Goal: Task Accomplishment & Management: Use online tool/utility

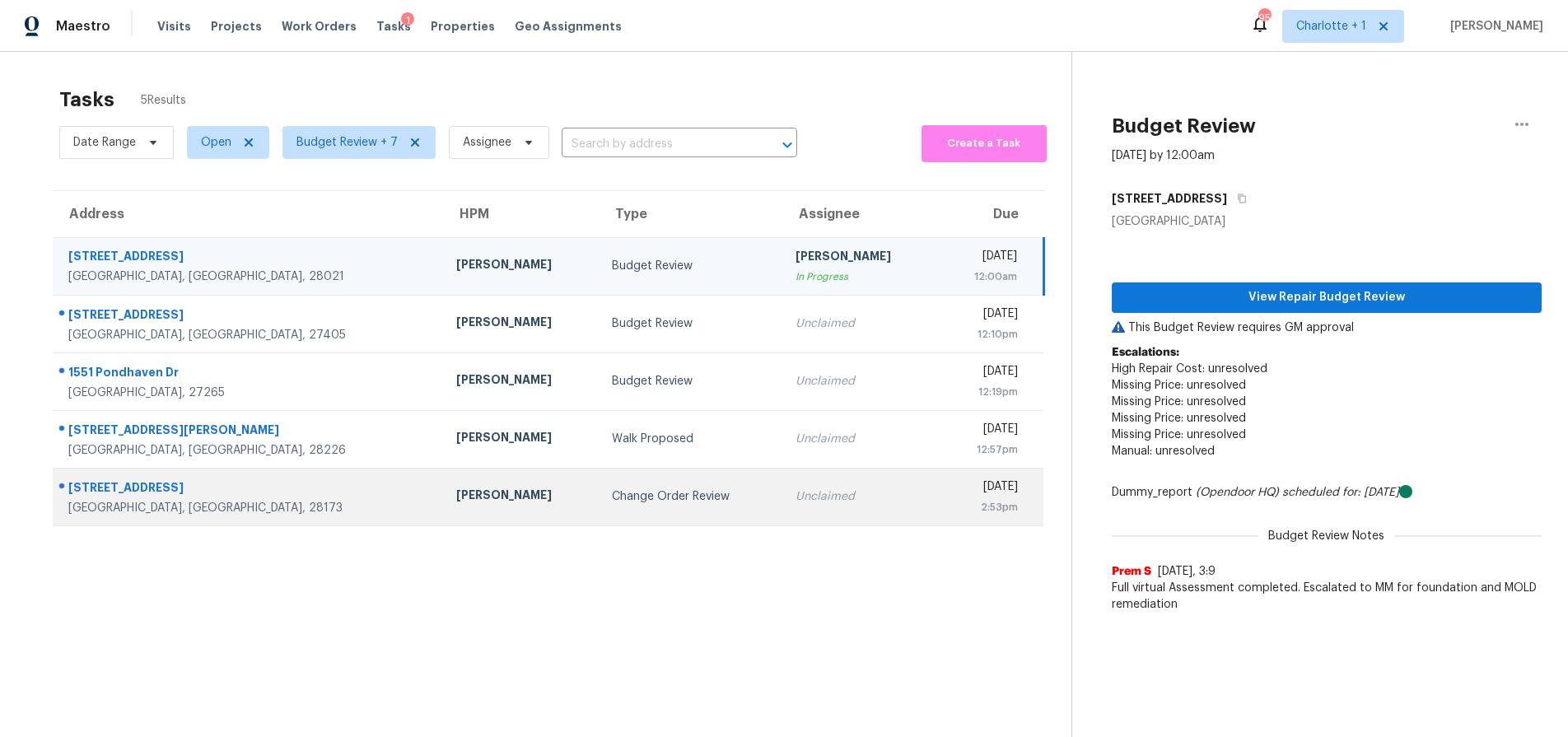
click at [456, 495] on div "Matthew Barnhart" at bounding box center [520, 497] width 129 height 20
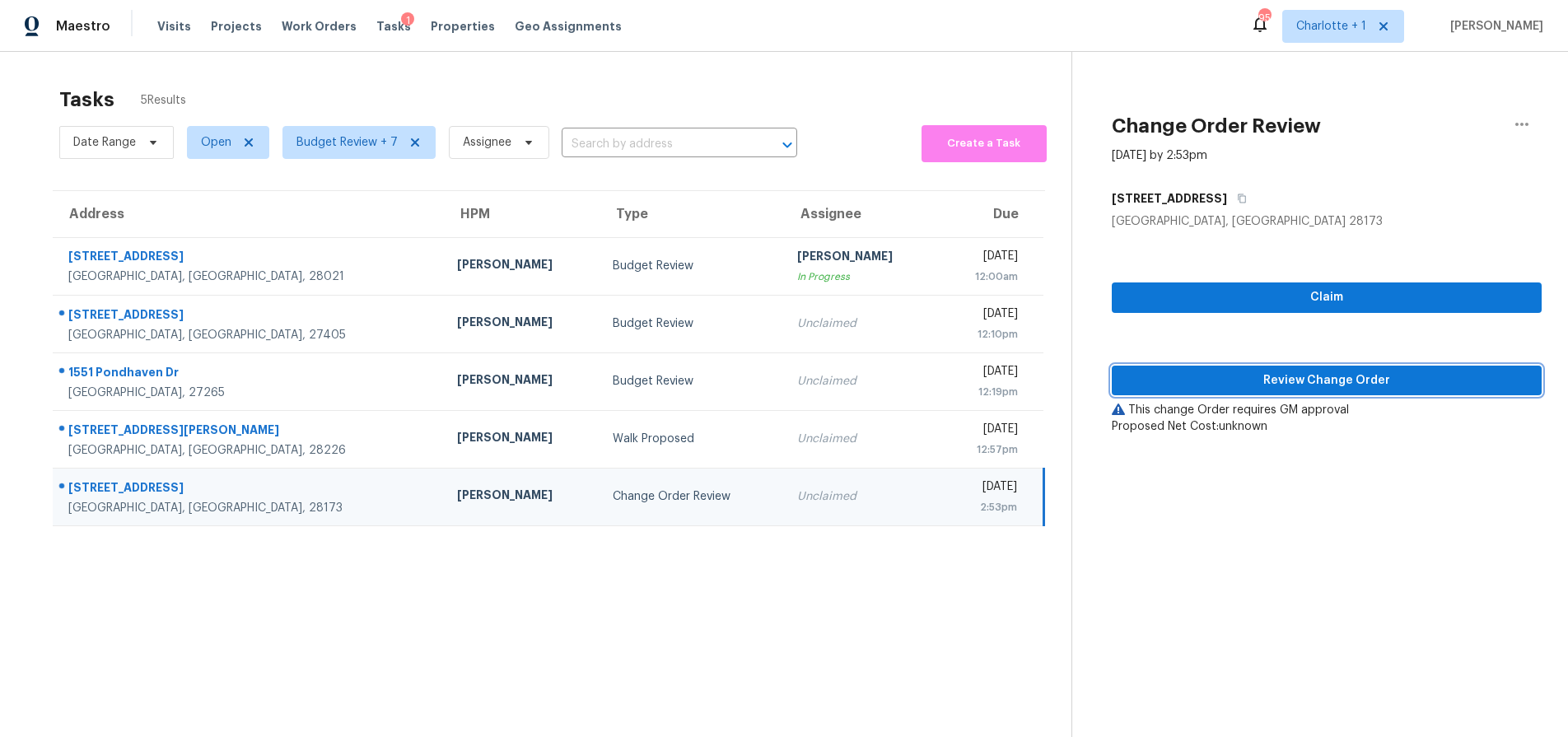
click at [1285, 382] on span "Review Change Order" at bounding box center [1327, 381] width 404 height 20
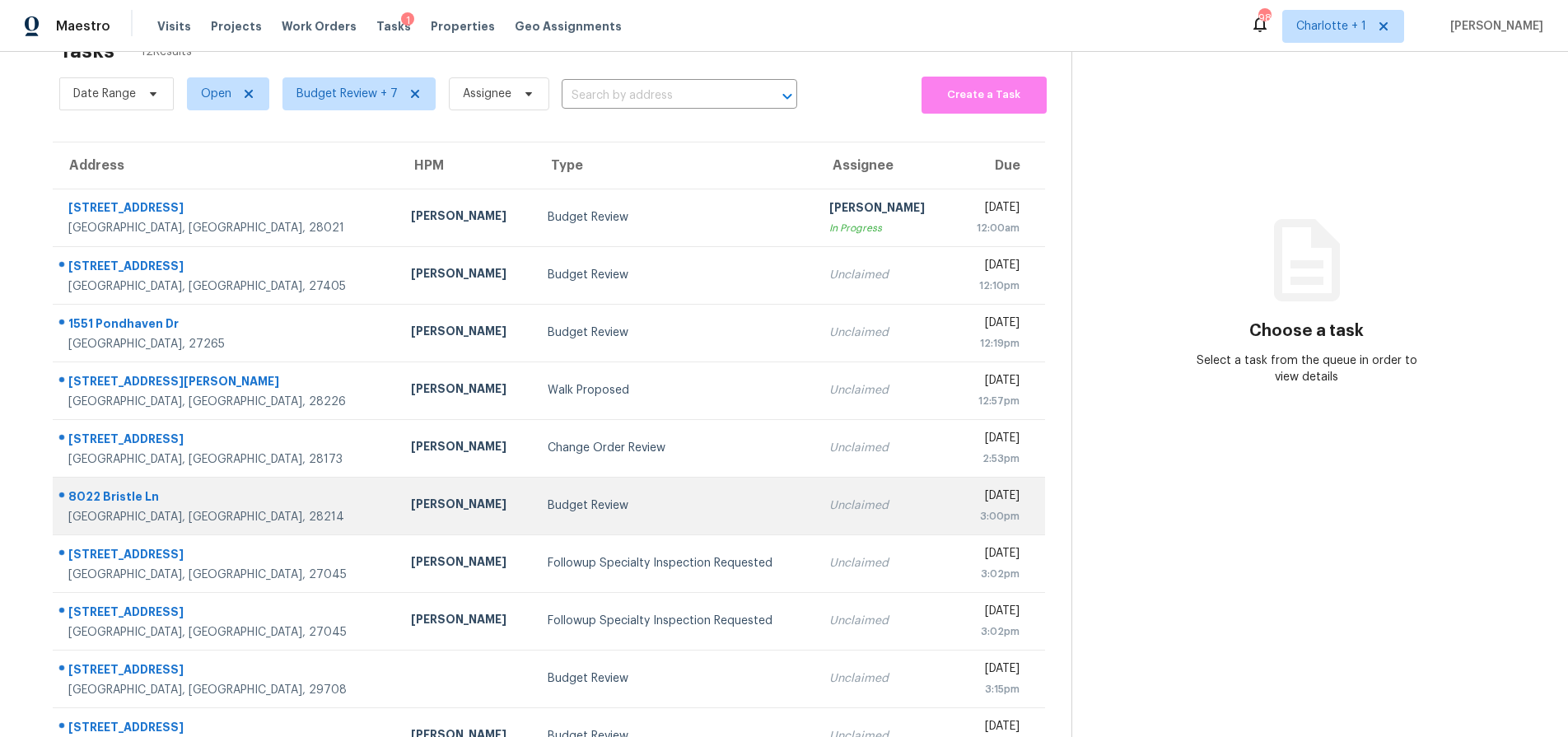
scroll to position [28, 0]
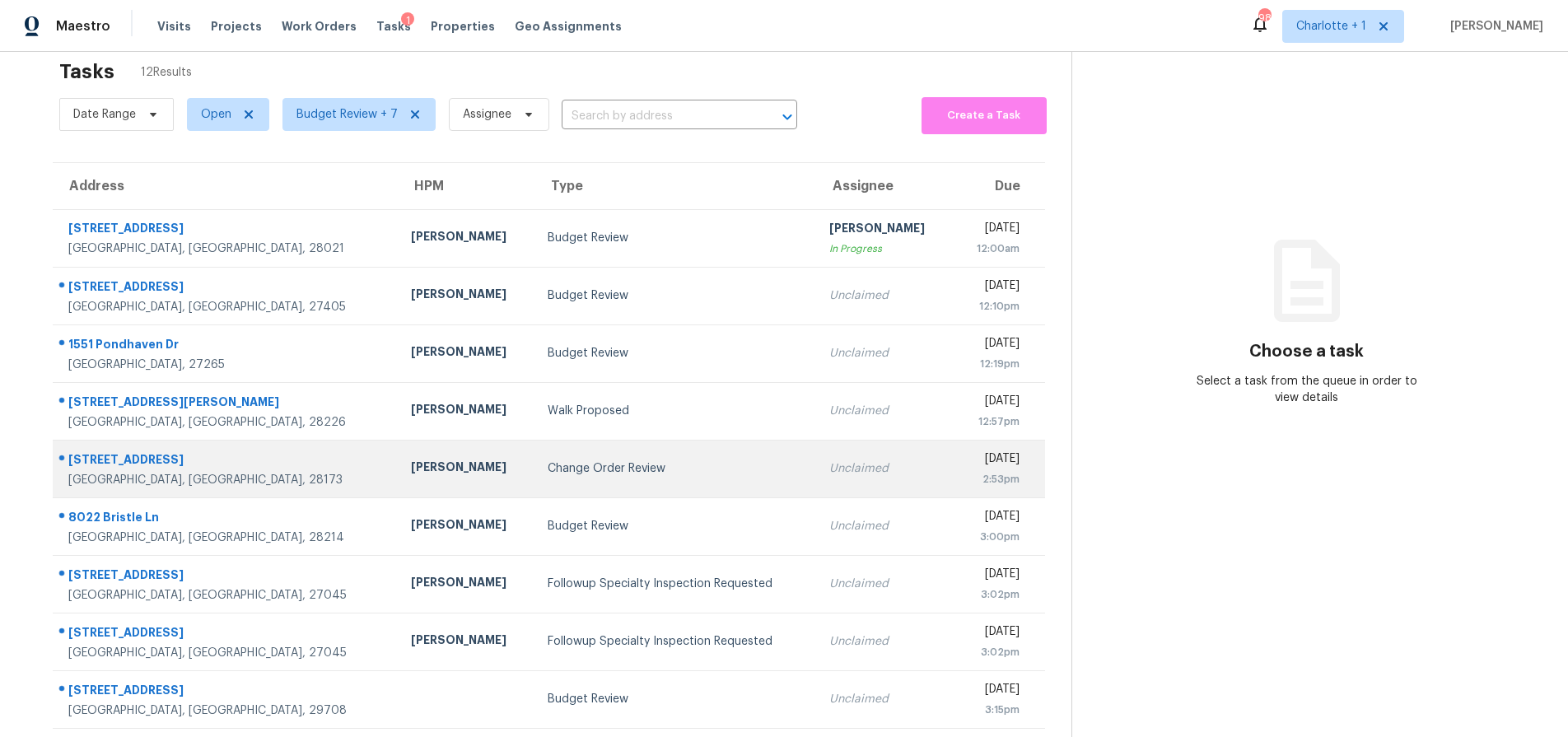
click at [411, 471] on div "Matthew Barnhart" at bounding box center [466, 469] width 111 height 20
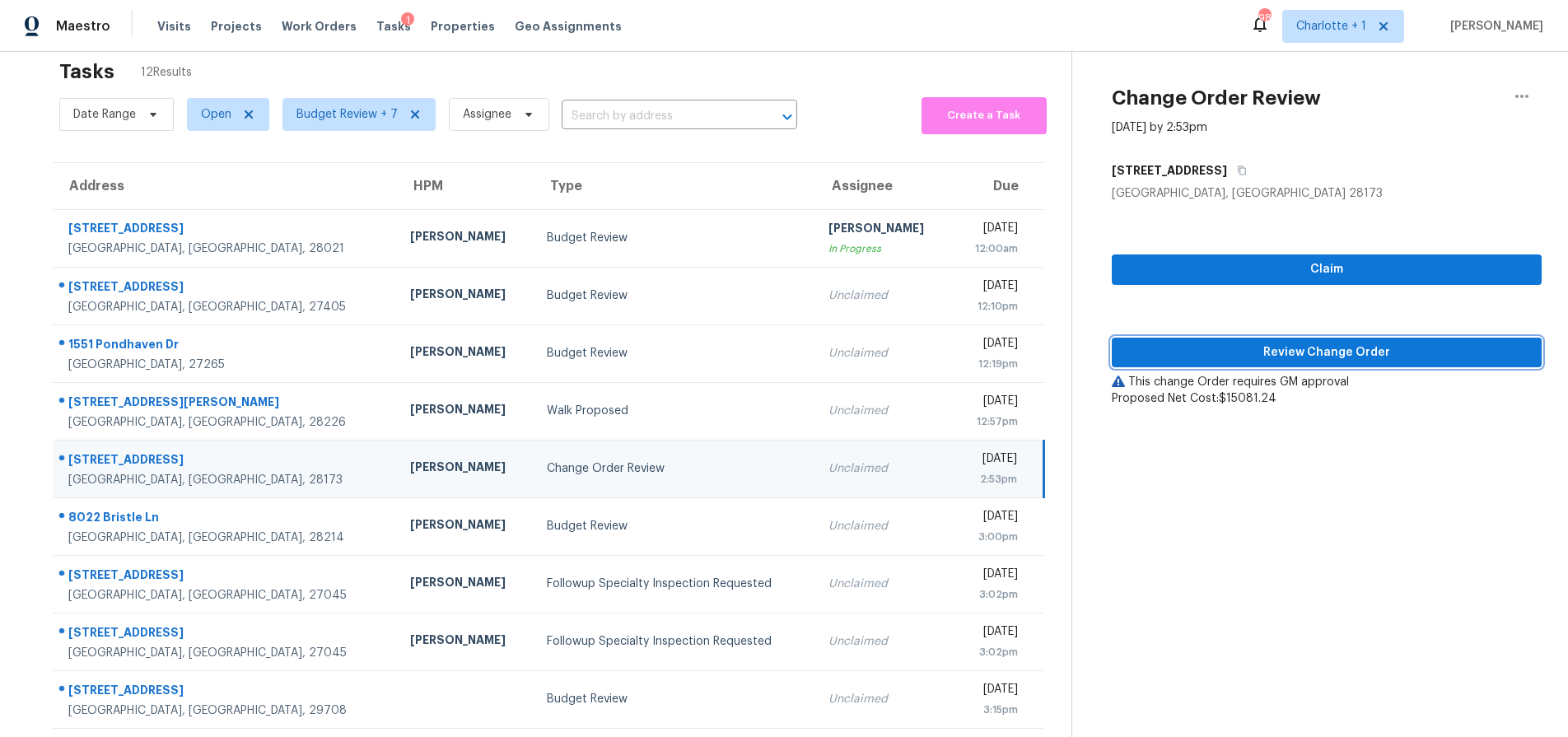
click at [1271, 352] on span "Review Change Order" at bounding box center [1327, 353] width 404 height 20
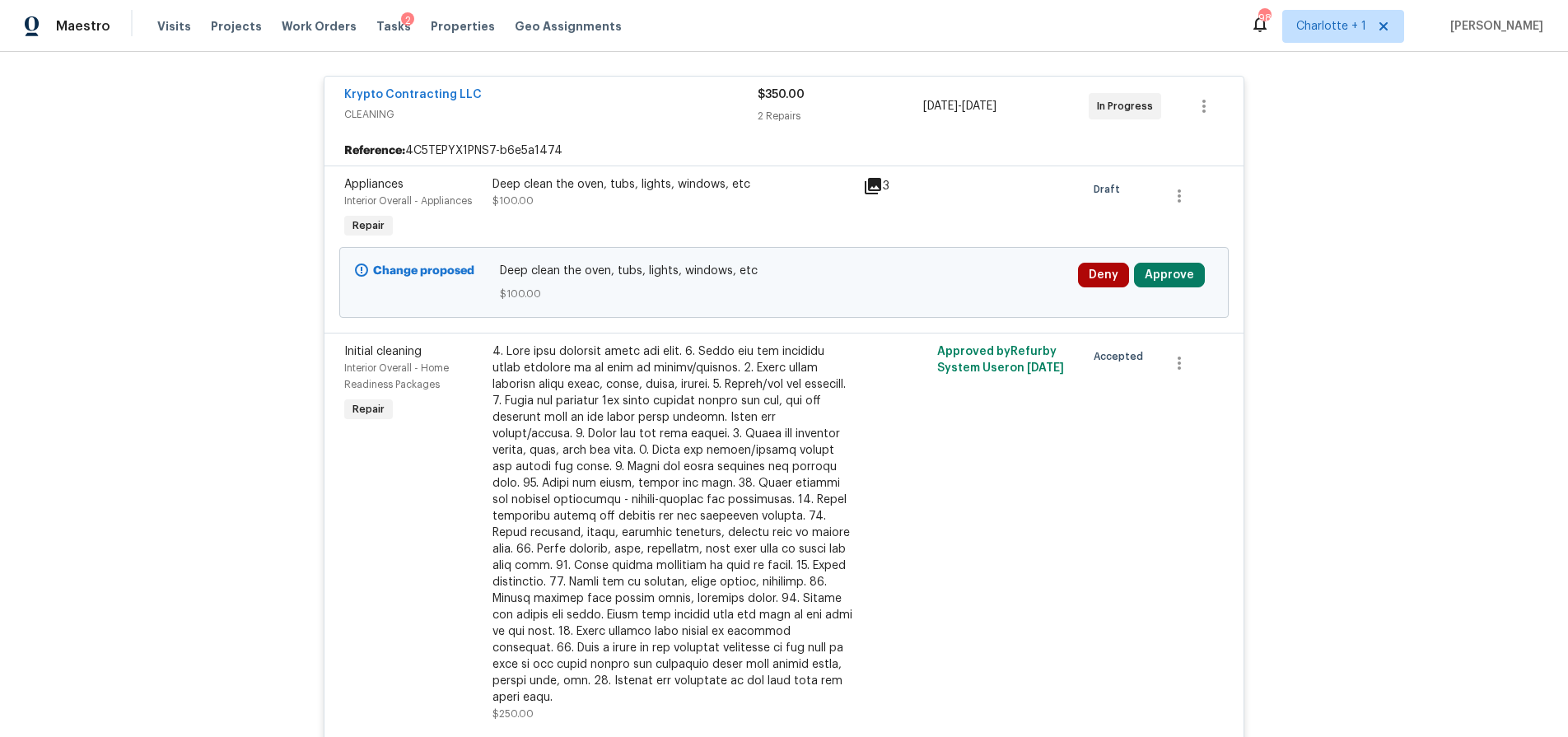
scroll to position [363, 0]
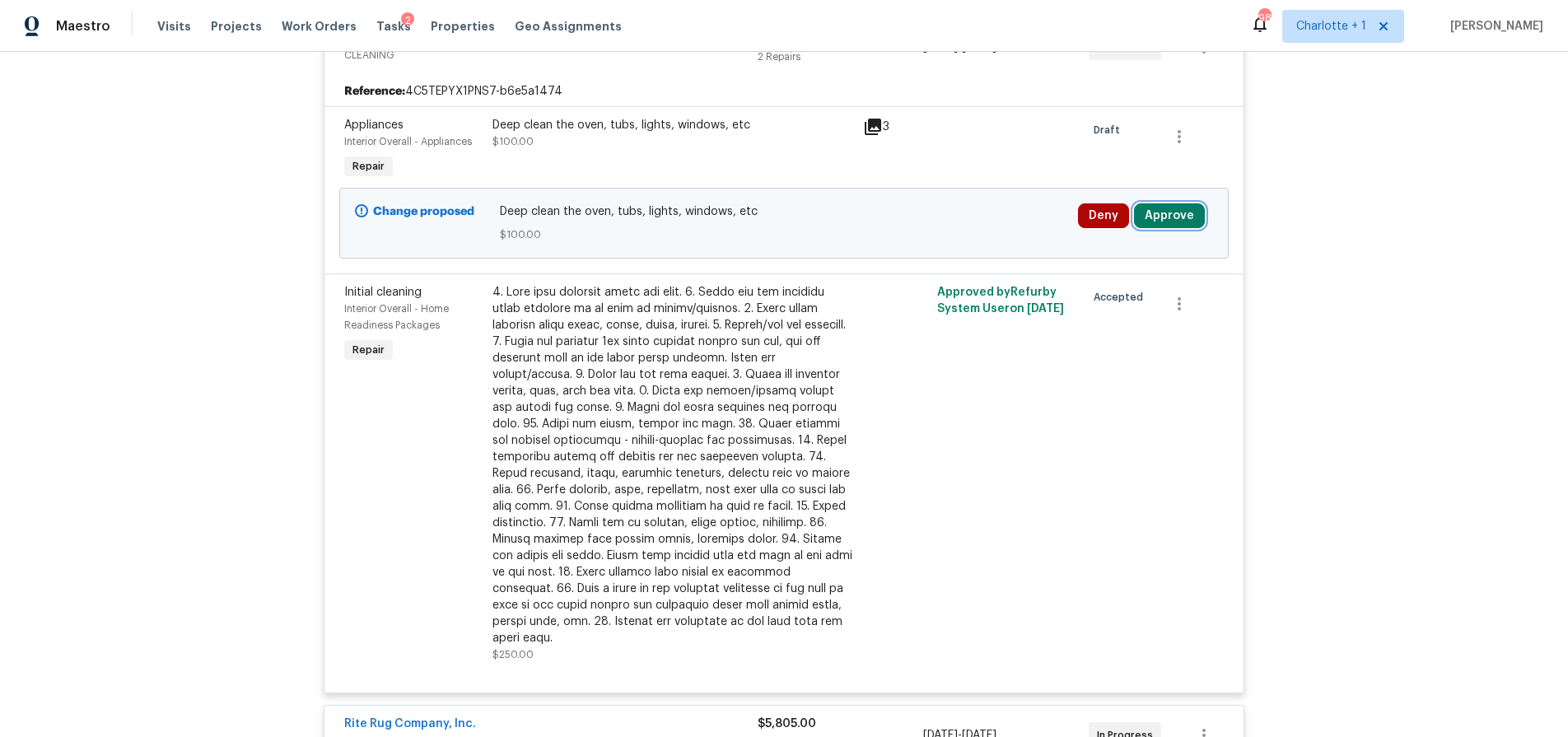
click at [1180, 209] on button "Approve" at bounding box center [1170, 216] width 71 height 25
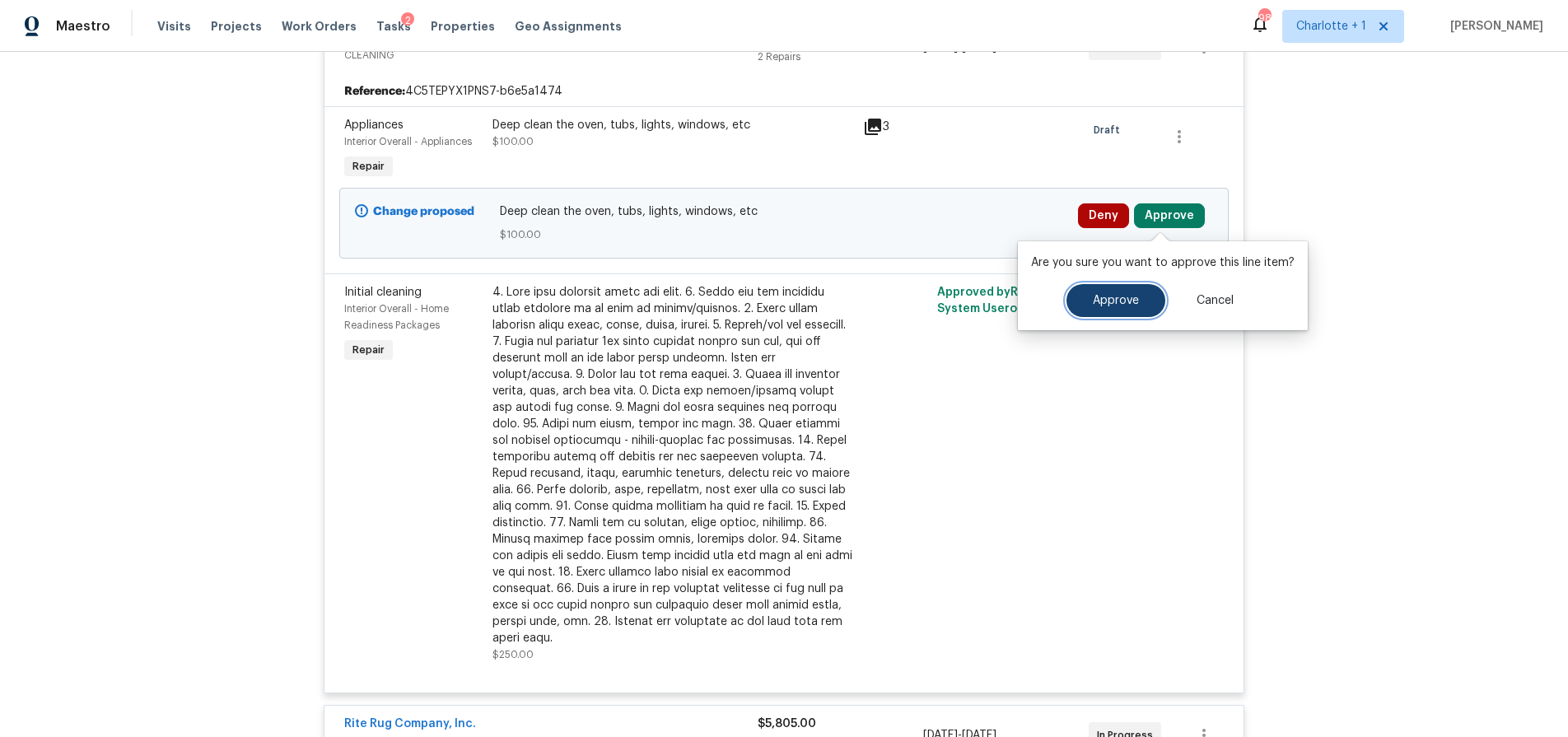
click at [1131, 295] on span "Approve" at bounding box center [1117, 301] width 47 height 12
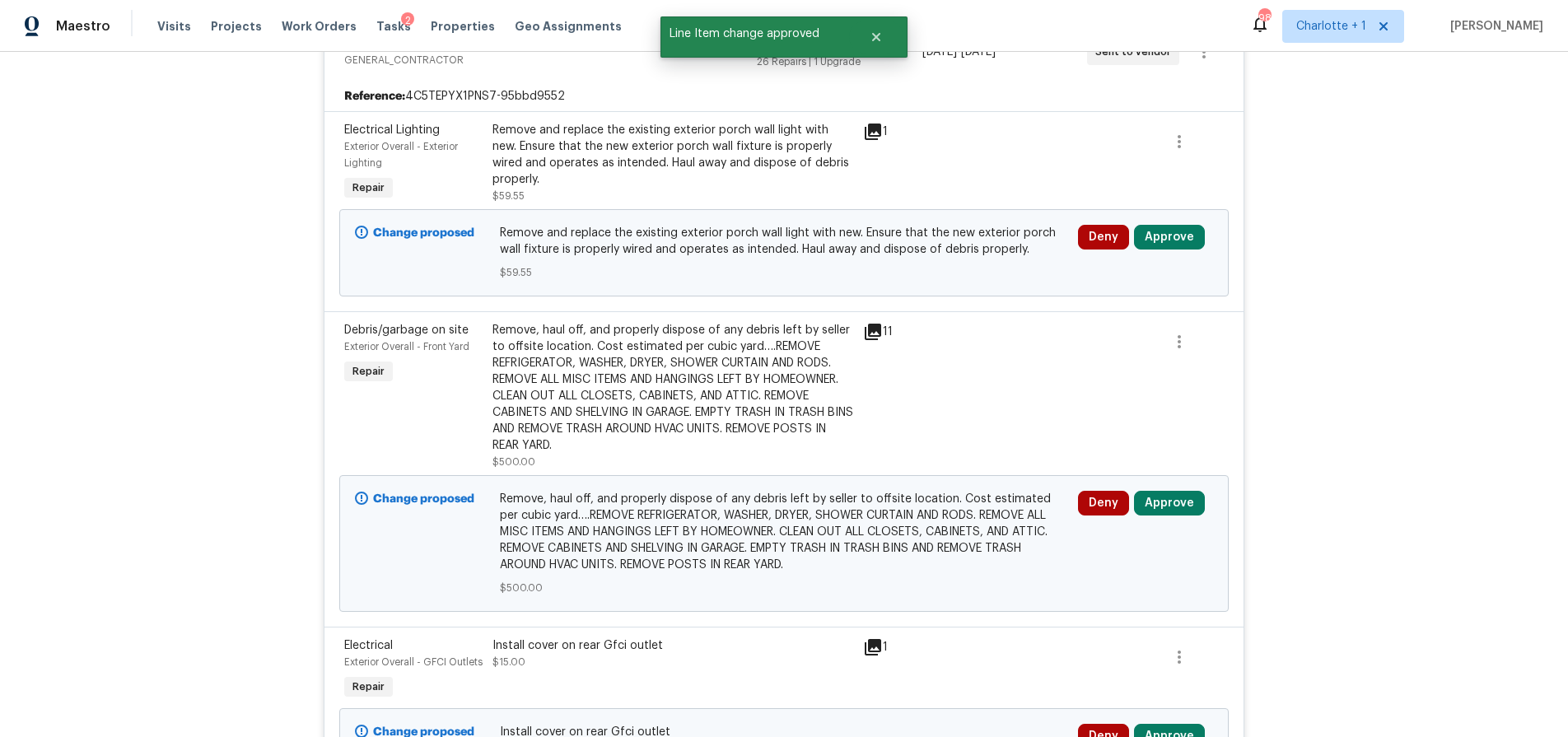
scroll to position [1576, 0]
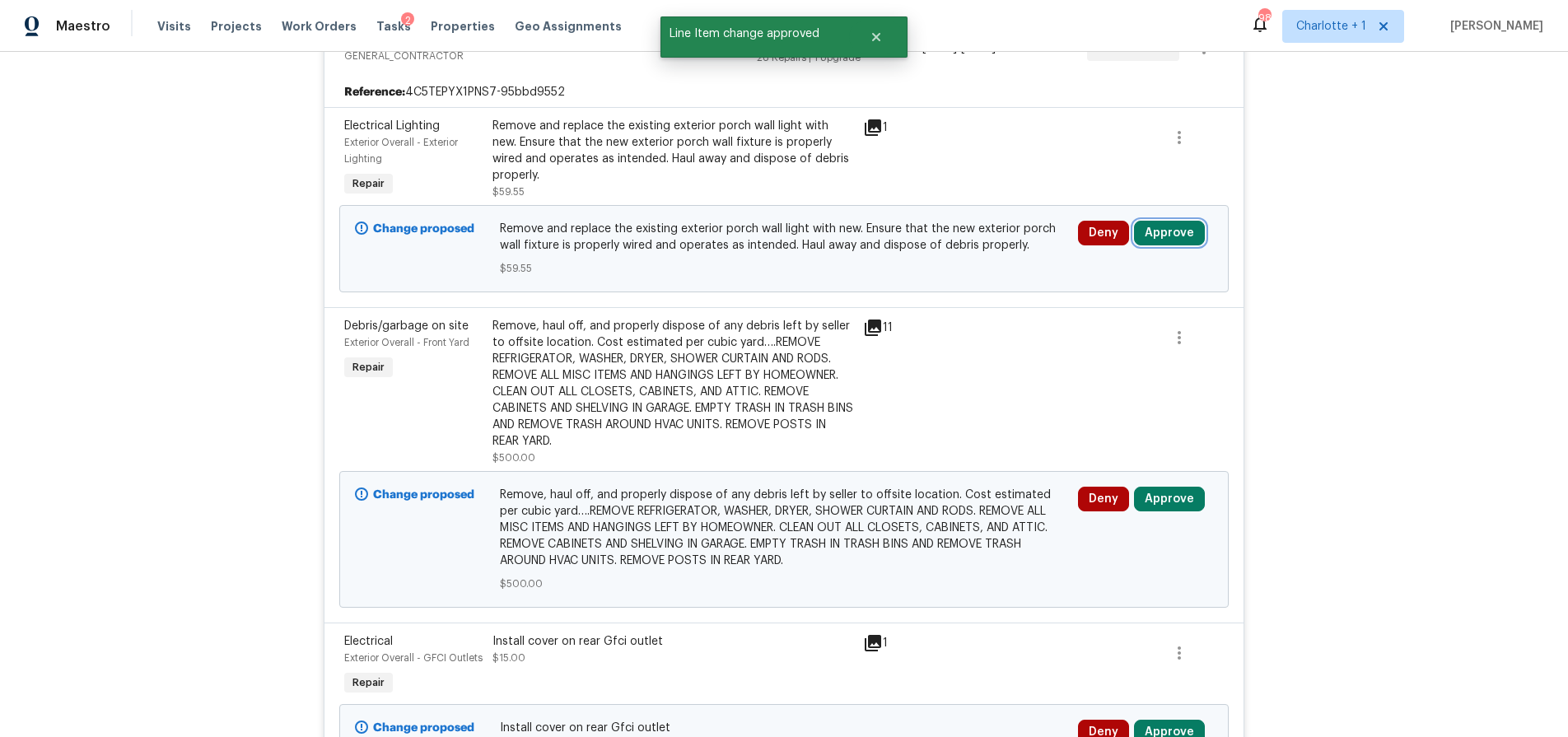
click at [1165, 225] on button "Approve" at bounding box center [1170, 233] width 71 height 25
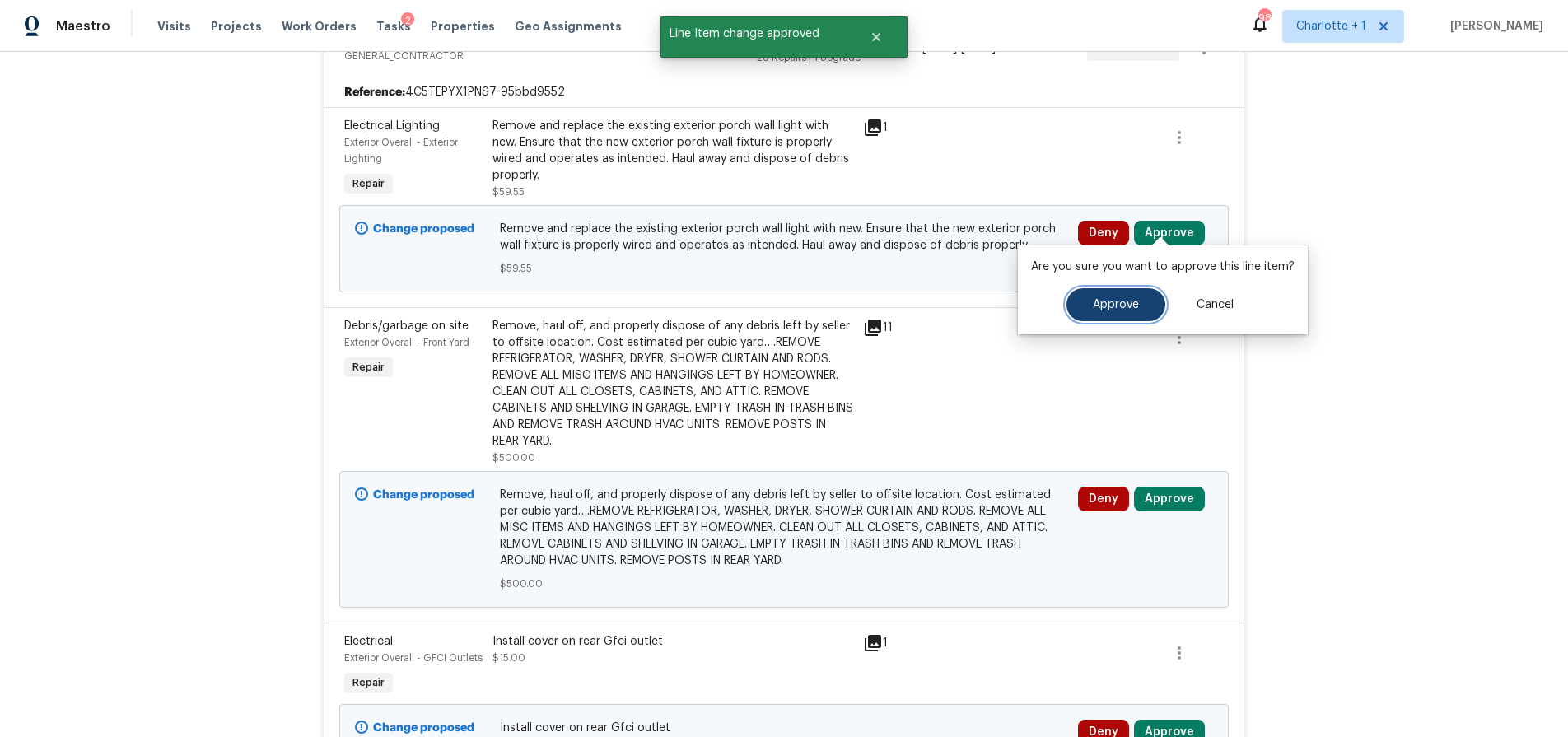
click at [1123, 304] on span "Approve" at bounding box center [1117, 304] width 47 height 12
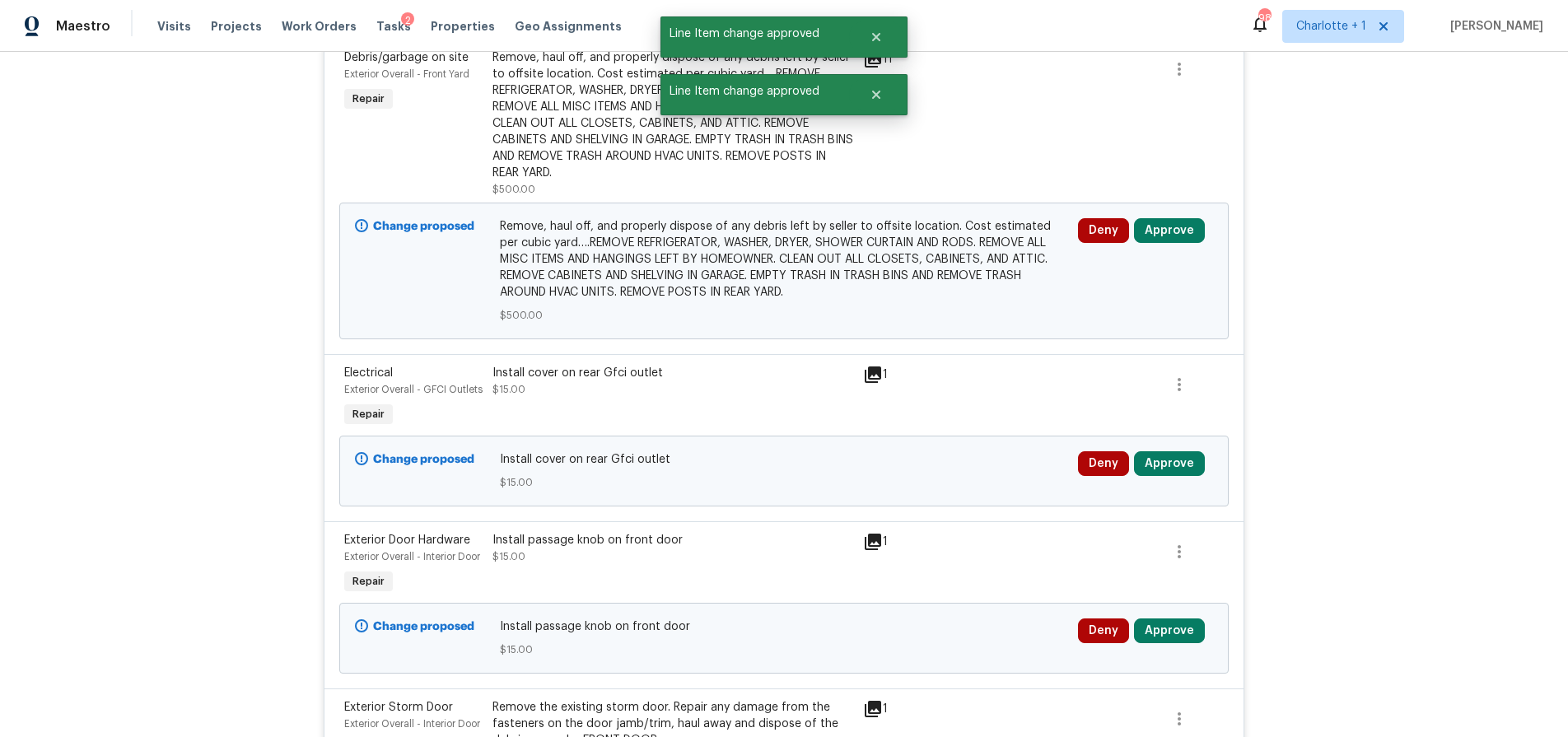
scroll to position [1632, 0]
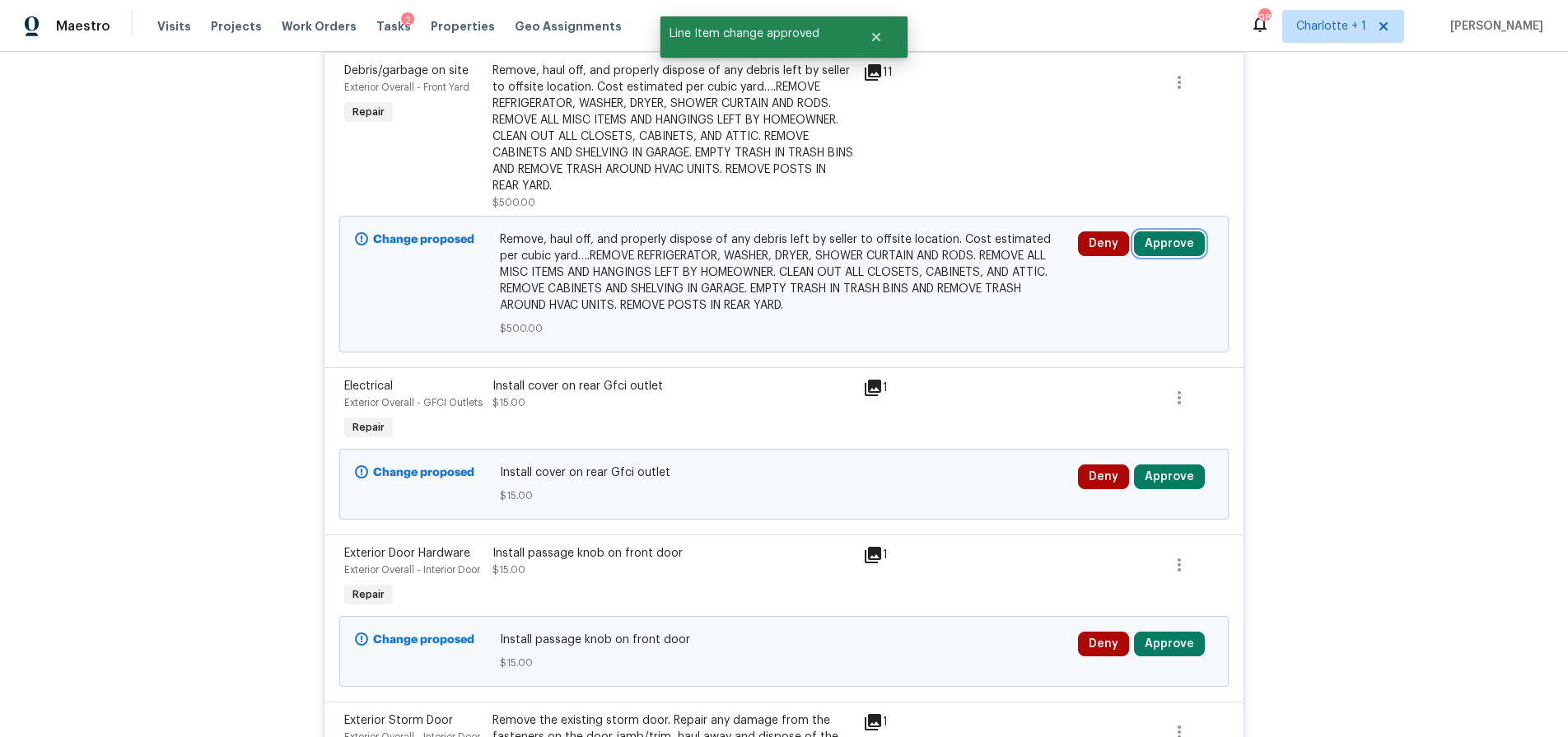
click at [1178, 237] on button "Approve" at bounding box center [1170, 244] width 71 height 25
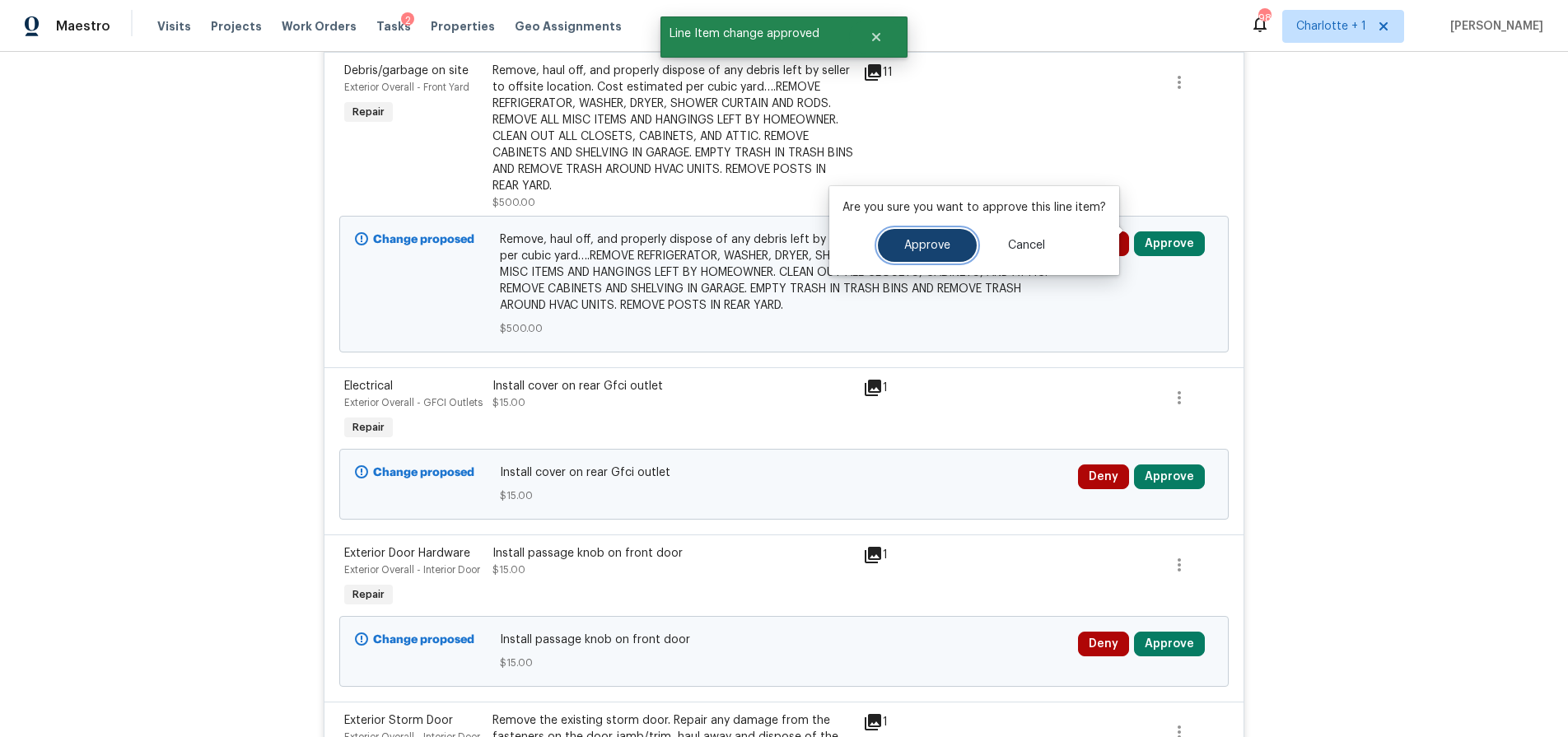
click at [893, 248] on button "Approve" at bounding box center [928, 245] width 99 height 33
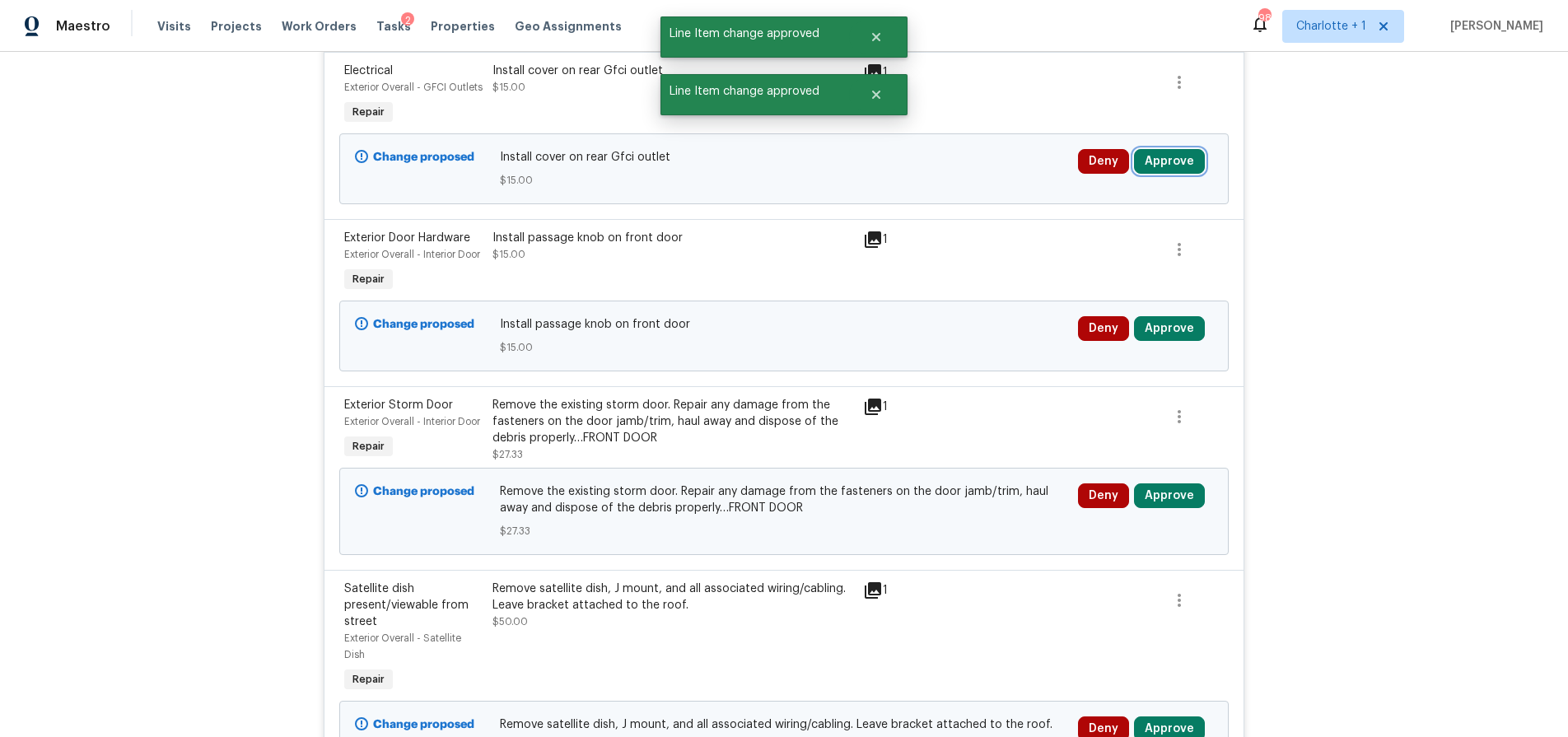
click at [1166, 165] on button "Approve" at bounding box center [1170, 161] width 71 height 25
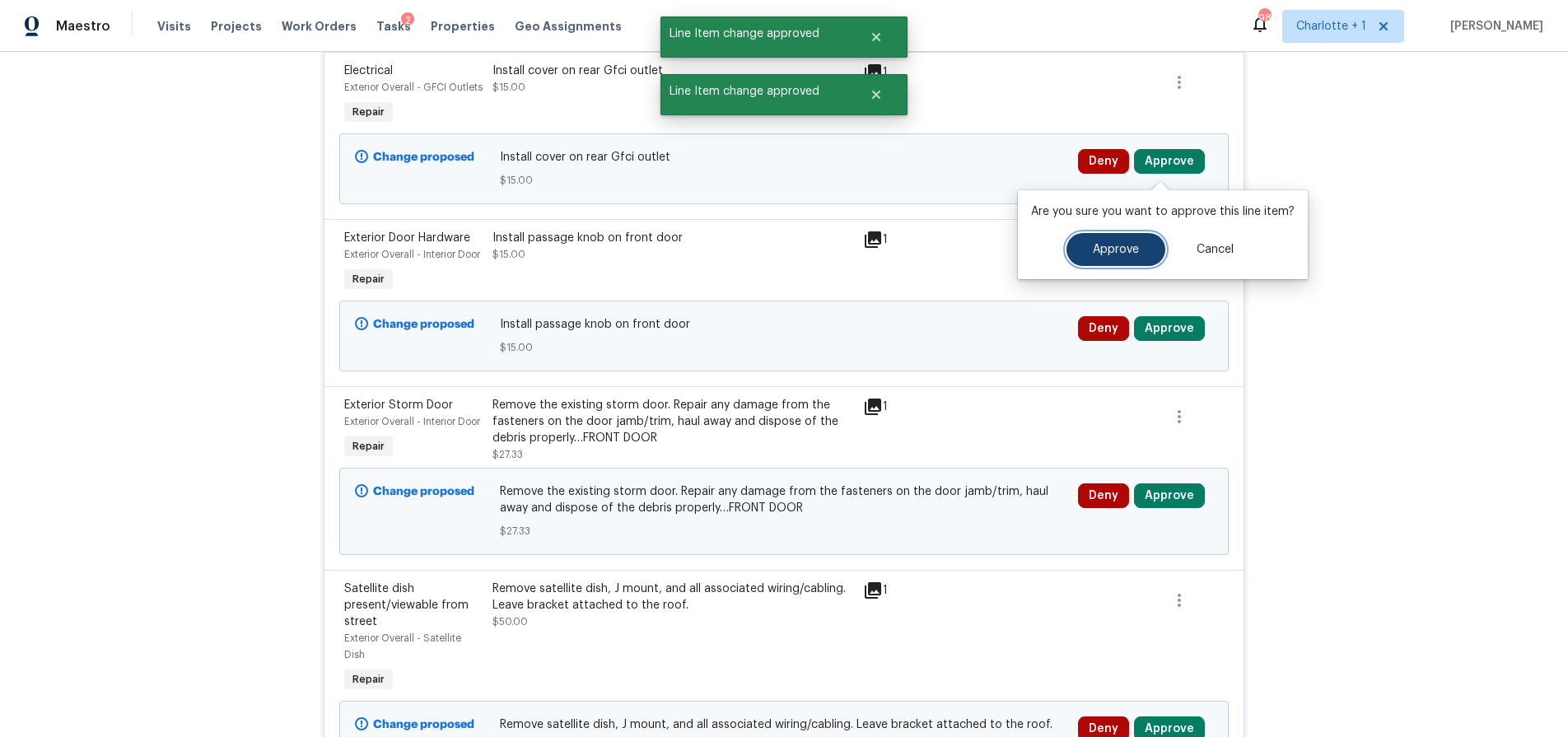
click at [1102, 234] on button "Approve" at bounding box center [1116, 249] width 99 height 33
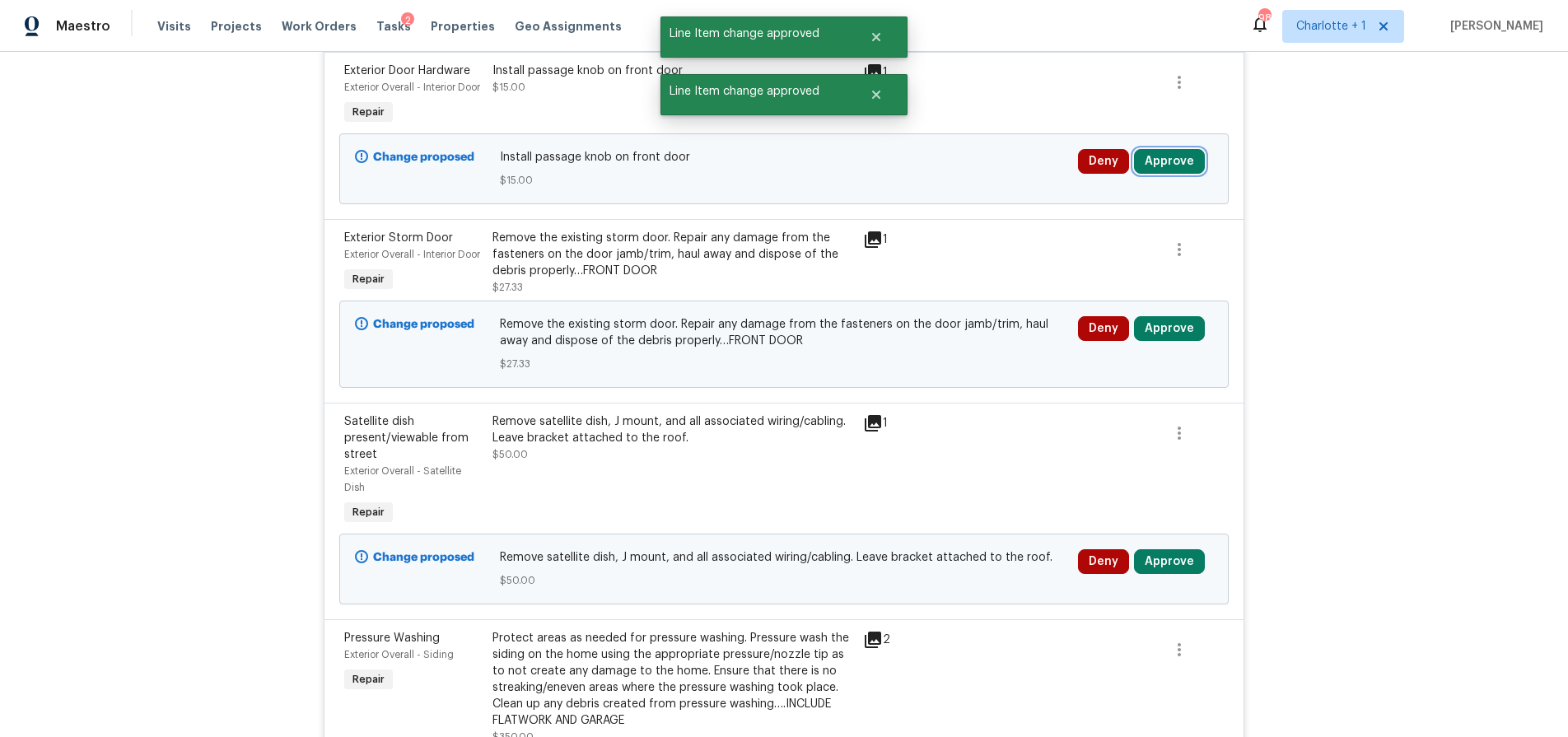
click at [1164, 166] on button "Approve" at bounding box center [1170, 161] width 71 height 25
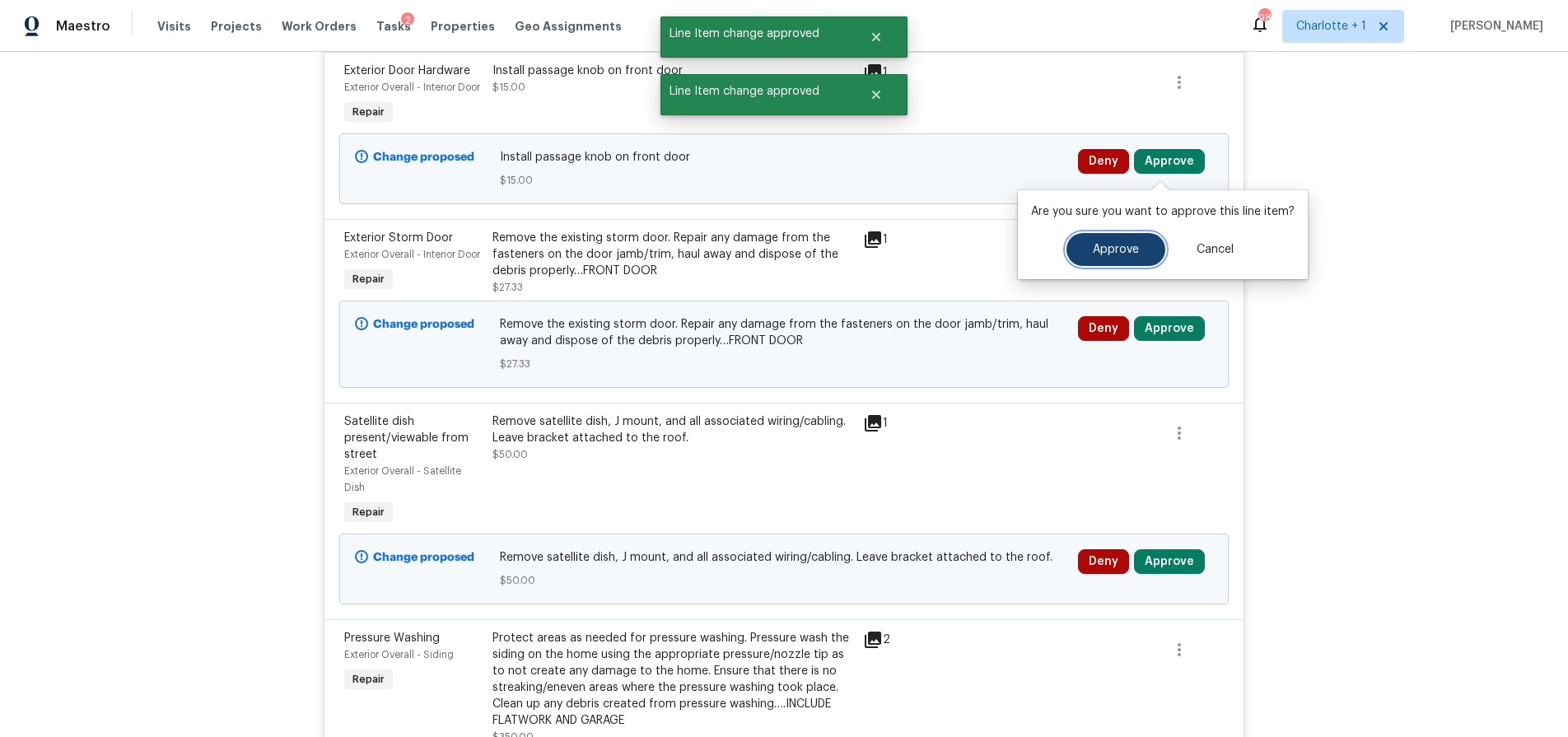
click at [1123, 244] on span "Approve" at bounding box center [1117, 249] width 47 height 12
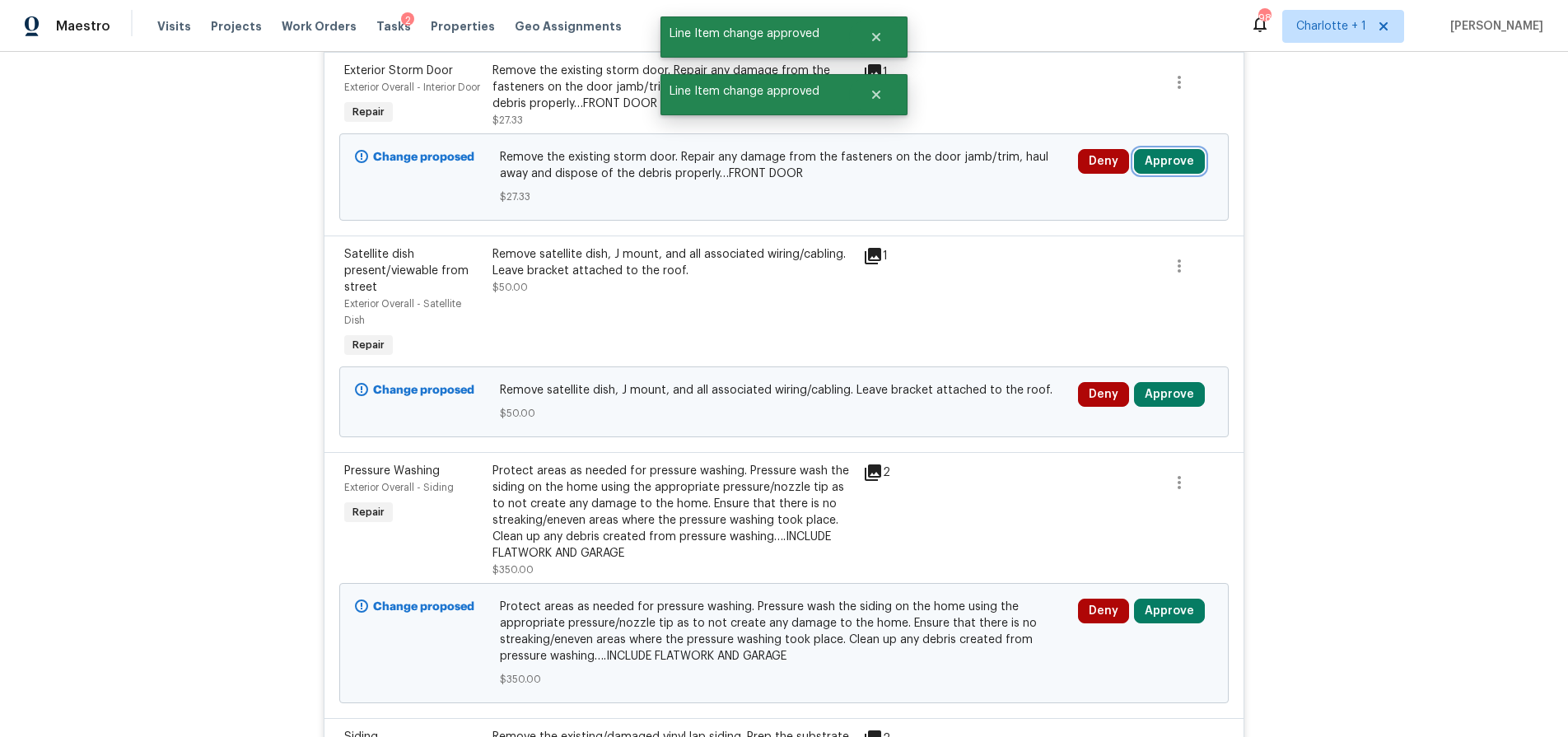
click at [1155, 170] on button "Approve" at bounding box center [1170, 161] width 71 height 25
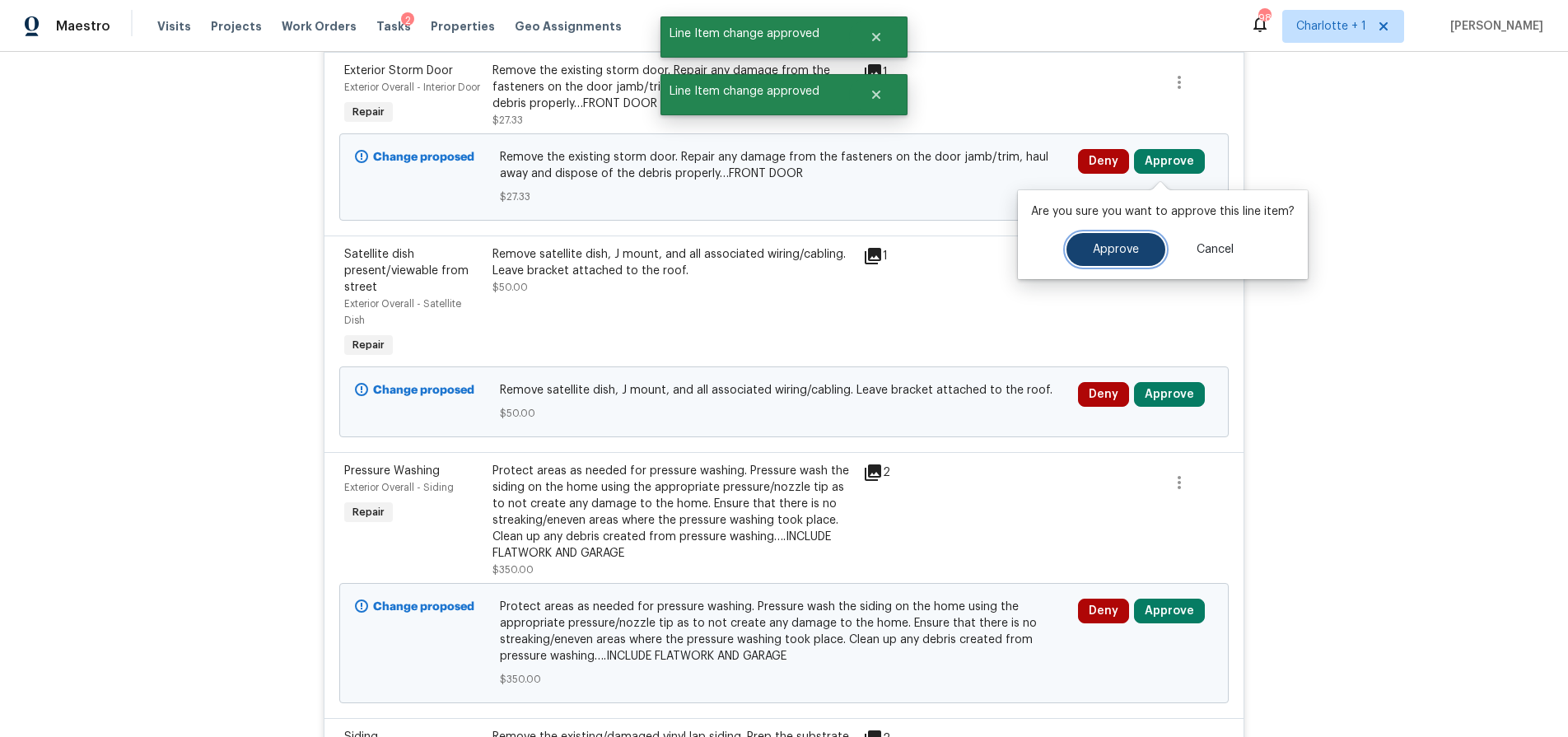
click at [1132, 238] on button "Approve" at bounding box center [1116, 249] width 99 height 33
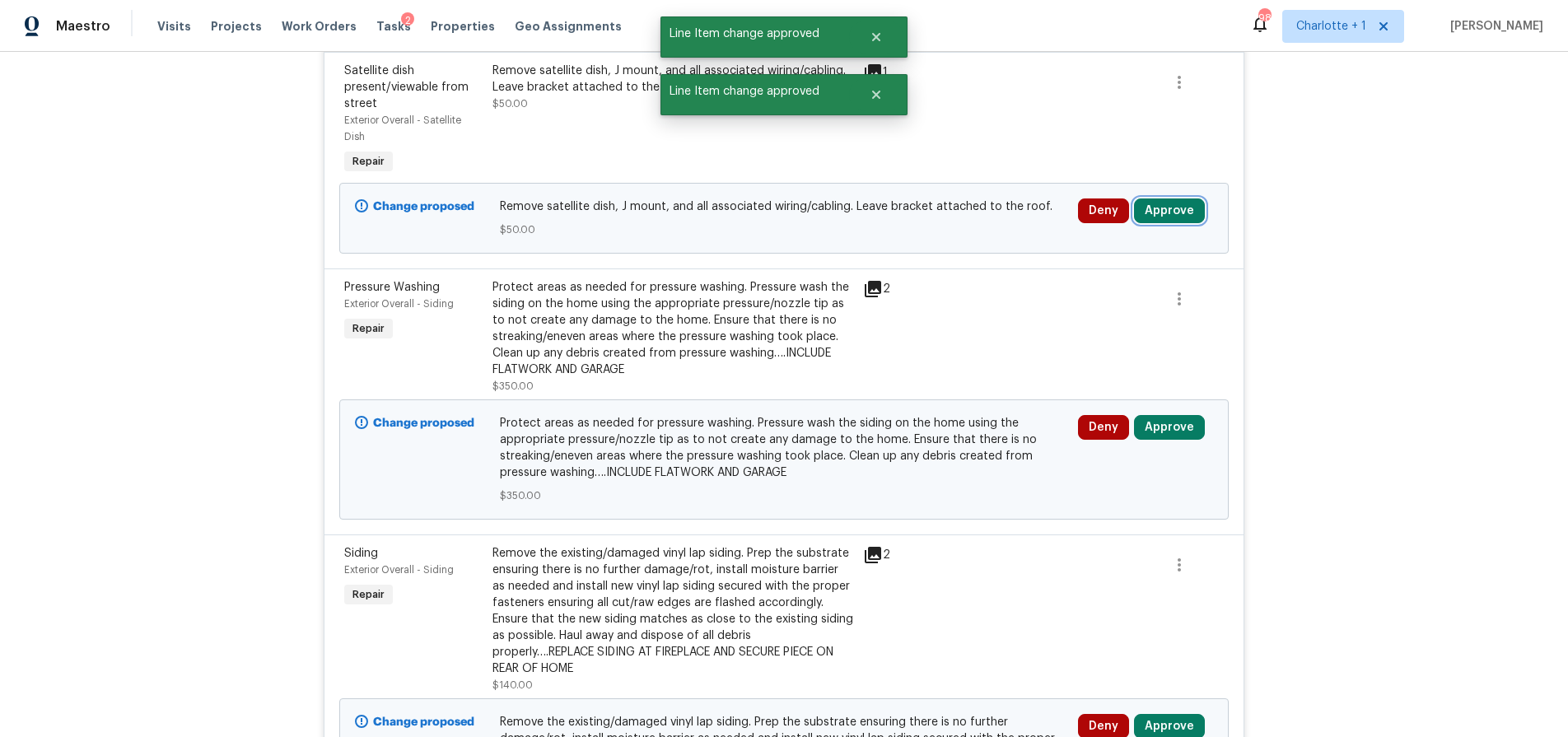
click at [1159, 198] on button "Approve" at bounding box center [1170, 210] width 71 height 25
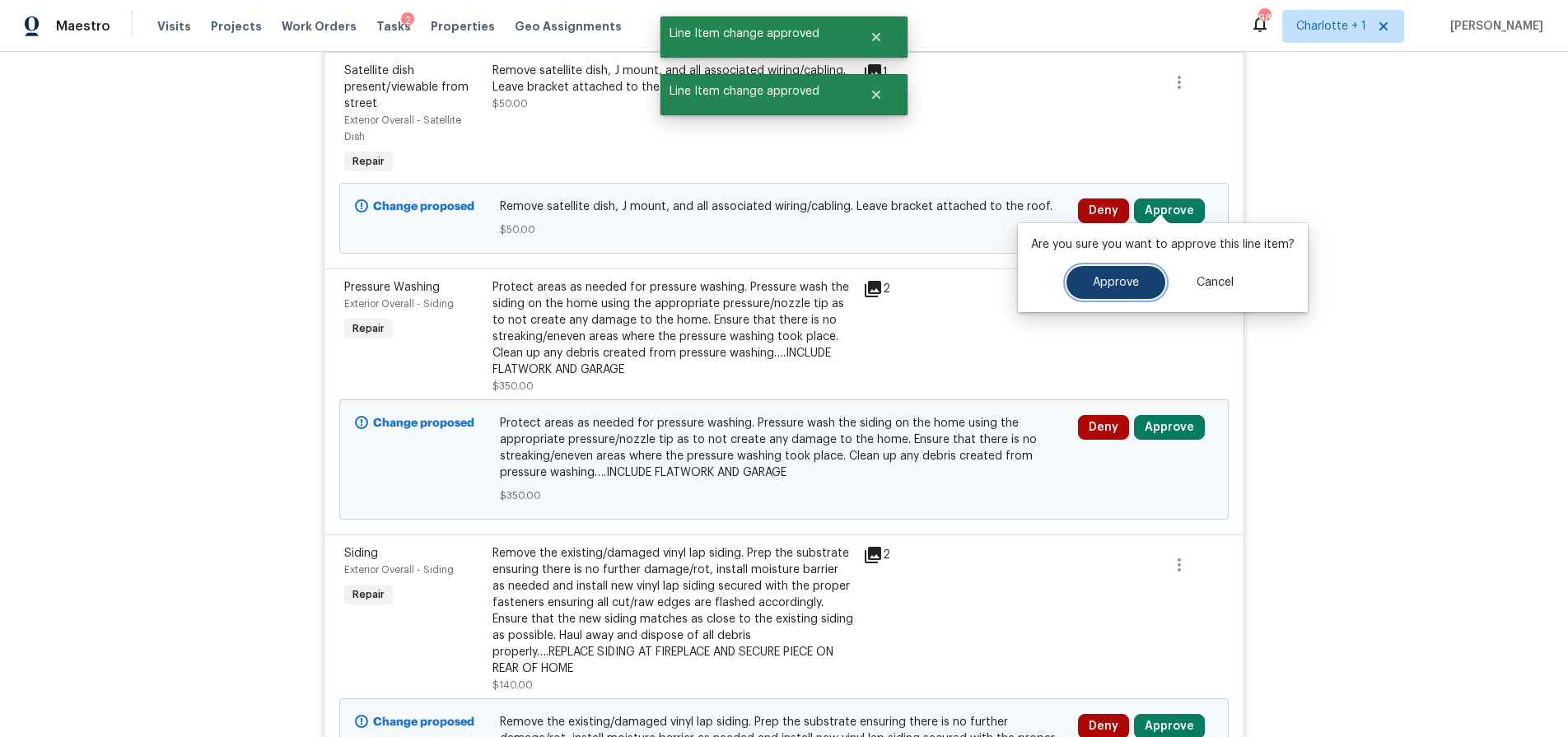
click at [1094, 267] on button "Approve" at bounding box center [1116, 282] width 99 height 33
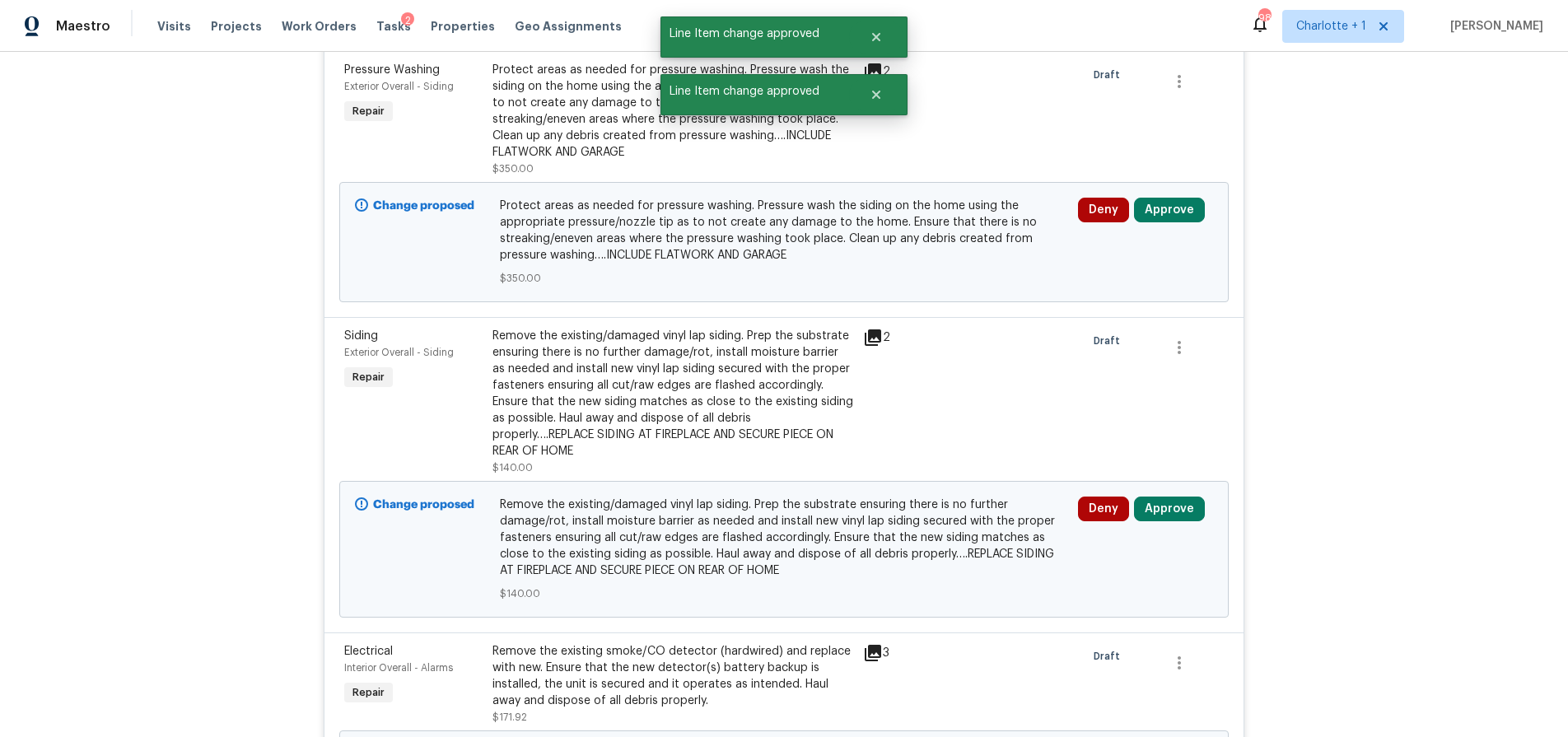
scroll to position [1708, 0]
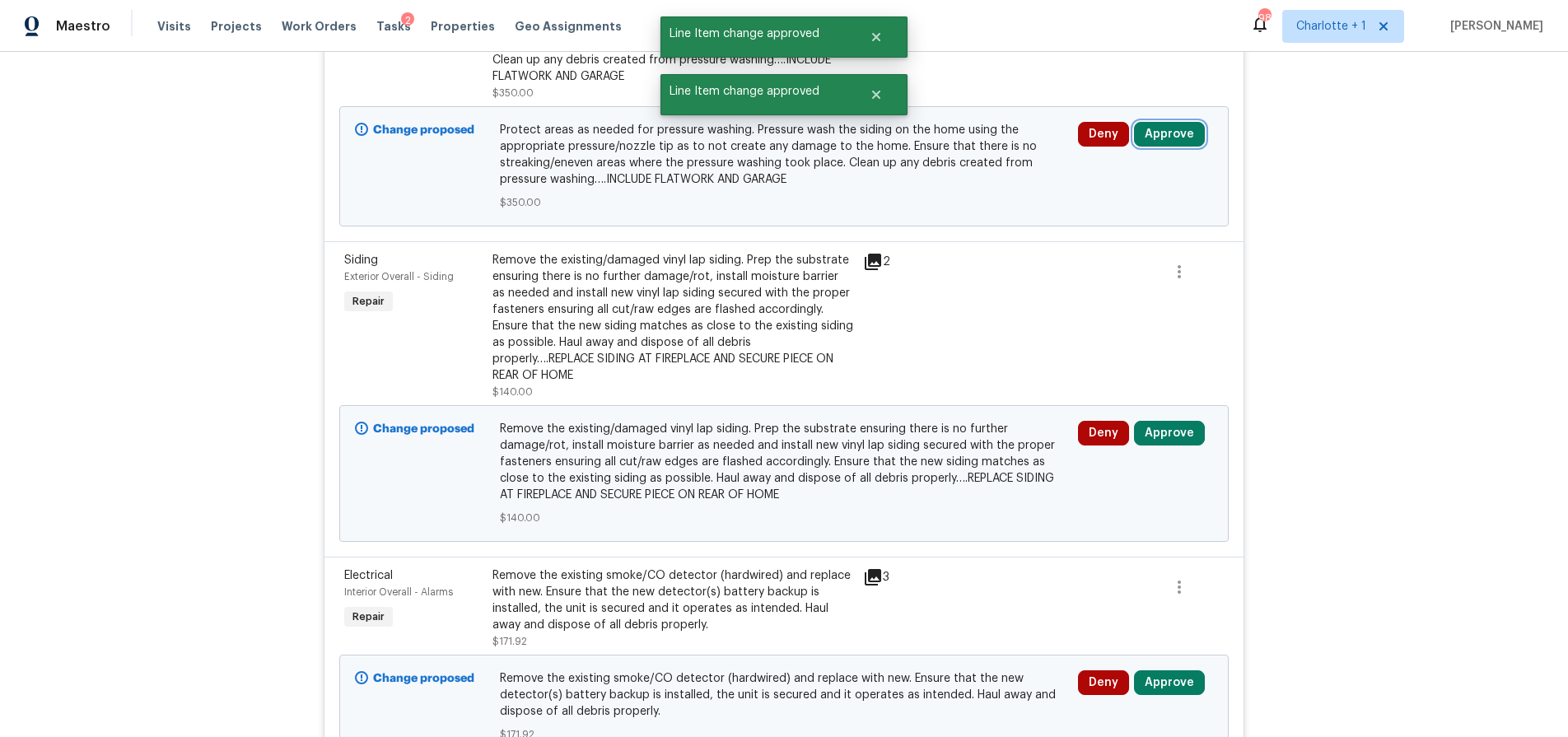
click at [1159, 122] on button "Approve" at bounding box center [1170, 134] width 71 height 25
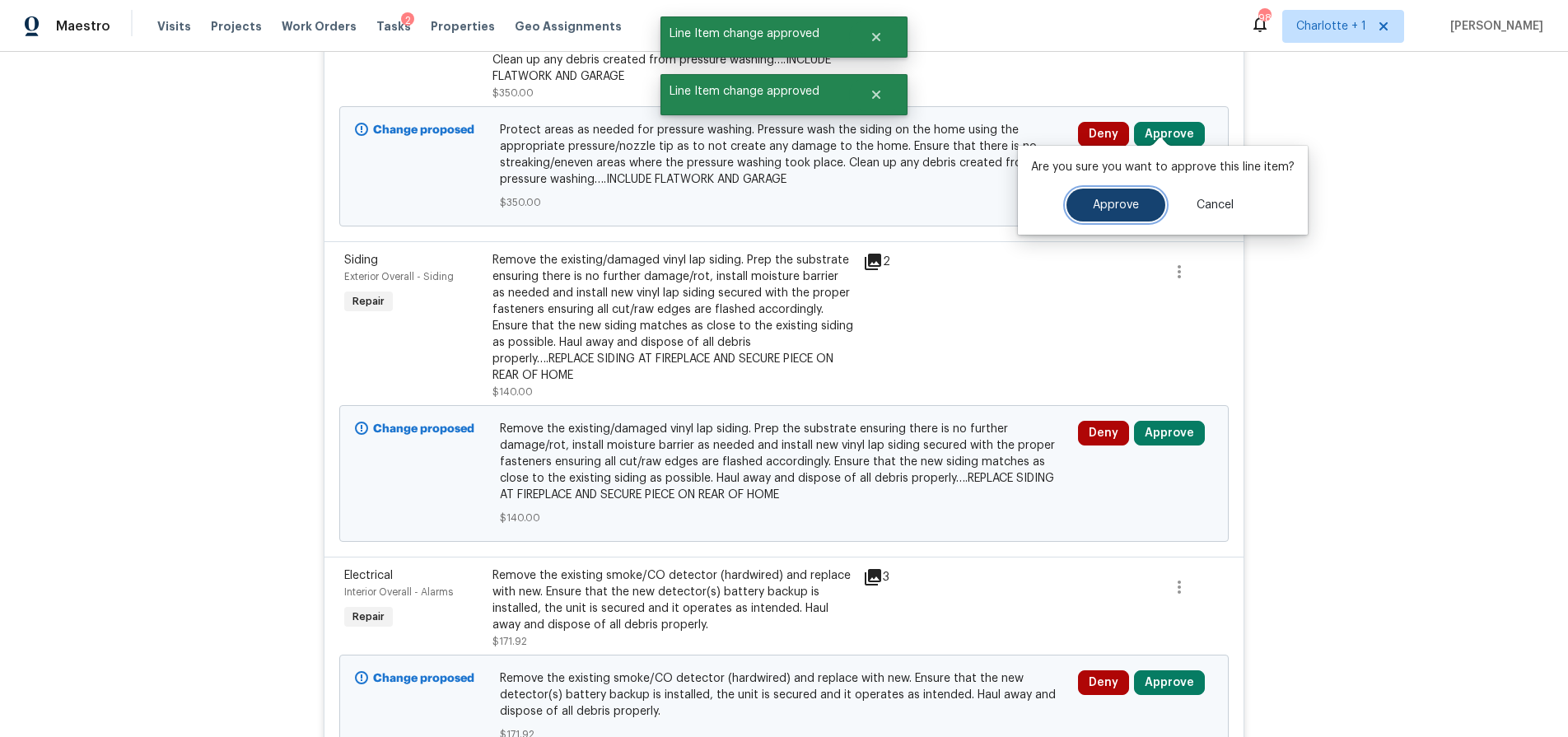
click at [1104, 207] on span "Approve" at bounding box center [1117, 205] width 47 height 12
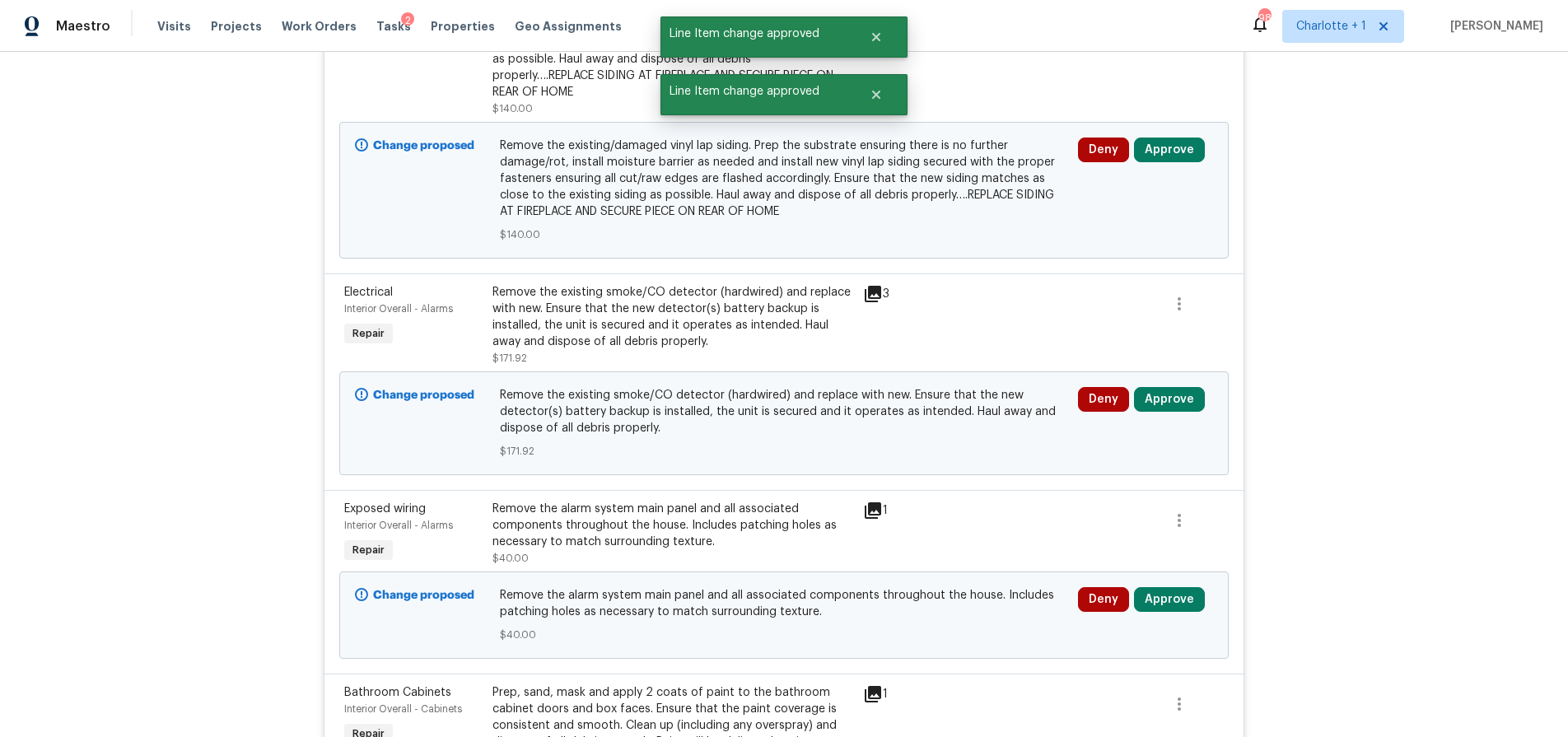
scroll to position [1747, 0]
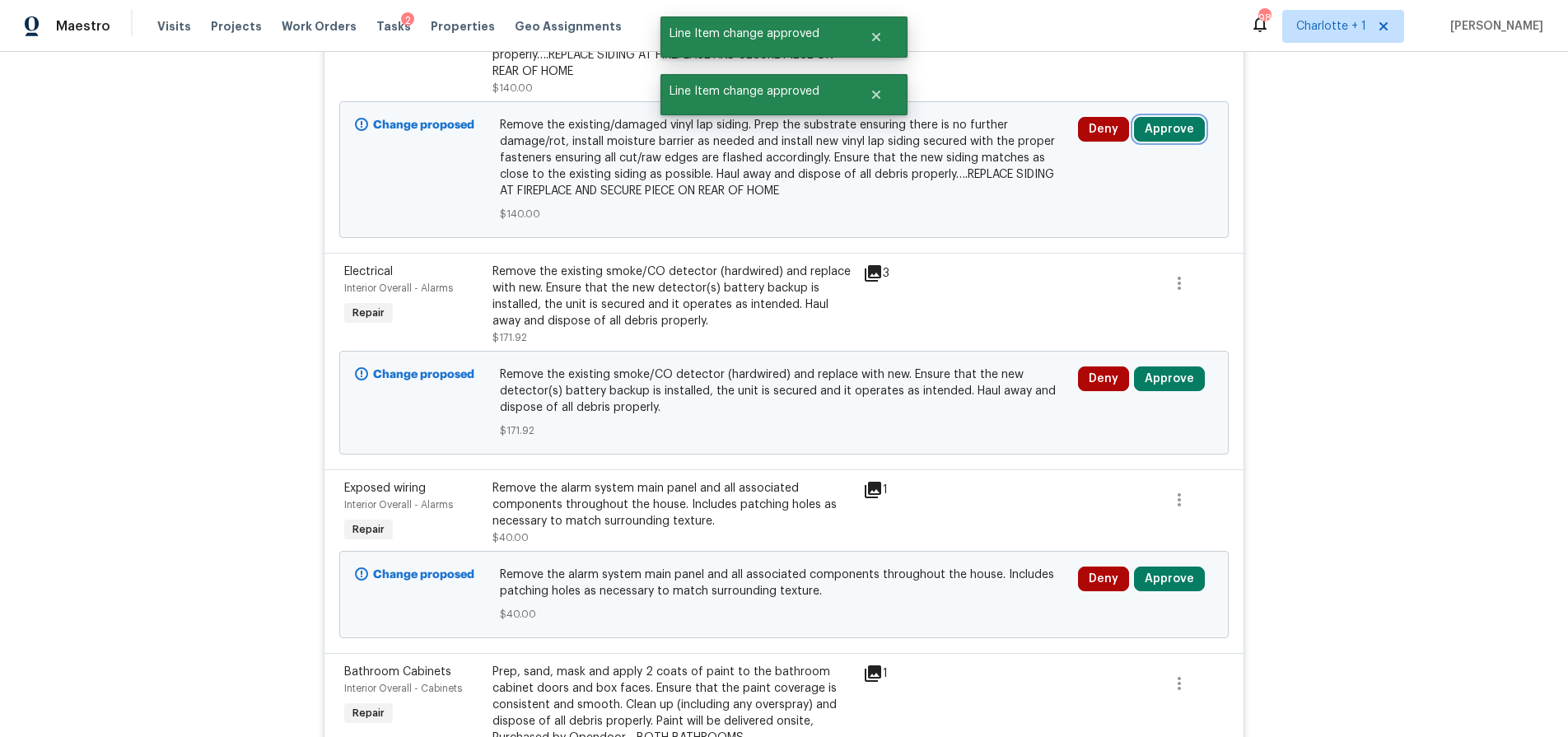
click at [1151, 118] on button "Approve" at bounding box center [1170, 129] width 71 height 25
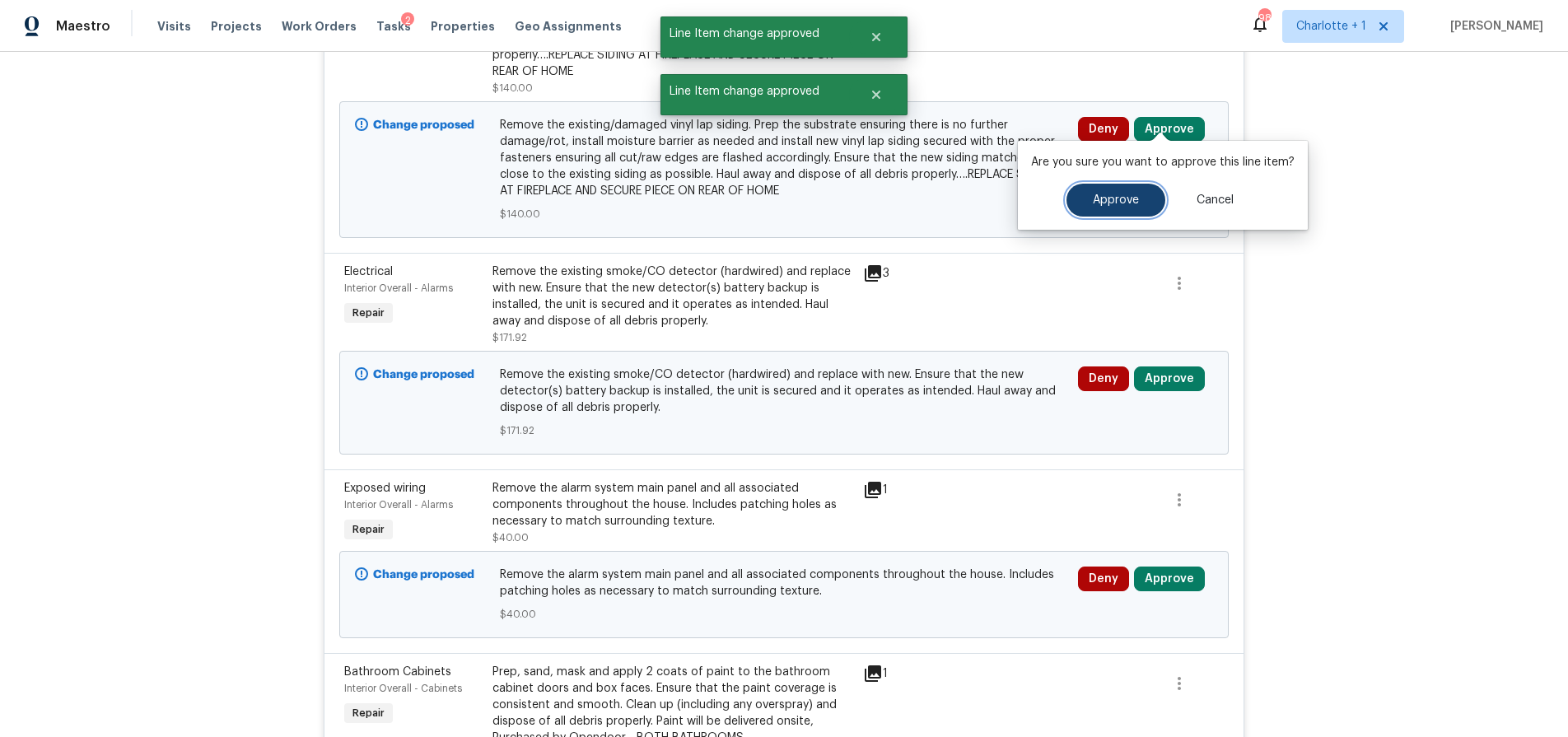
click at [1093, 198] on span "Approve" at bounding box center [1117, 200] width 47 height 12
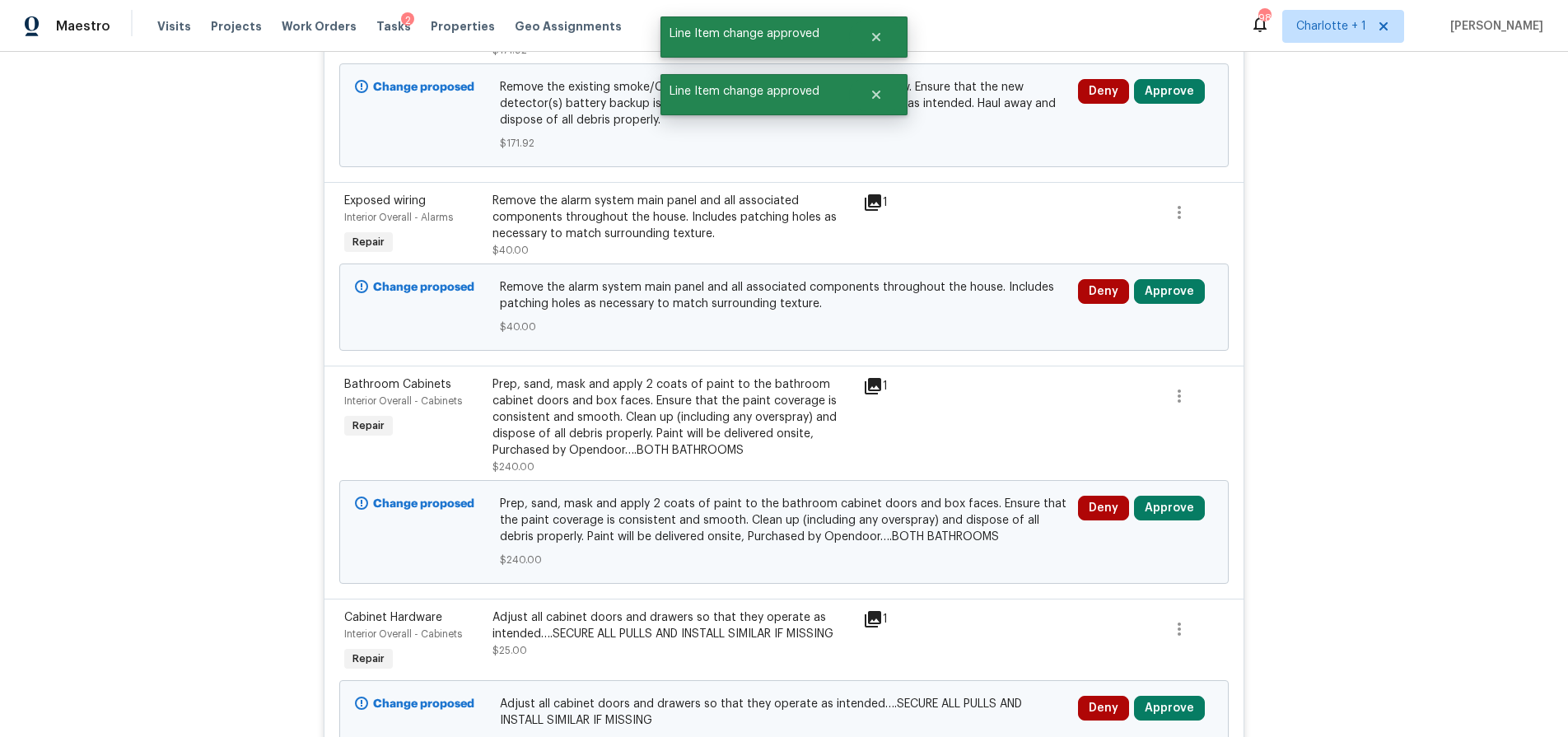
scroll to position [1706, 0]
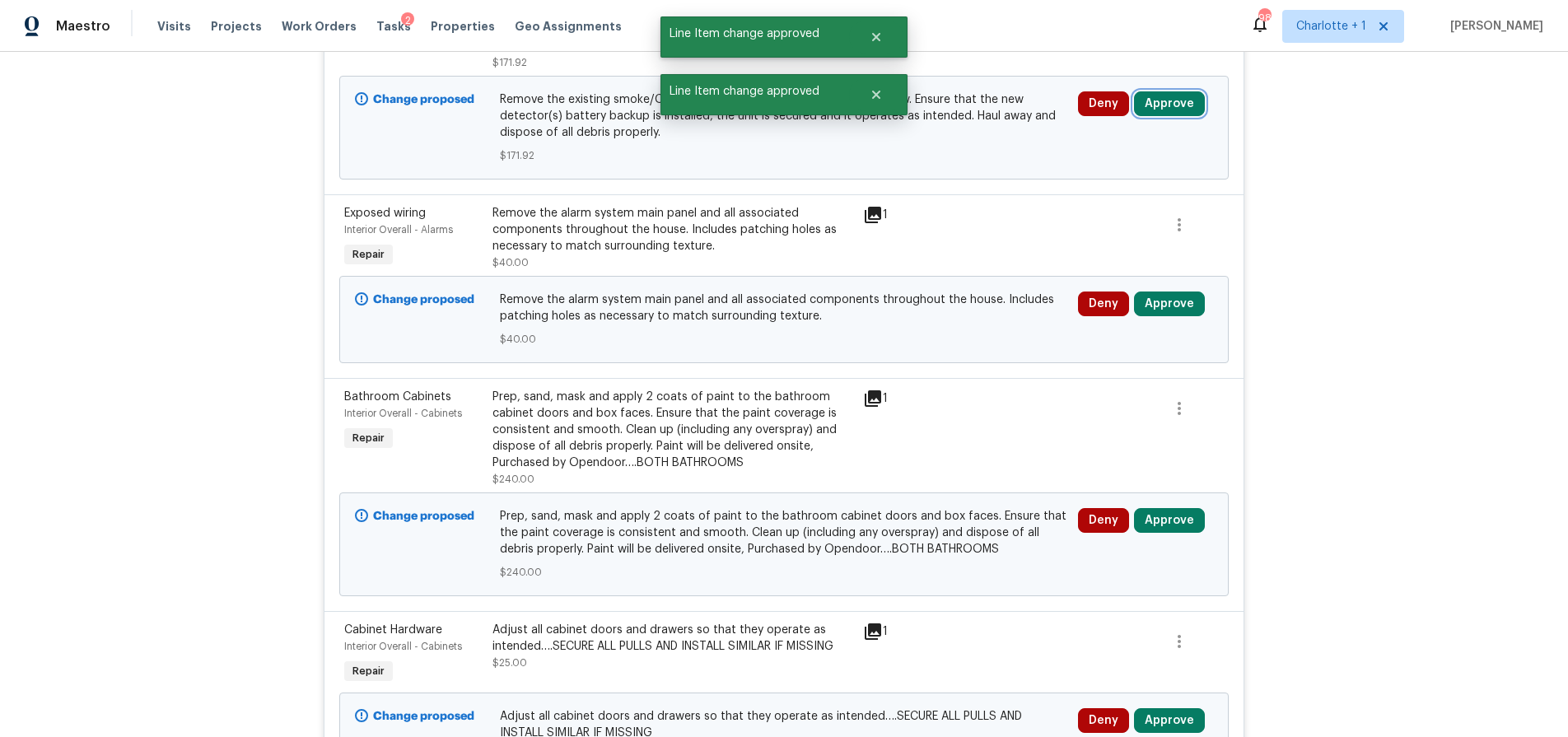
click at [1159, 94] on button "Approve" at bounding box center [1170, 103] width 71 height 25
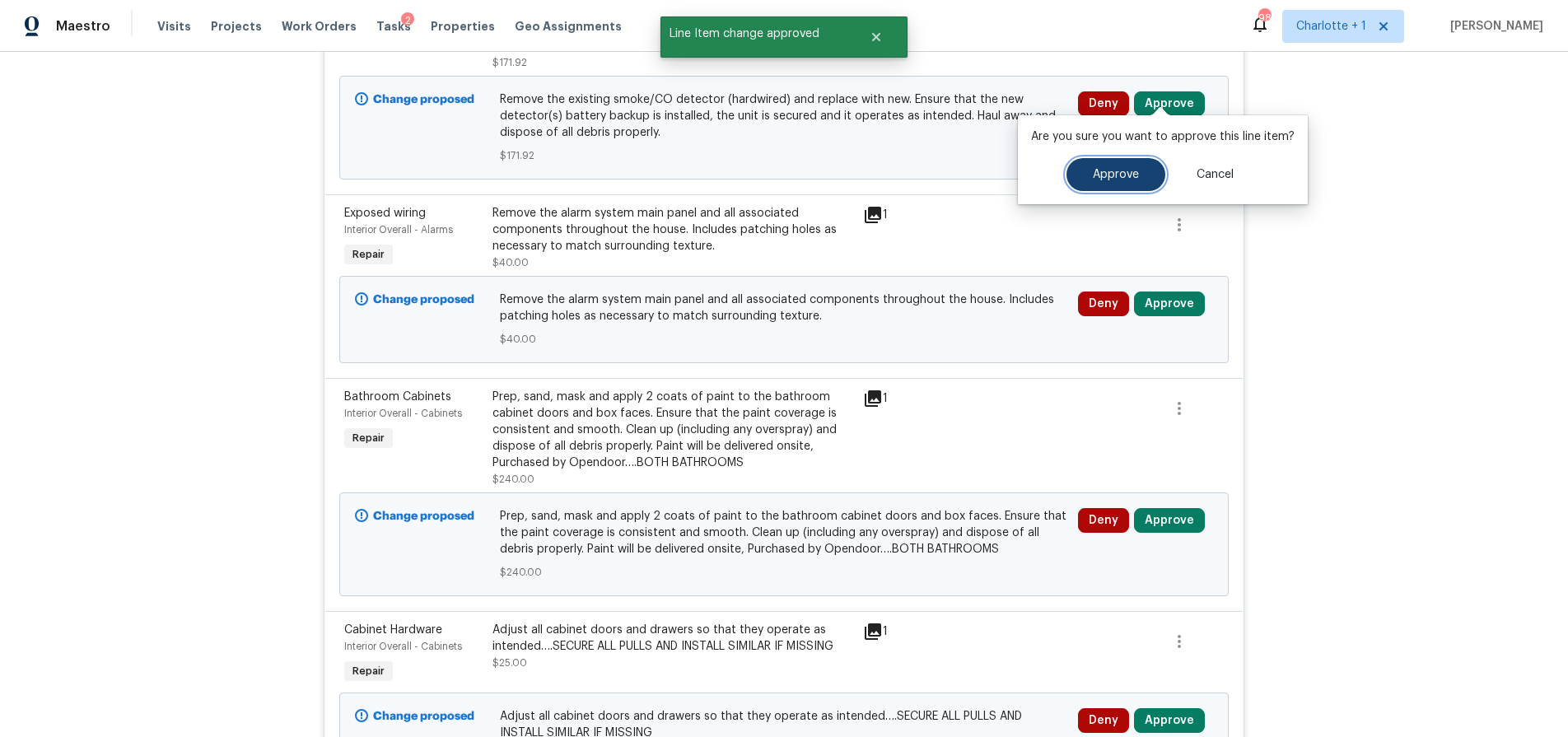
click at [1116, 159] on button "Approve" at bounding box center [1116, 174] width 99 height 33
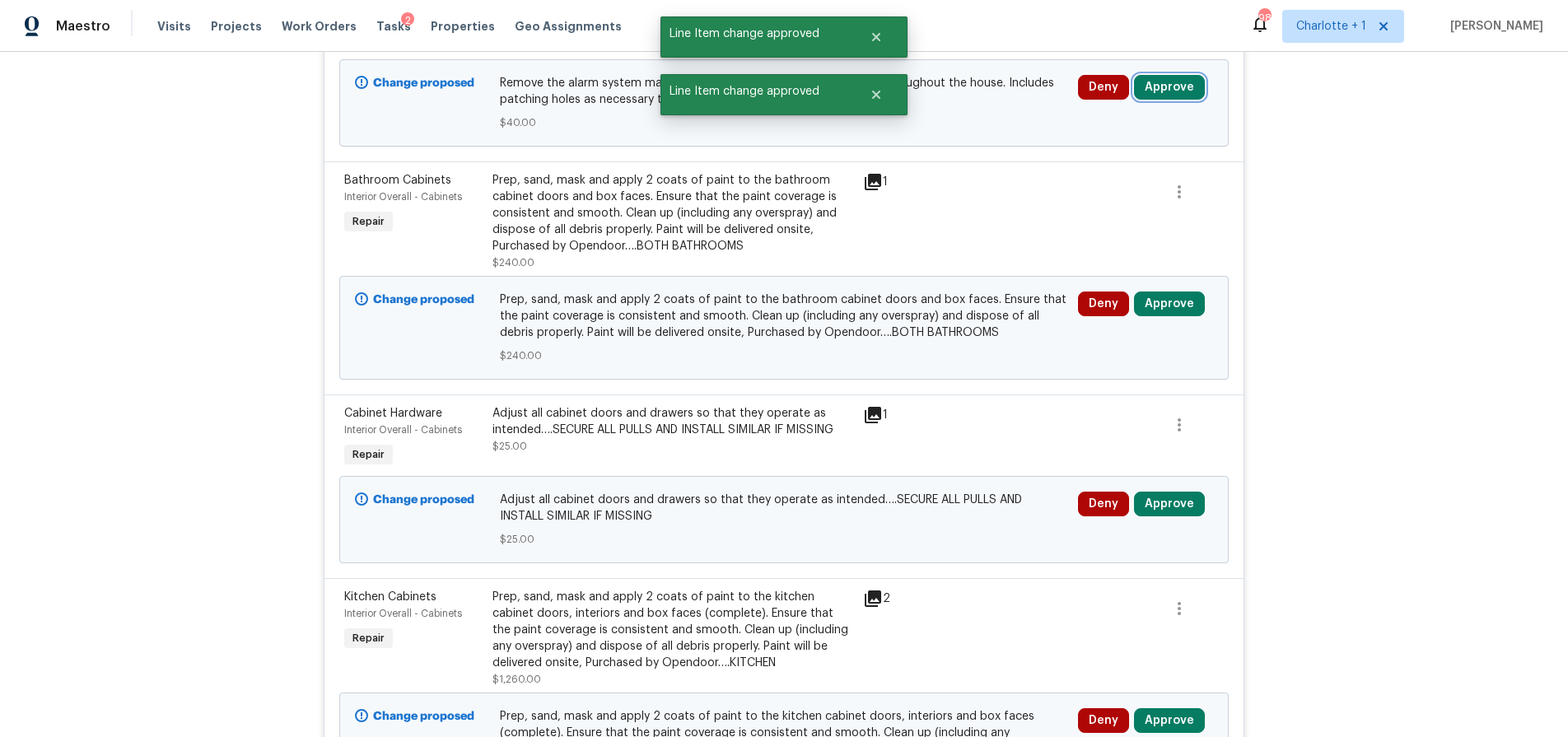
click at [1163, 75] on button "Approve" at bounding box center [1170, 87] width 71 height 25
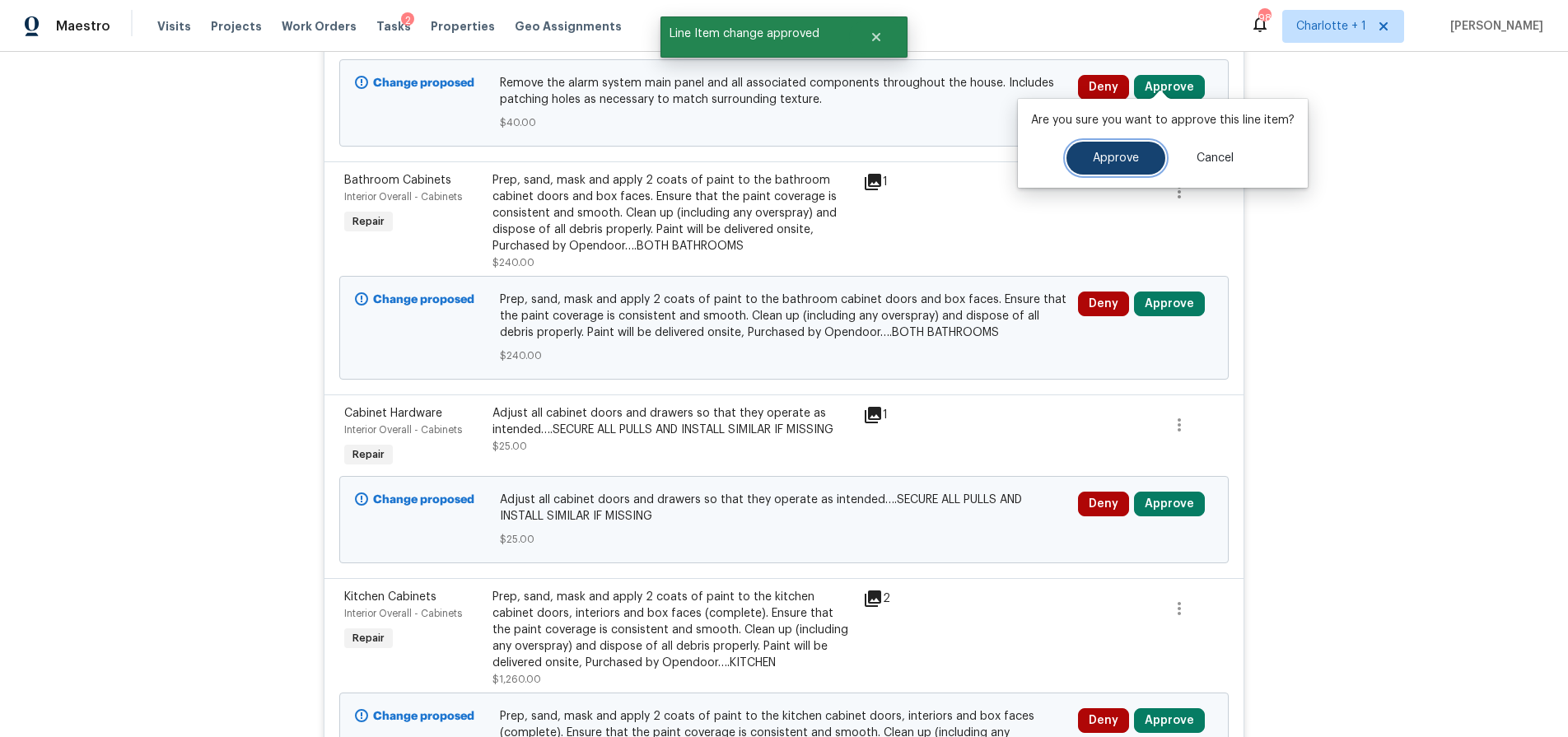
click at [1108, 149] on button "Approve" at bounding box center [1116, 157] width 99 height 33
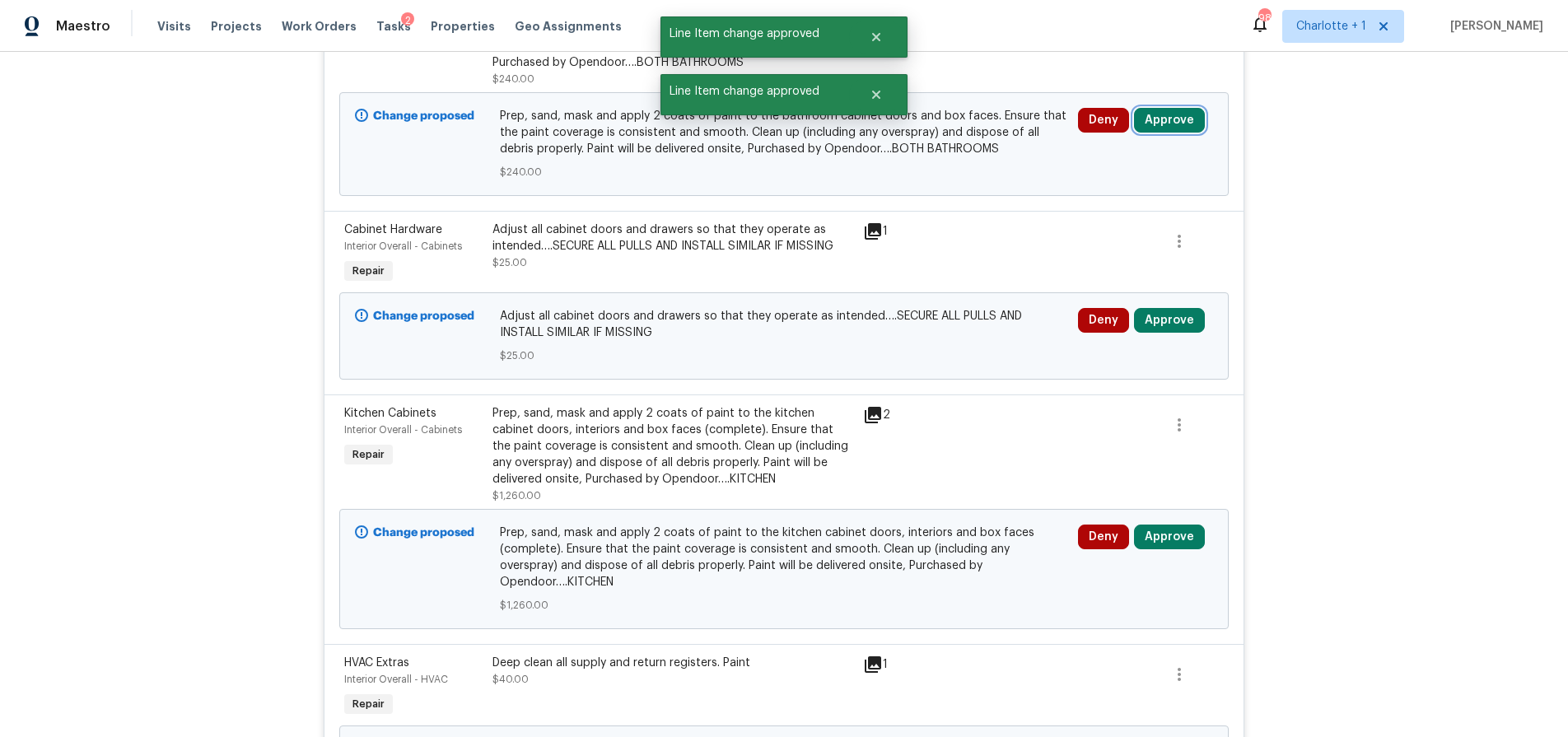
click at [1171, 112] on button "Approve" at bounding box center [1170, 120] width 71 height 25
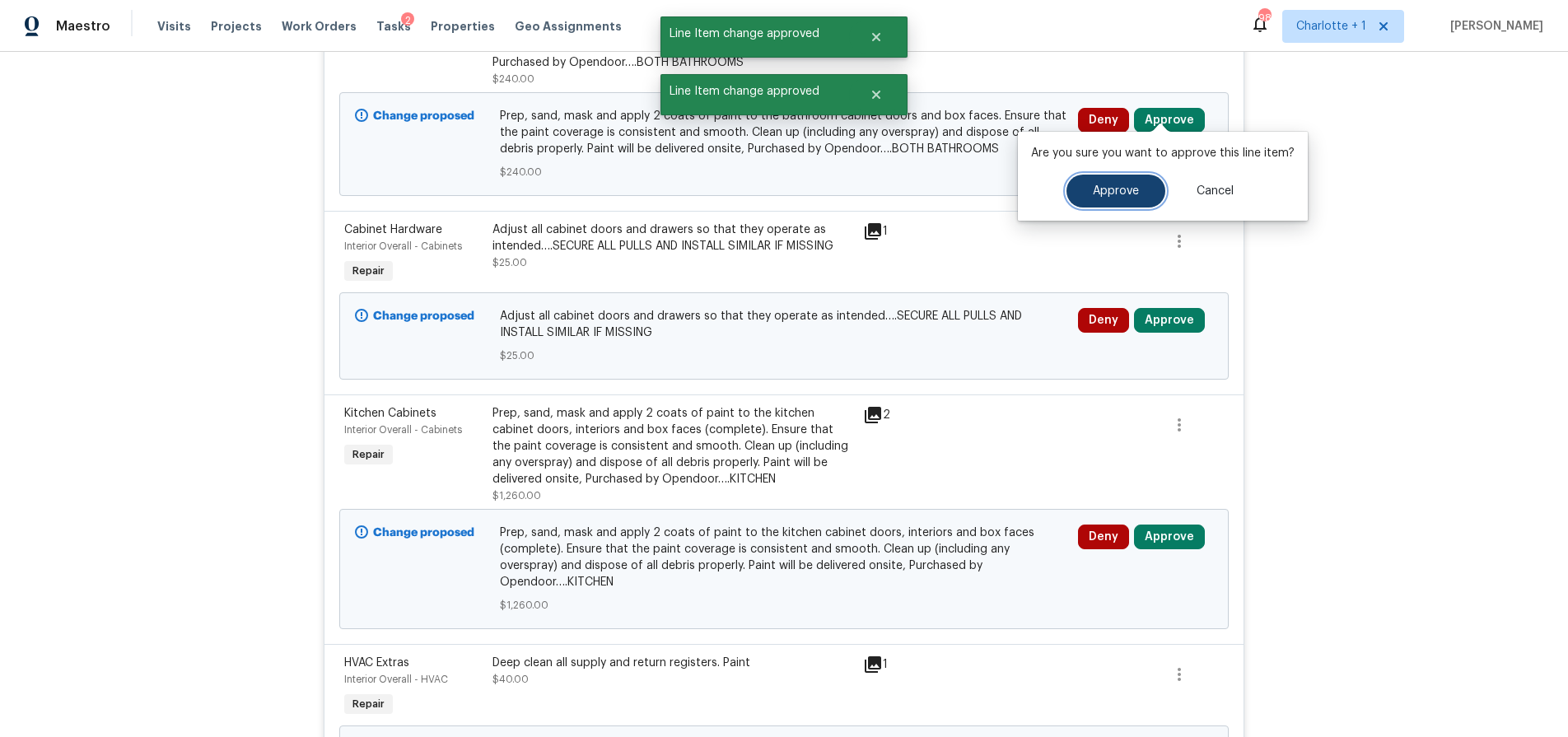
click at [1110, 176] on button "Approve" at bounding box center [1116, 191] width 99 height 33
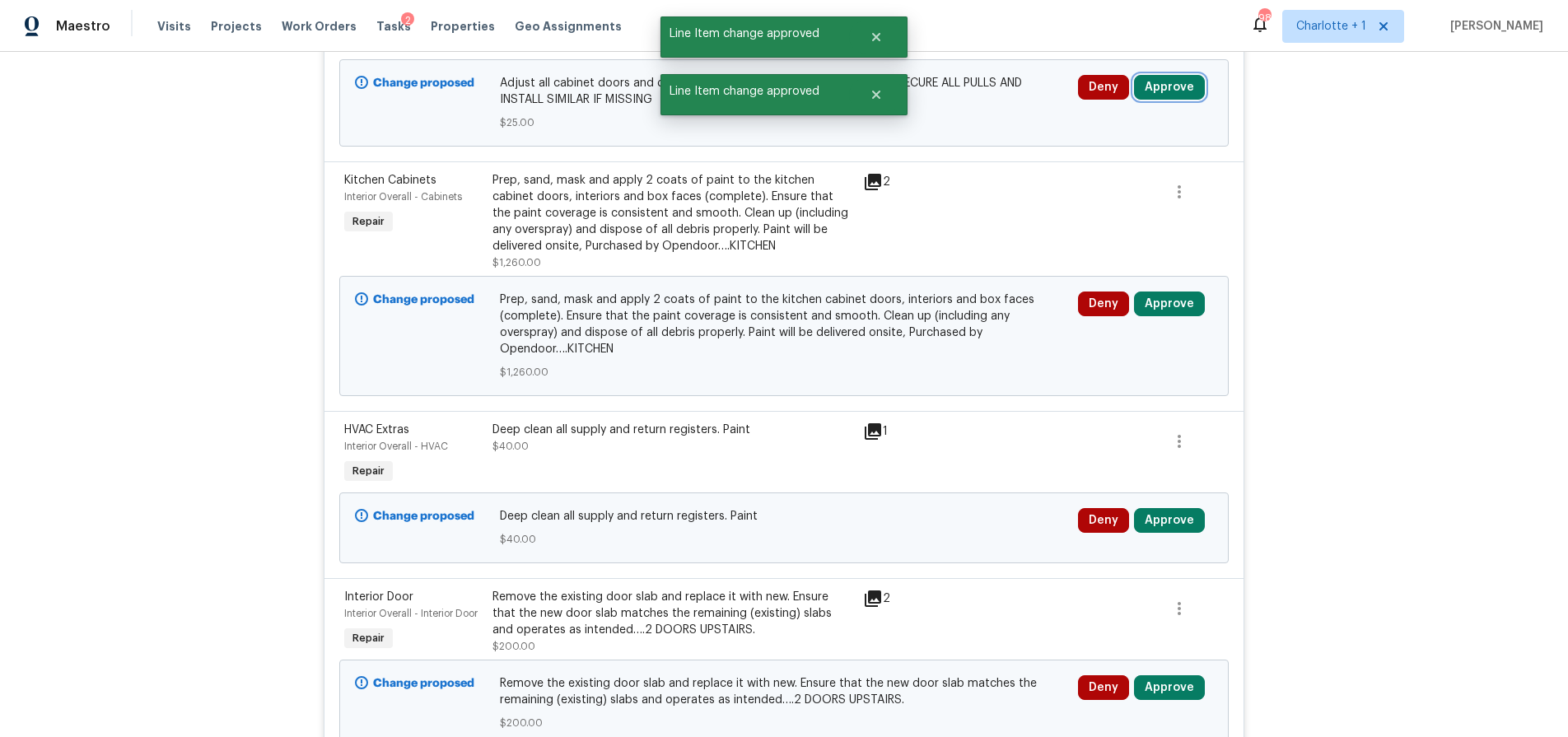
click at [1157, 80] on button "Approve" at bounding box center [1170, 87] width 71 height 25
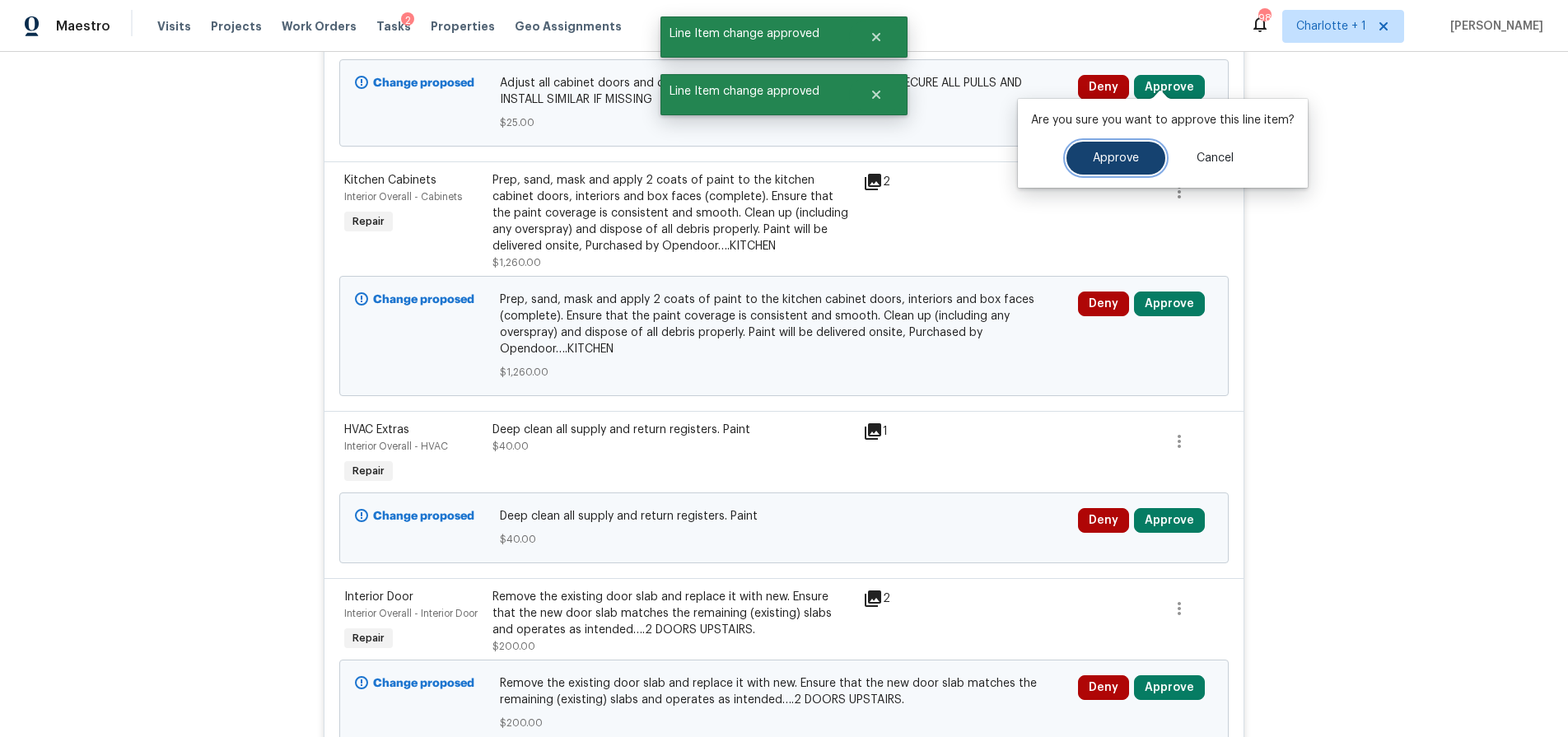
click at [1103, 166] on button "Approve" at bounding box center [1116, 157] width 99 height 33
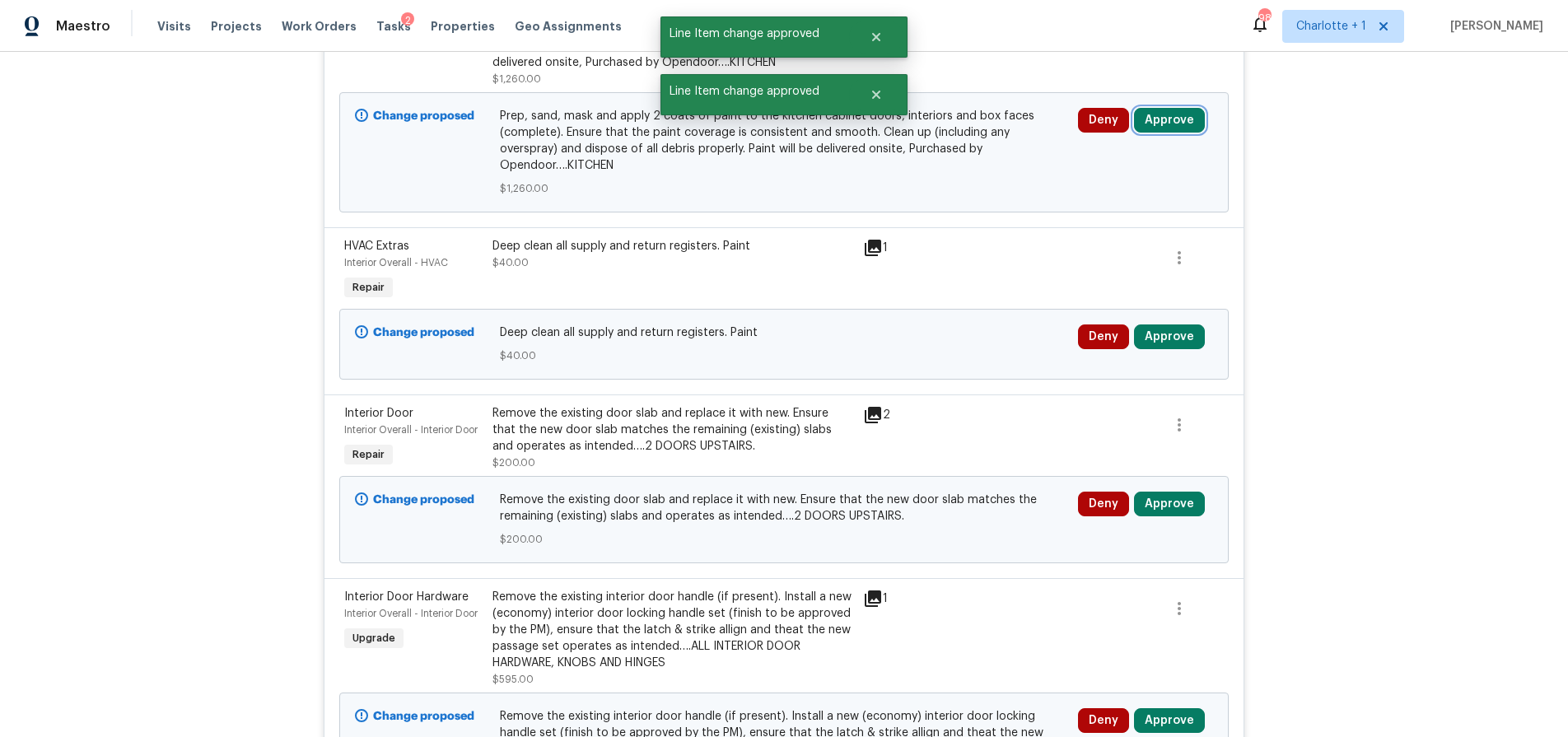
click at [1162, 108] on button "Approve" at bounding box center [1170, 120] width 71 height 25
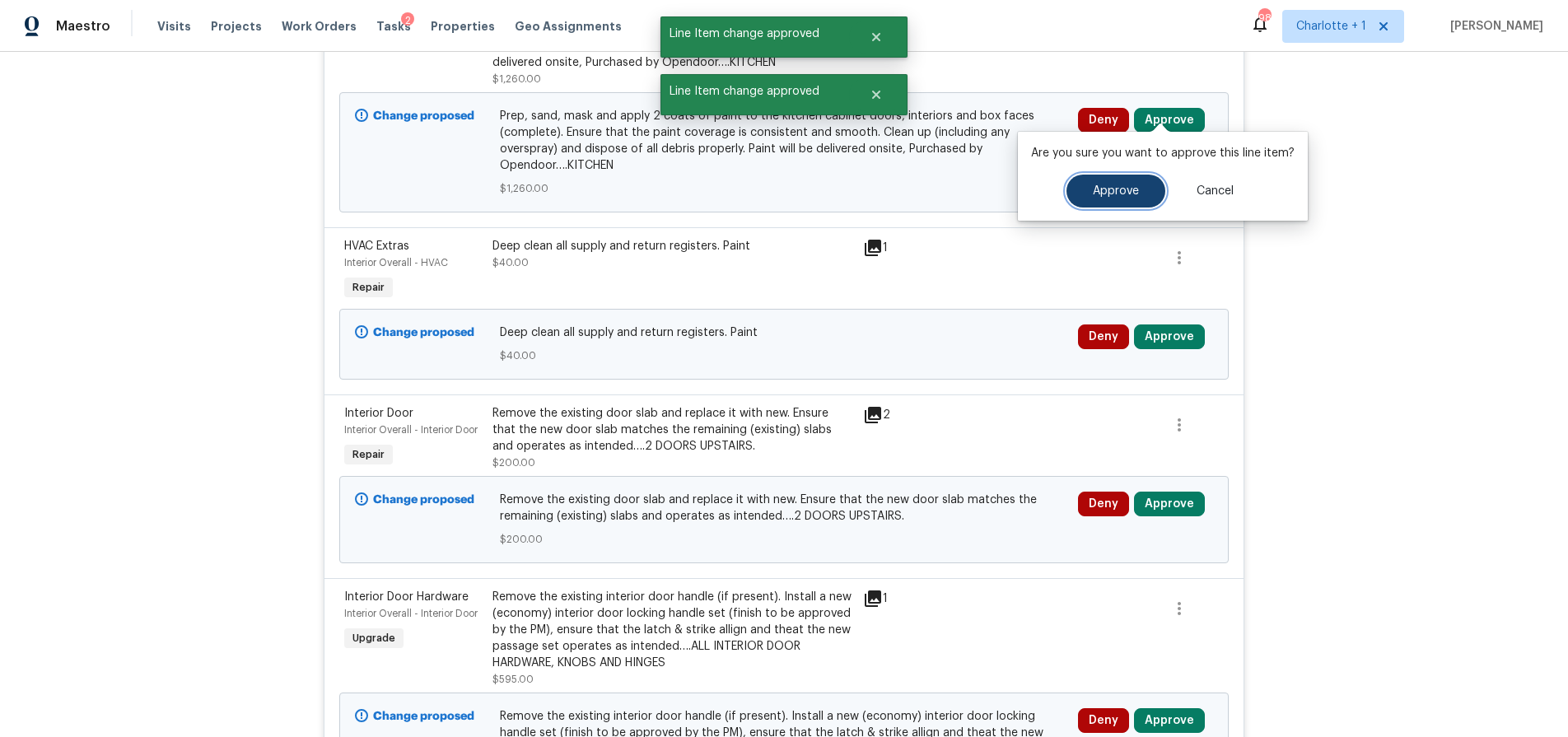
click at [1123, 182] on button "Approve" at bounding box center [1116, 191] width 99 height 33
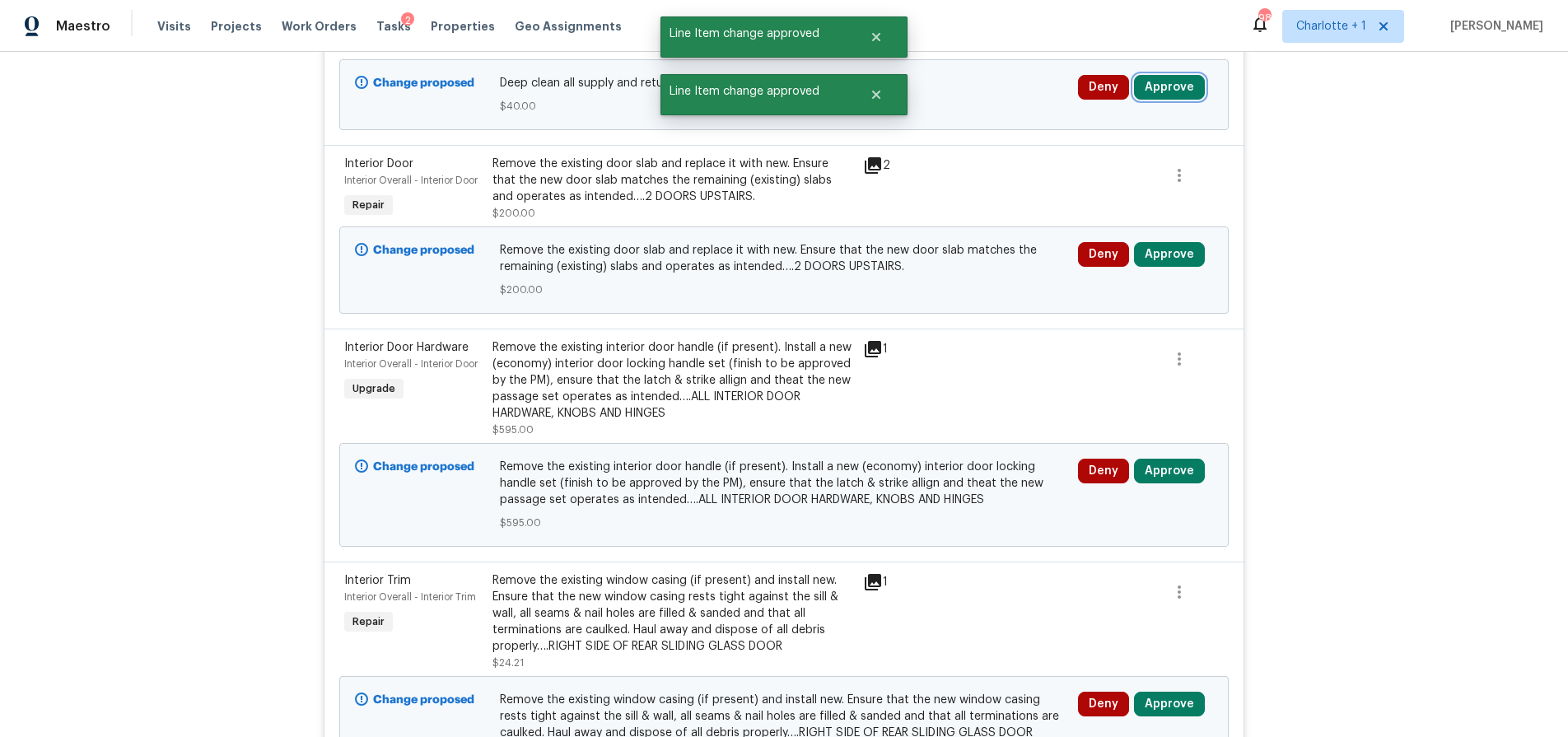
click at [1157, 75] on button "Approve" at bounding box center [1170, 87] width 71 height 25
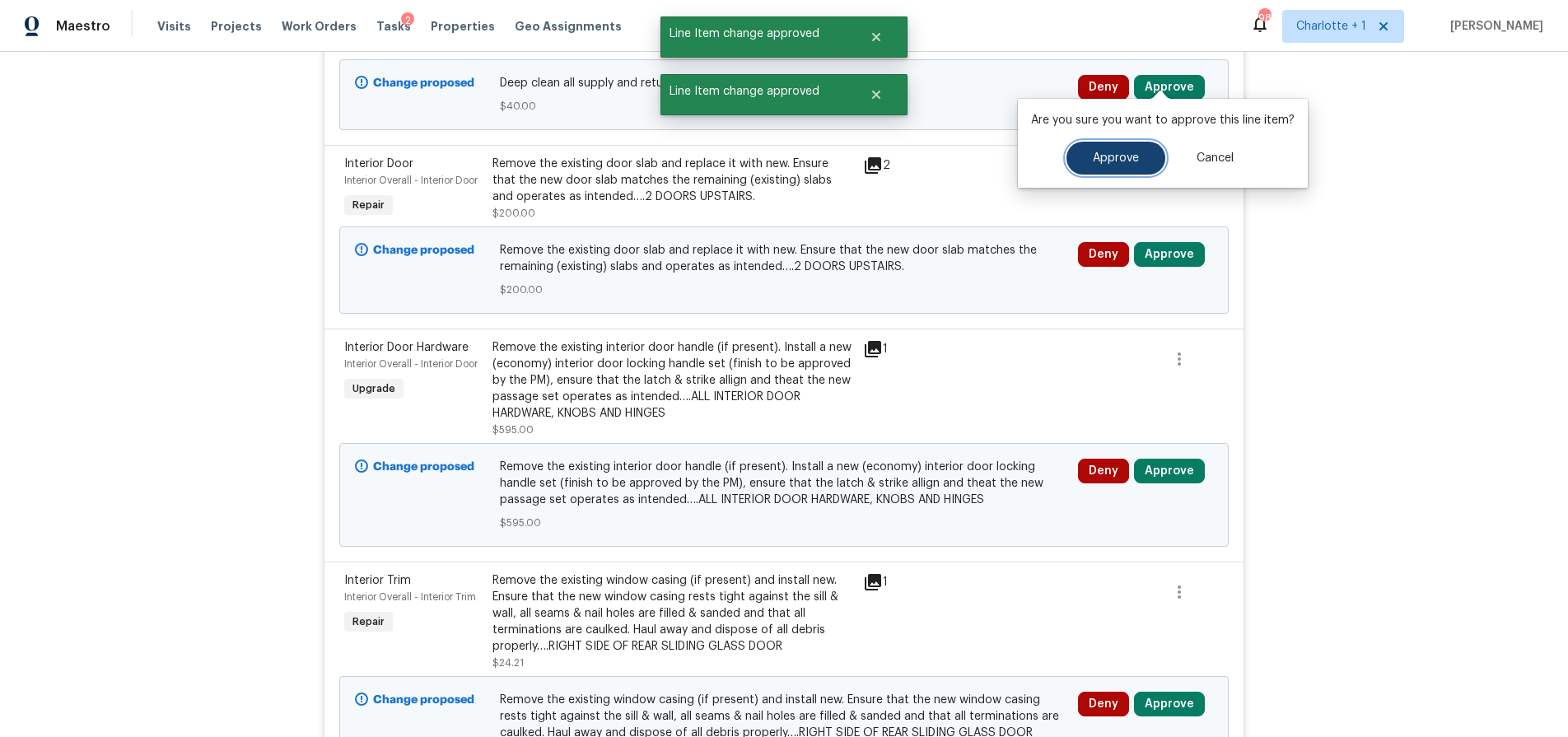
click at [1123, 151] on button "Approve" at bounding box center [1116, 157] width 99 height 33
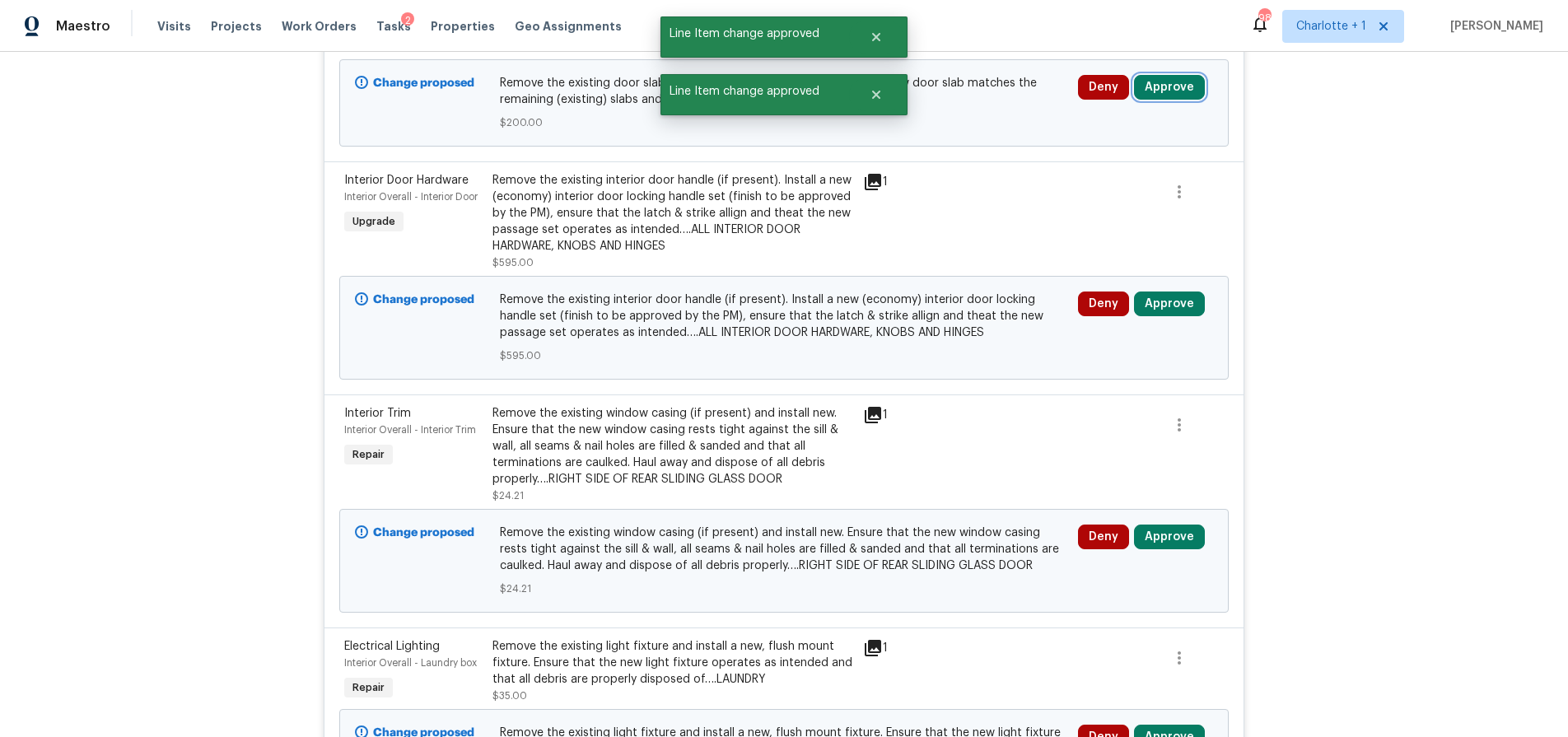
click at [1164, 75] on button "Approve" at bounding box center [1170, 87] width 71 height 25
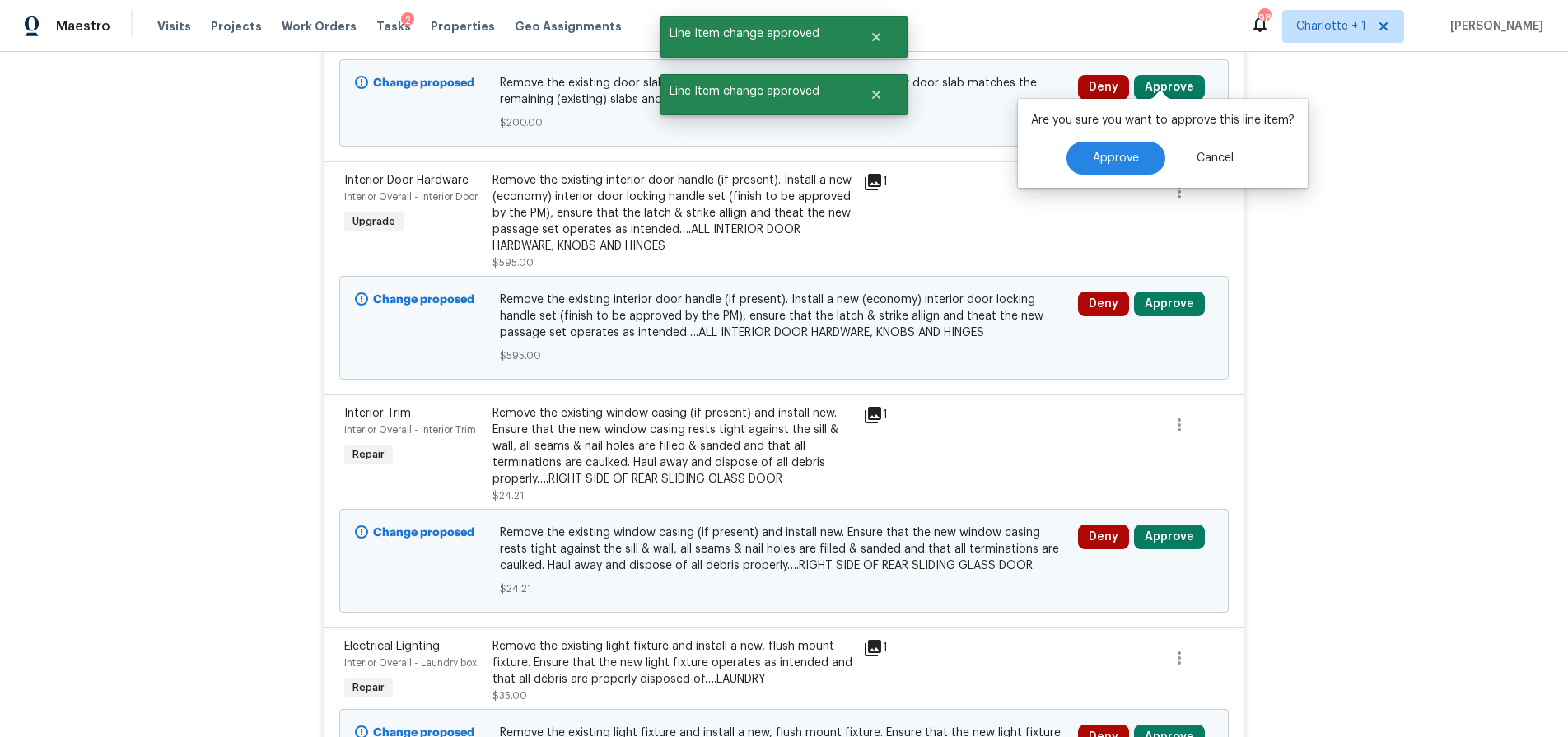
click at [1130, 139] on div "Are you sure you want to approve this line item? Approve Cancel" at bounding box center [1163, 143] width 290 height 89
click at [1131, 147] on button "Approve" at bounding box center [1116, 157] width 99 height 33
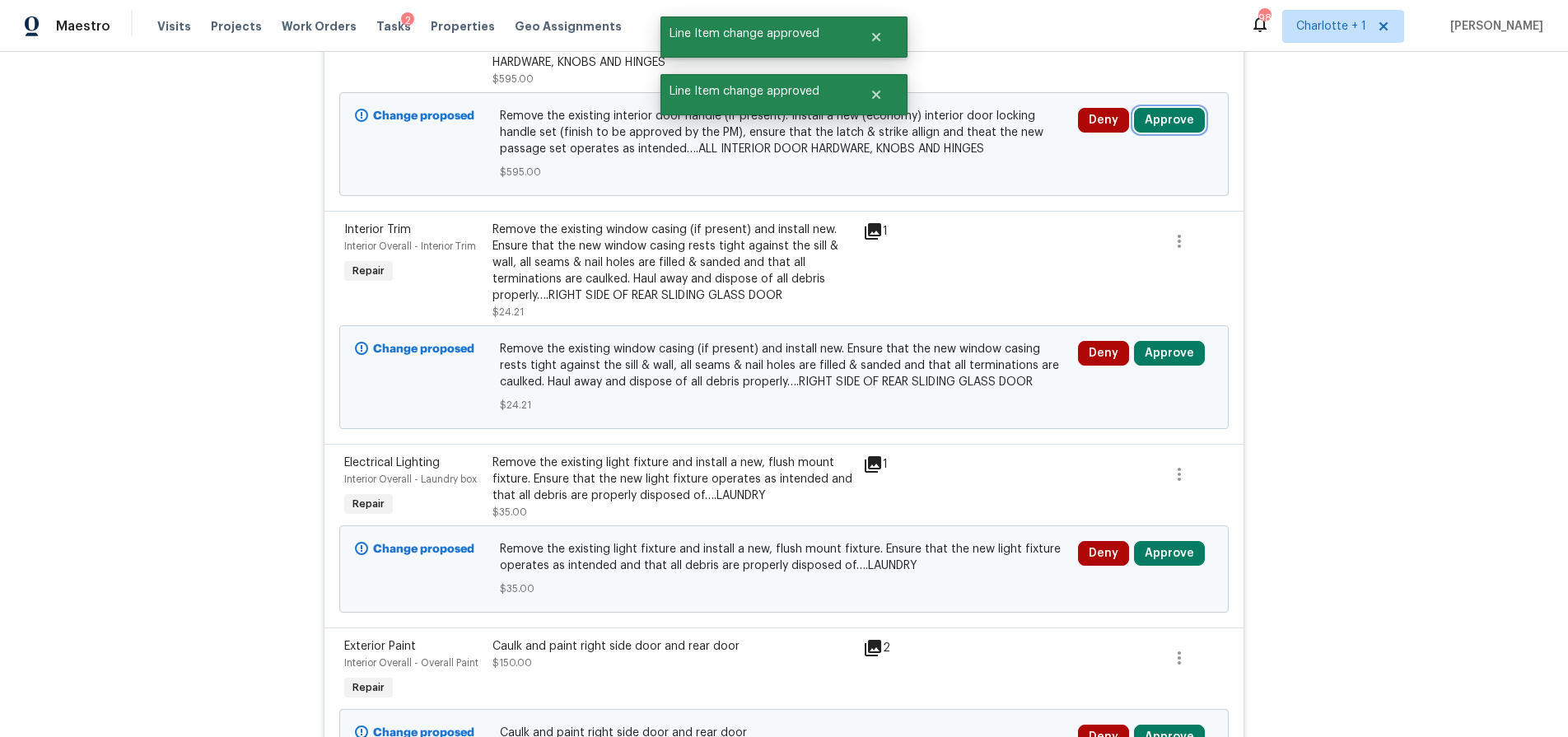
click at [1187, 108] on button "Approve" at bounding box center [1170, 120] width 71 height 25
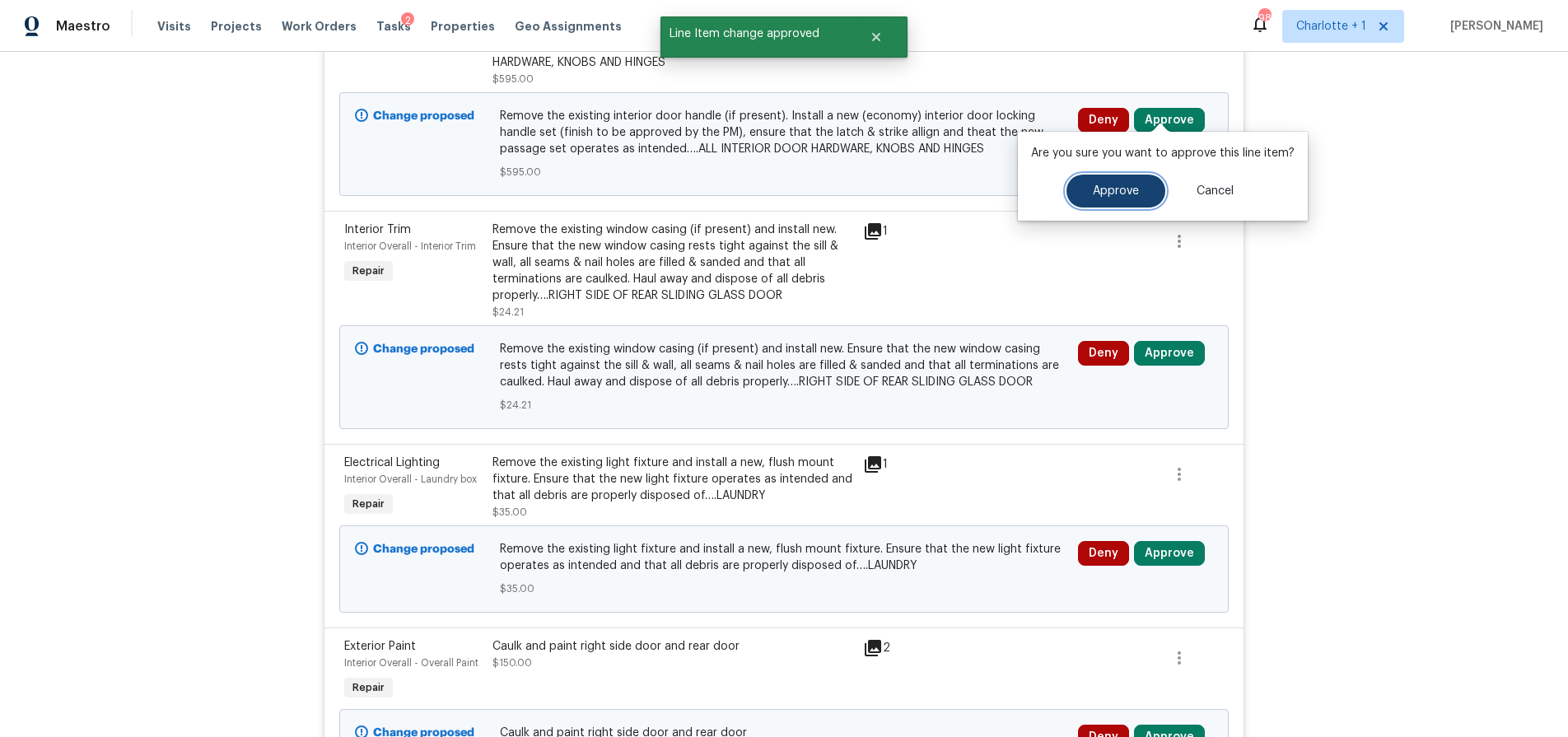
click at [1119, 186] on span "Approve" at bounding box center [1117, 191] width 47 height 12
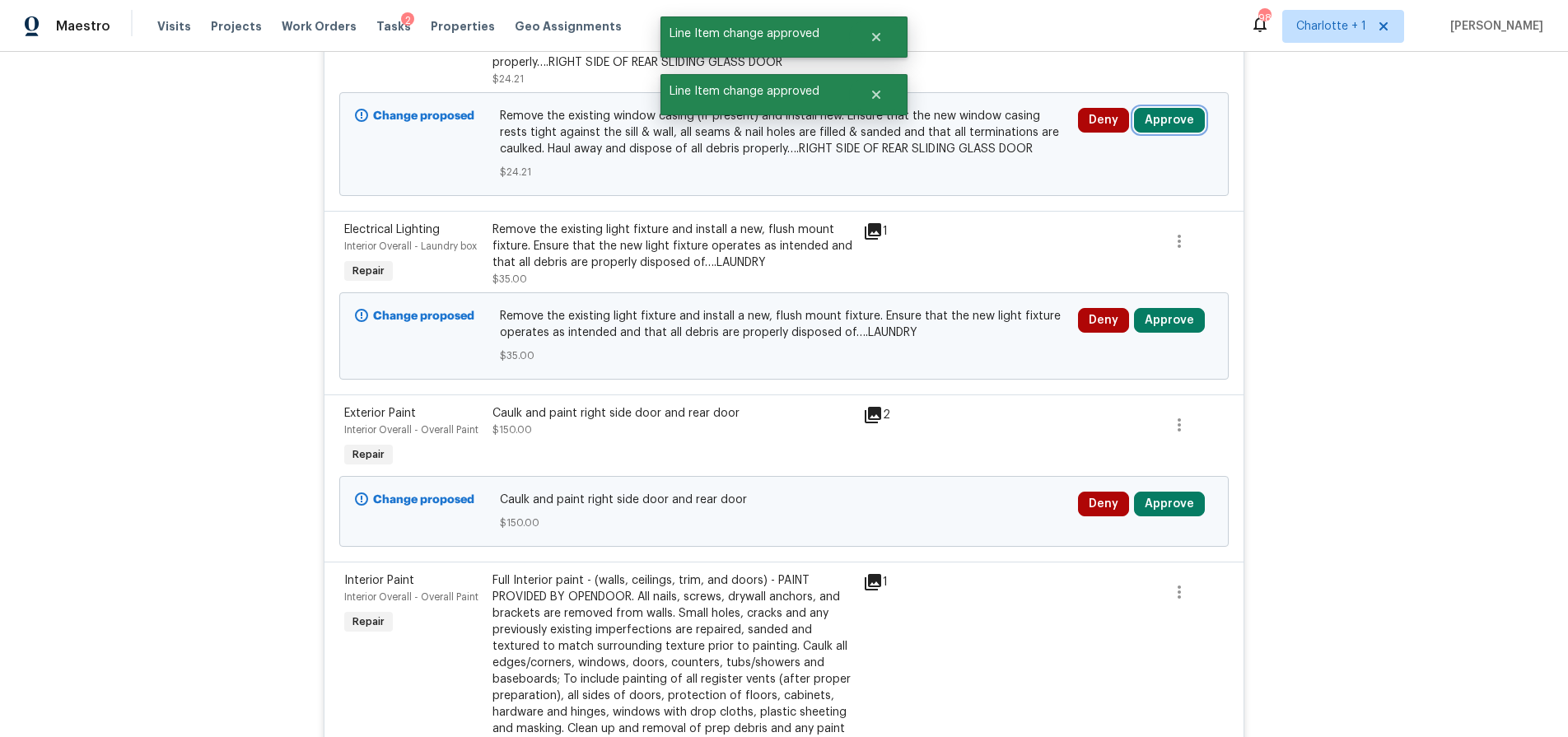
click at [1164, 108] on button "Approve" at bounding box center [1170, 120] width 71 height 25
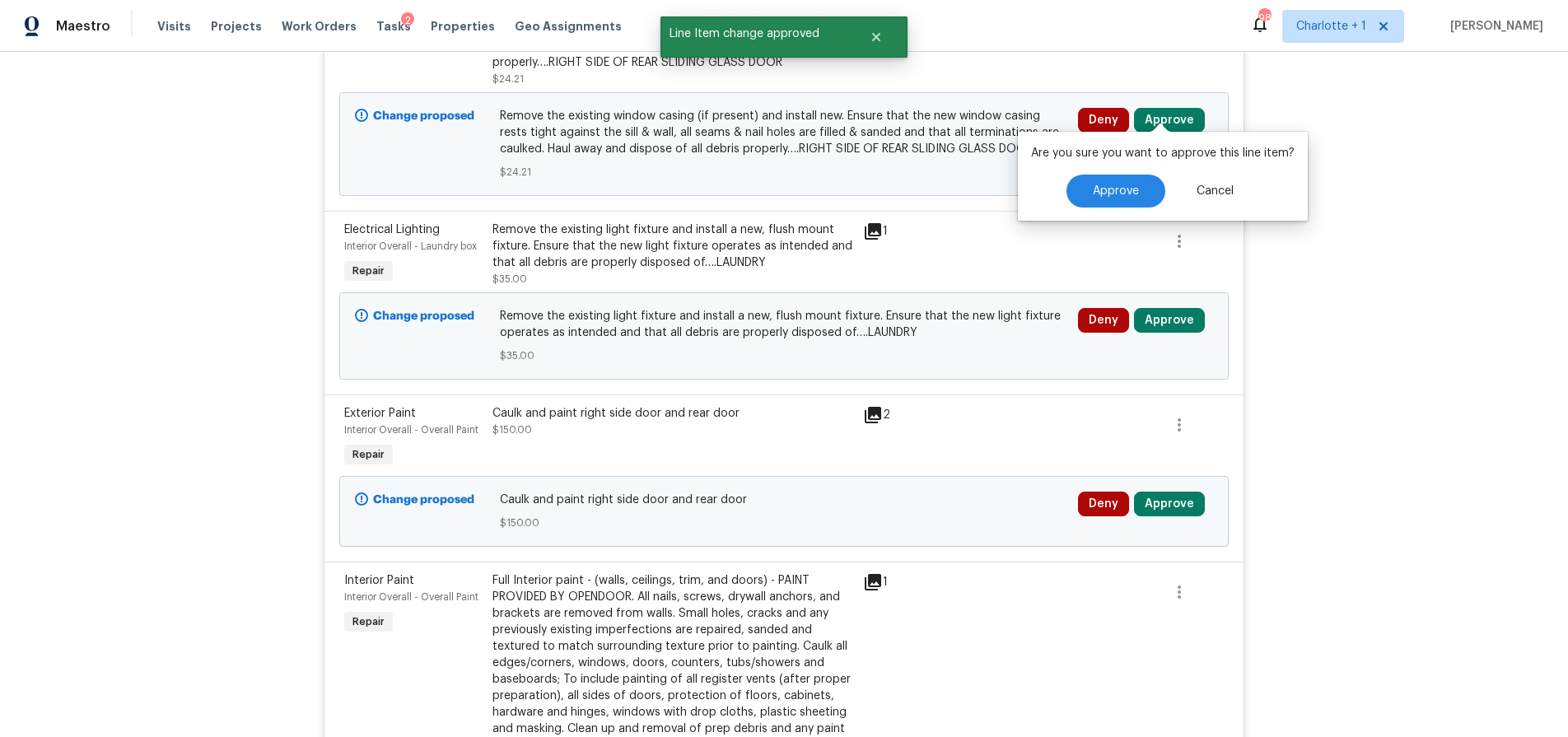
click at [1135, 173] on div "Are you sure you want to approve this line item? Approve Cancel" at bounding box center [1163, 177] width 290 height 89
click at [1124, 183] on button "Approve" at bounding box center [1116, 191] width 99 height 33
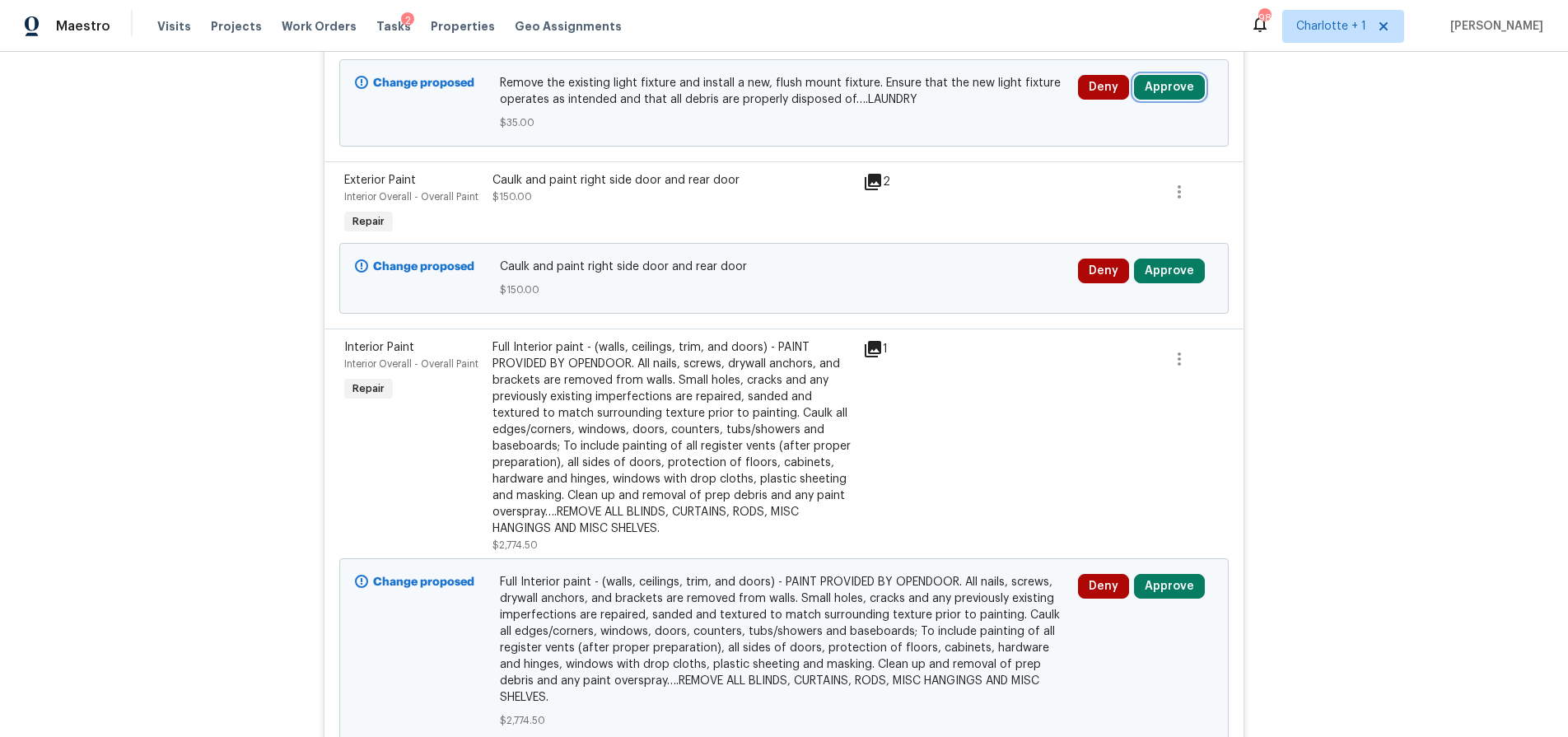
click at [1166, 75] on button "Approve" at bounding box center [1170, 87] width 71 height 25
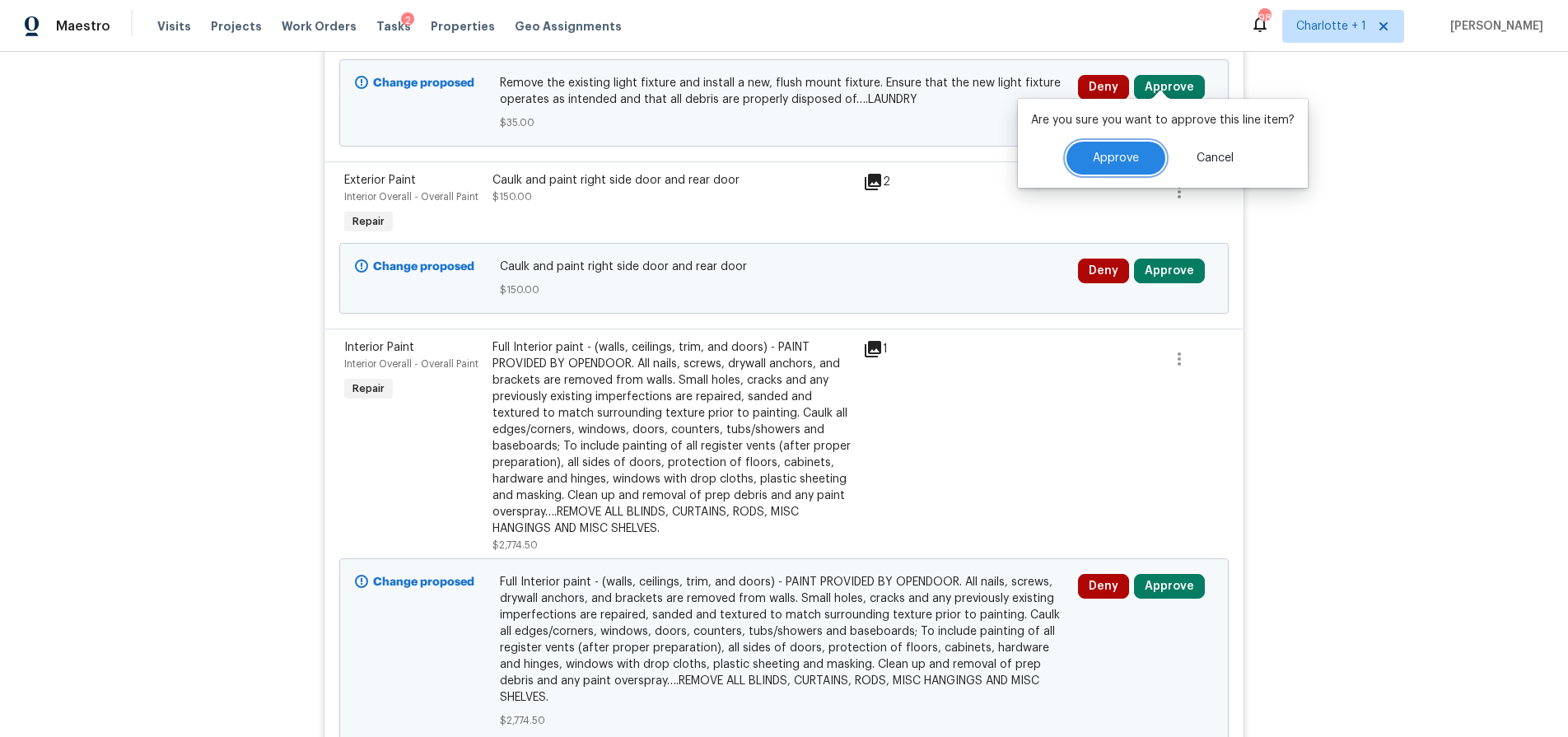
click at [1126, 151] on button "Approve" at bounding box center [1116, 157] width 99 height 33
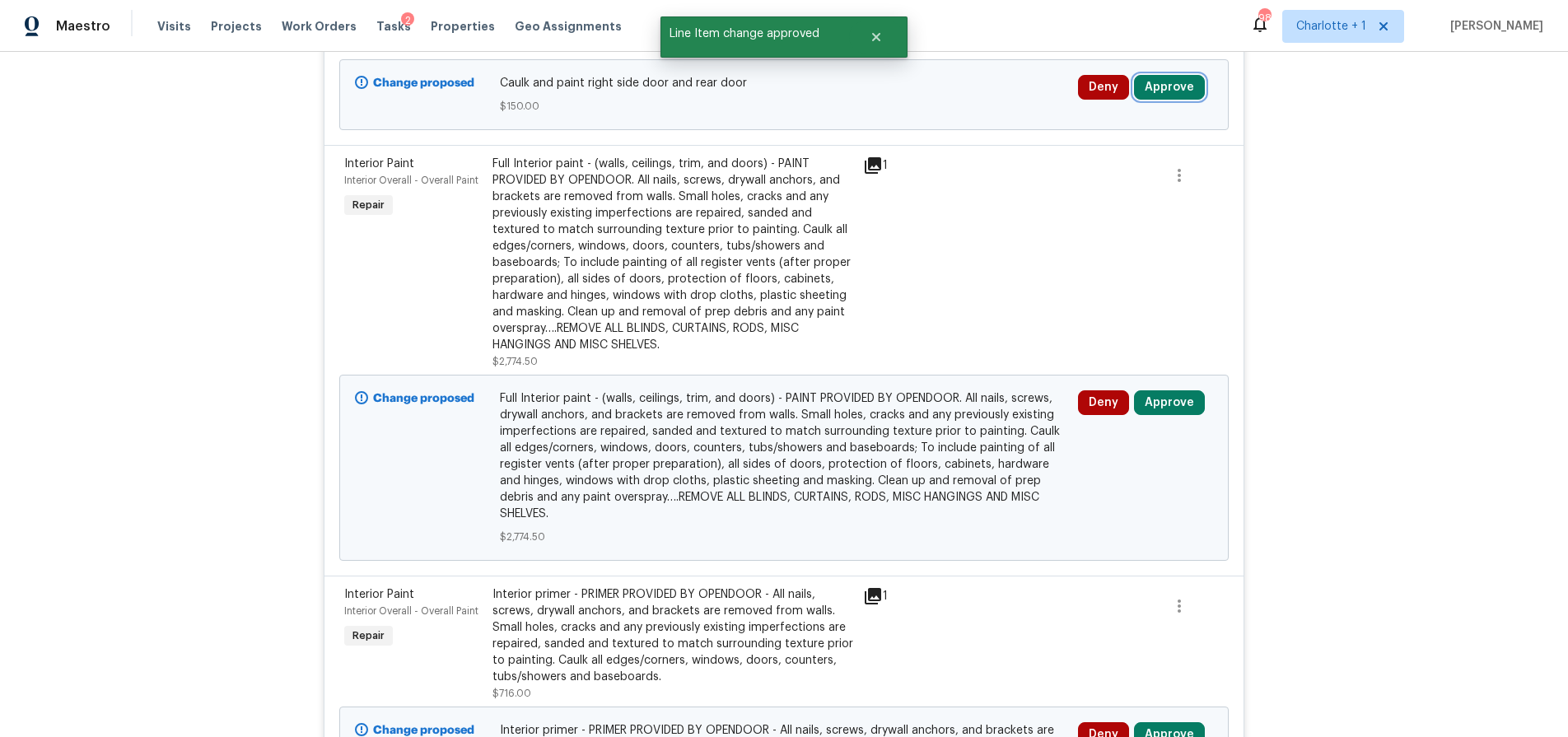
click at [1167, 75] on button "Approve" at bounding box center [1170, 87] width 71 height 25
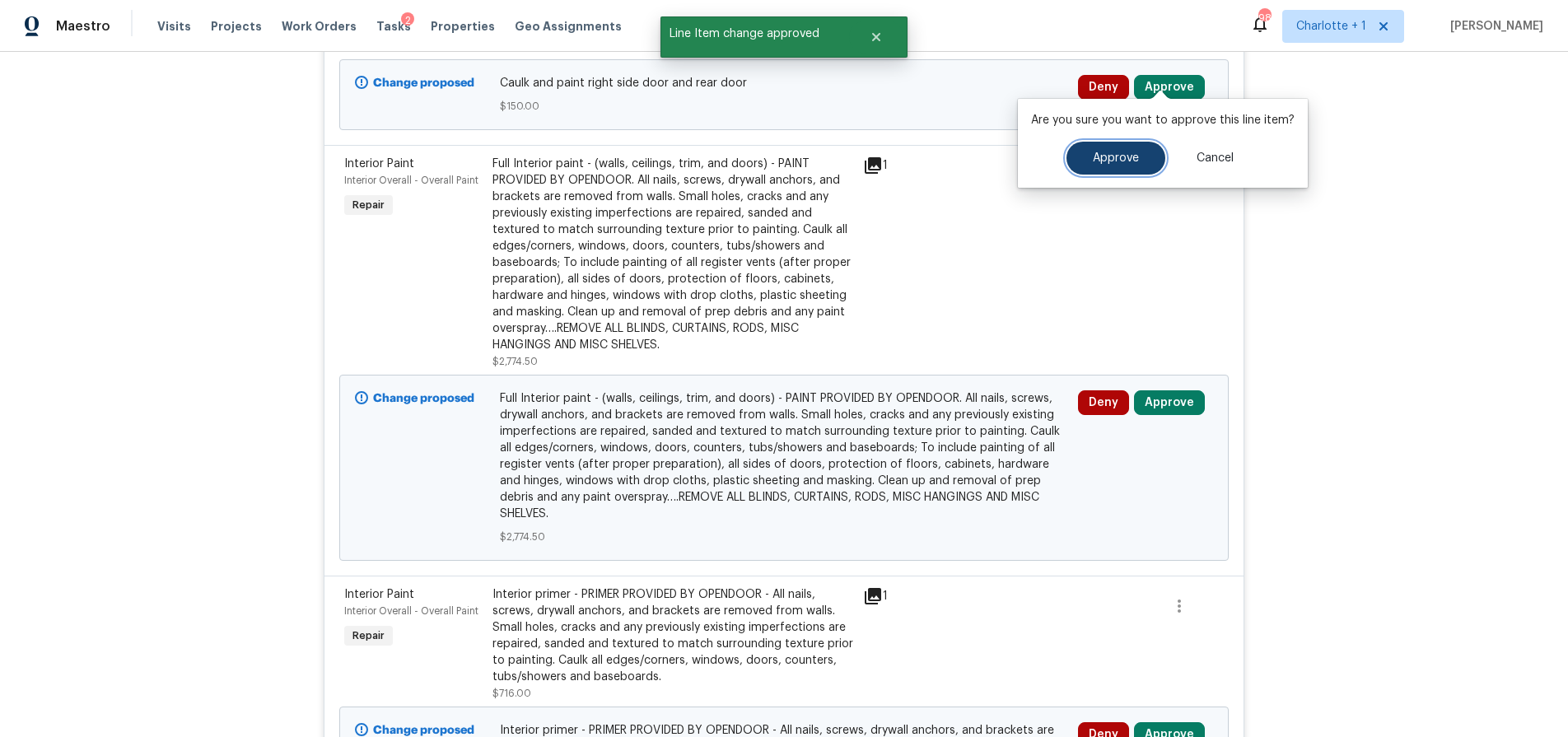
click at [1123, 160] on span "Approve" at bounding box center [1117, 158] width 47 height 12
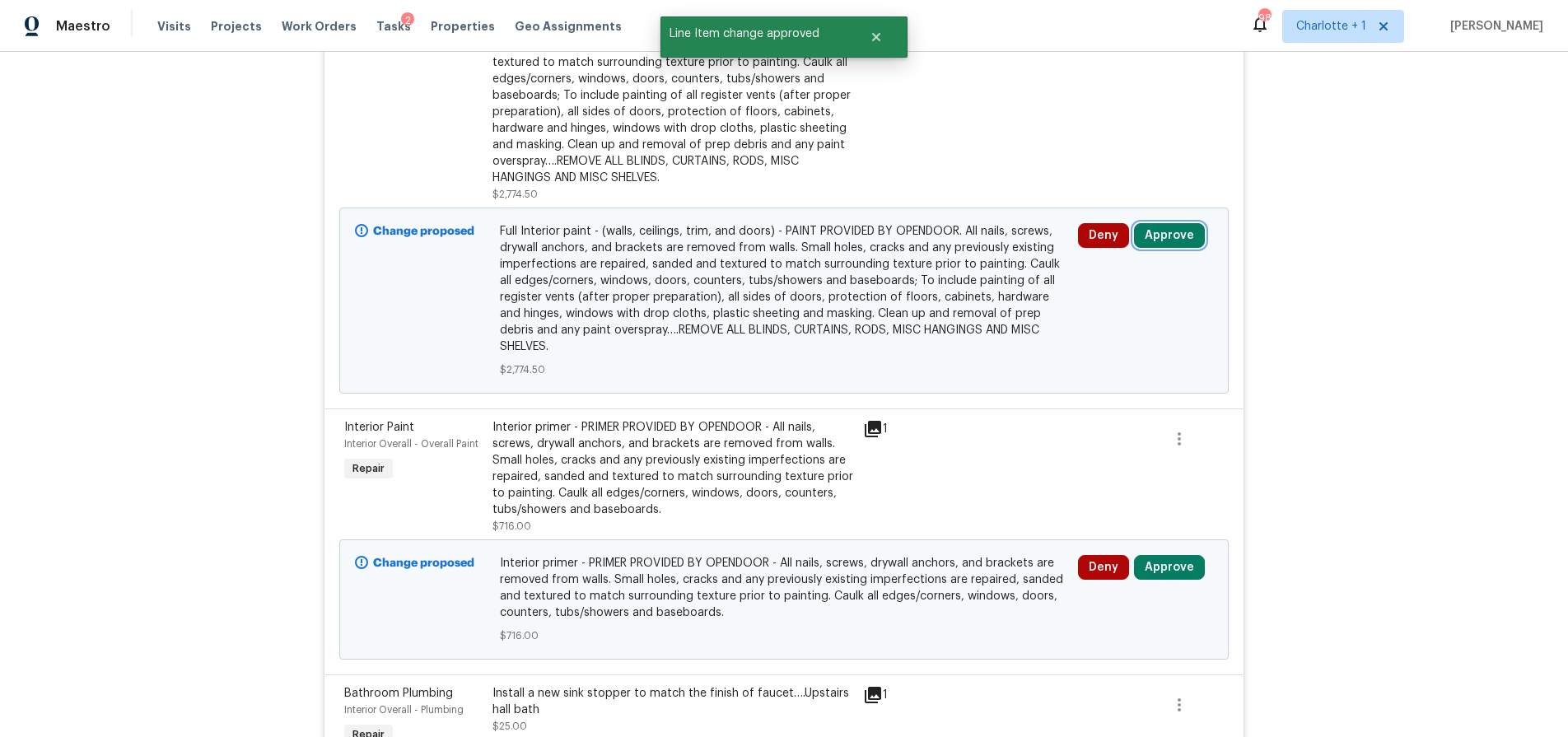
click at [1189, 227] on button "Approve" at bounding box center [1170, 235] width 71 height 25
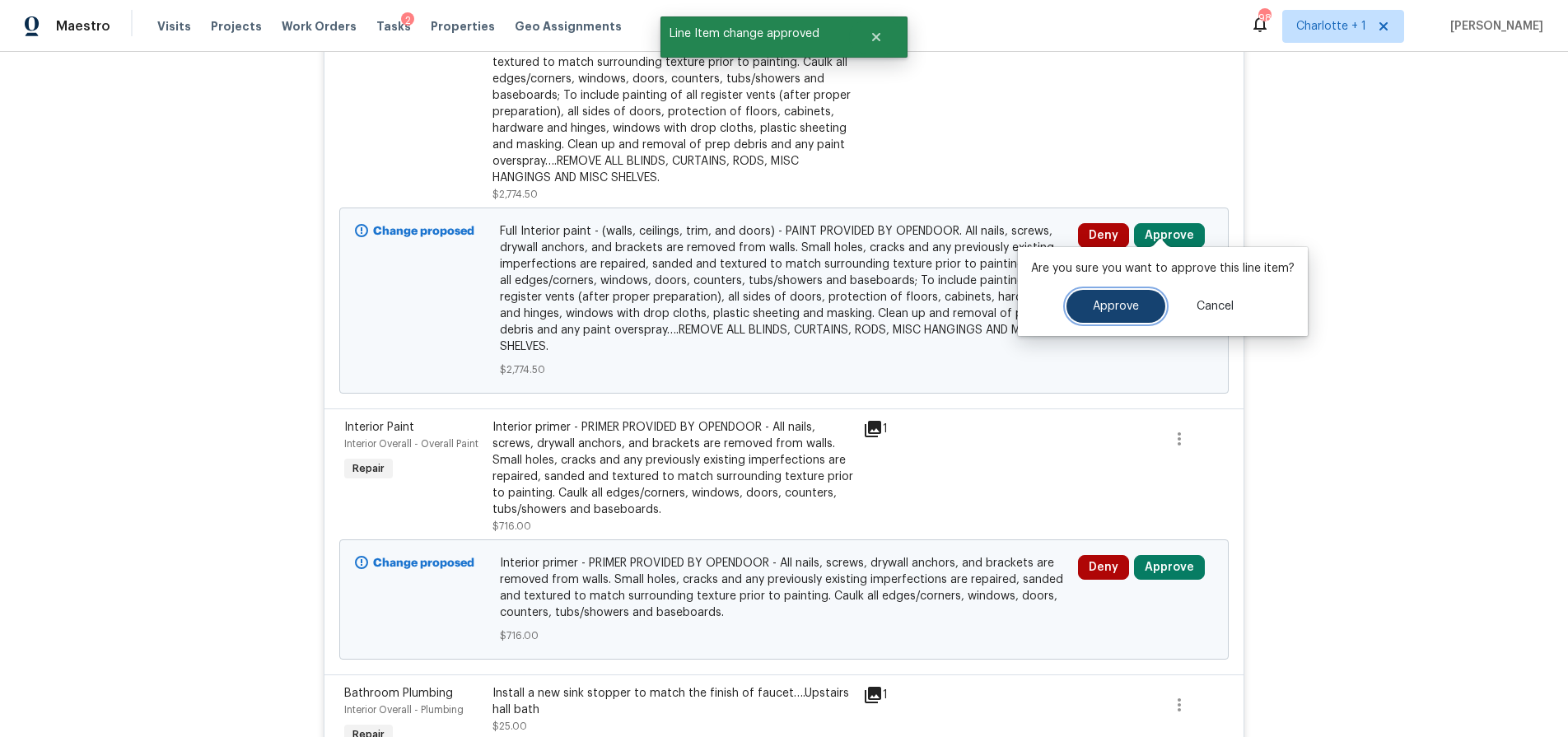
click at [1132, 314] on button "Approve" at bounding box center [1116, 306] width 99 height 33
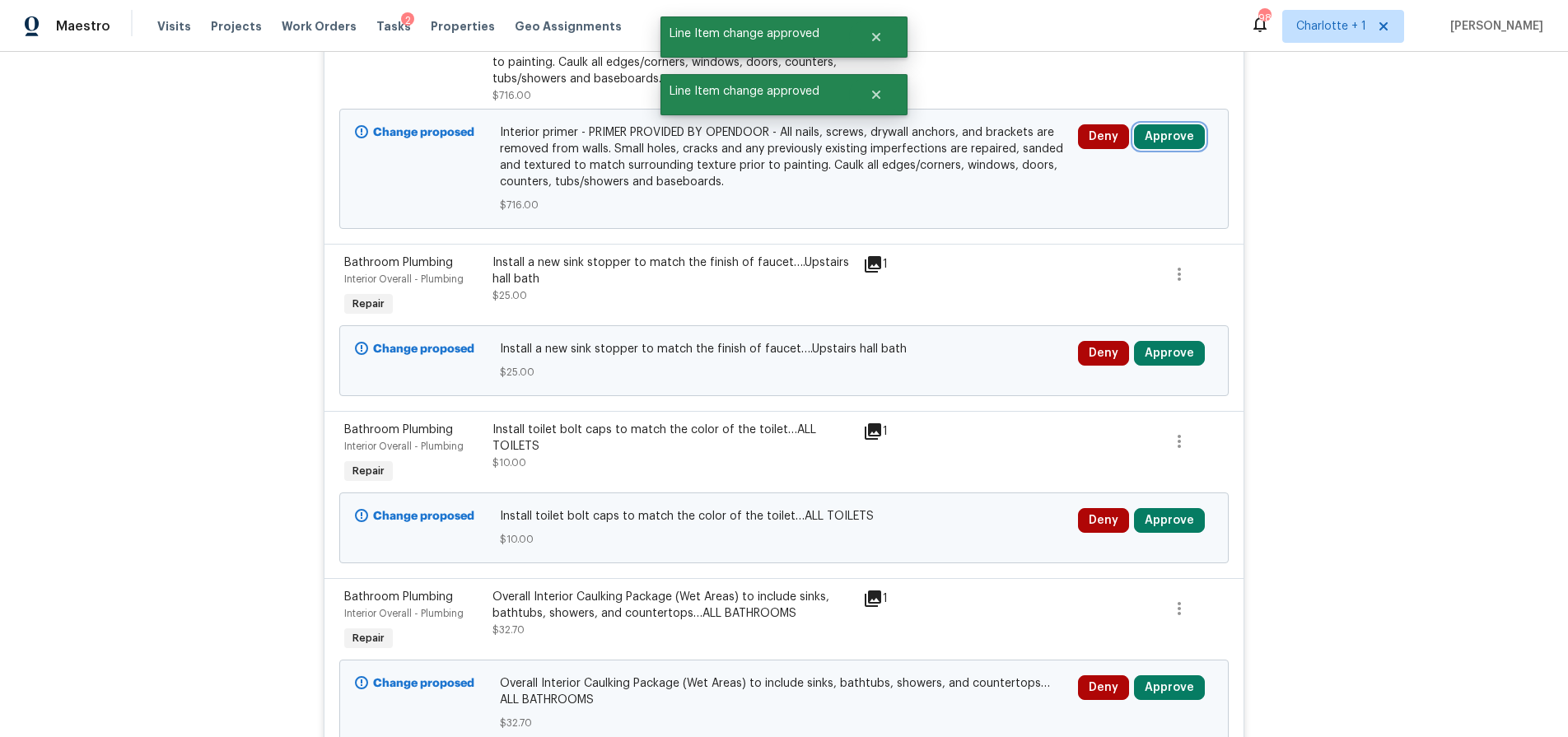
click at [1183, 125] on button "Approve" at bounding box center [1170, 137] width 71 height 25
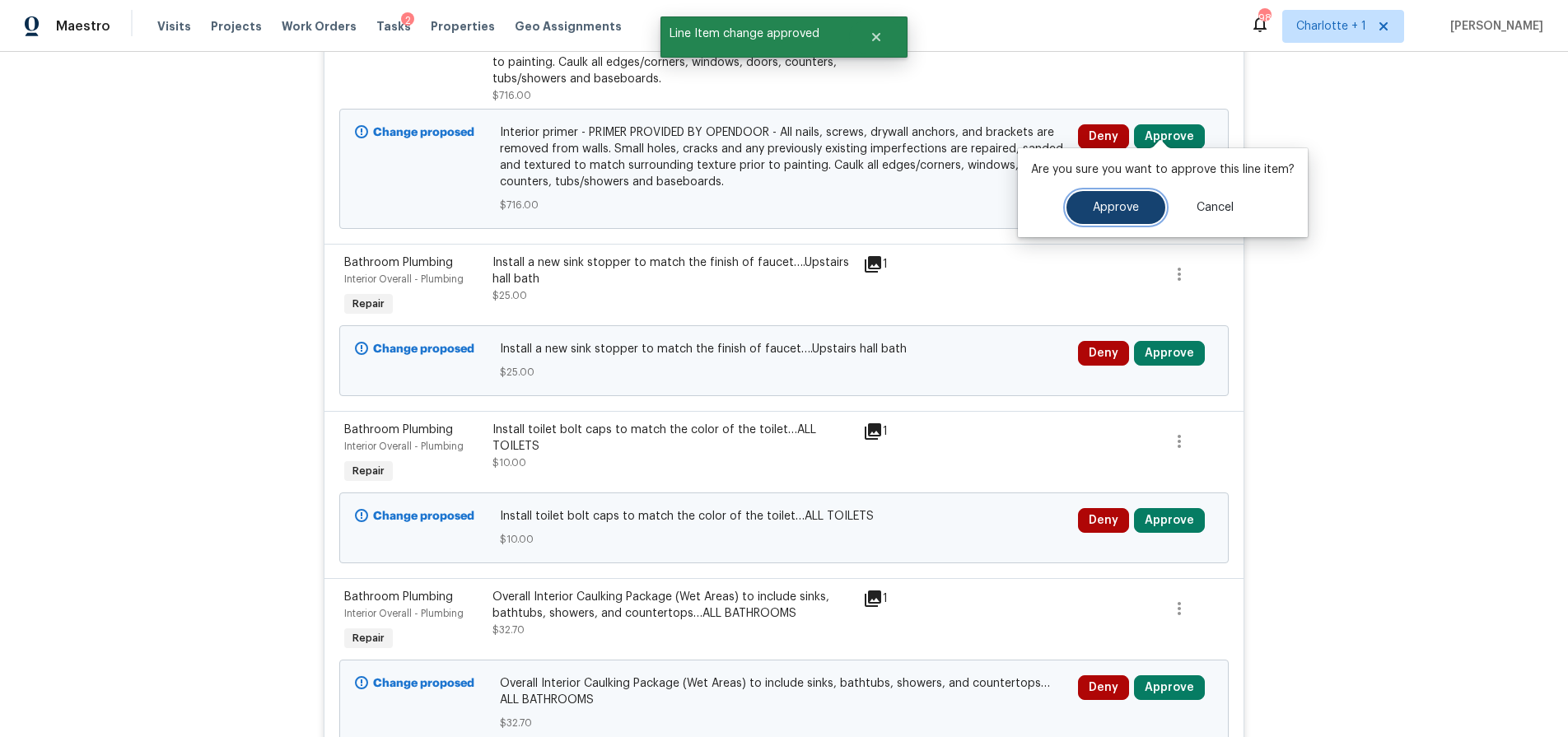
click at [1119, 209] on span "Approve" at bounding box center [1117, 208] width 47 height 12
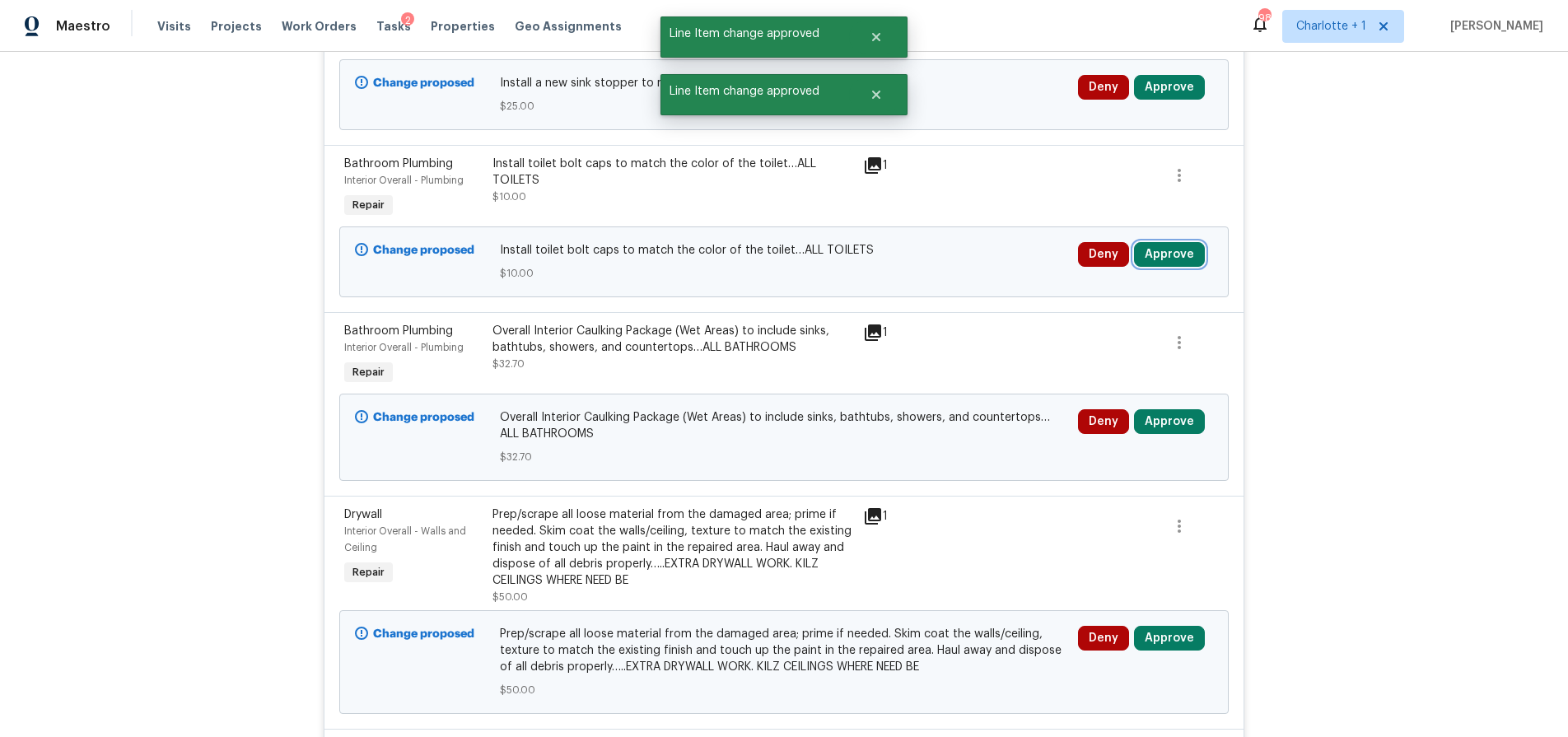
click at [1173, 244] on button "Approve" at bounding box center [1170, 254] width 71 height 25
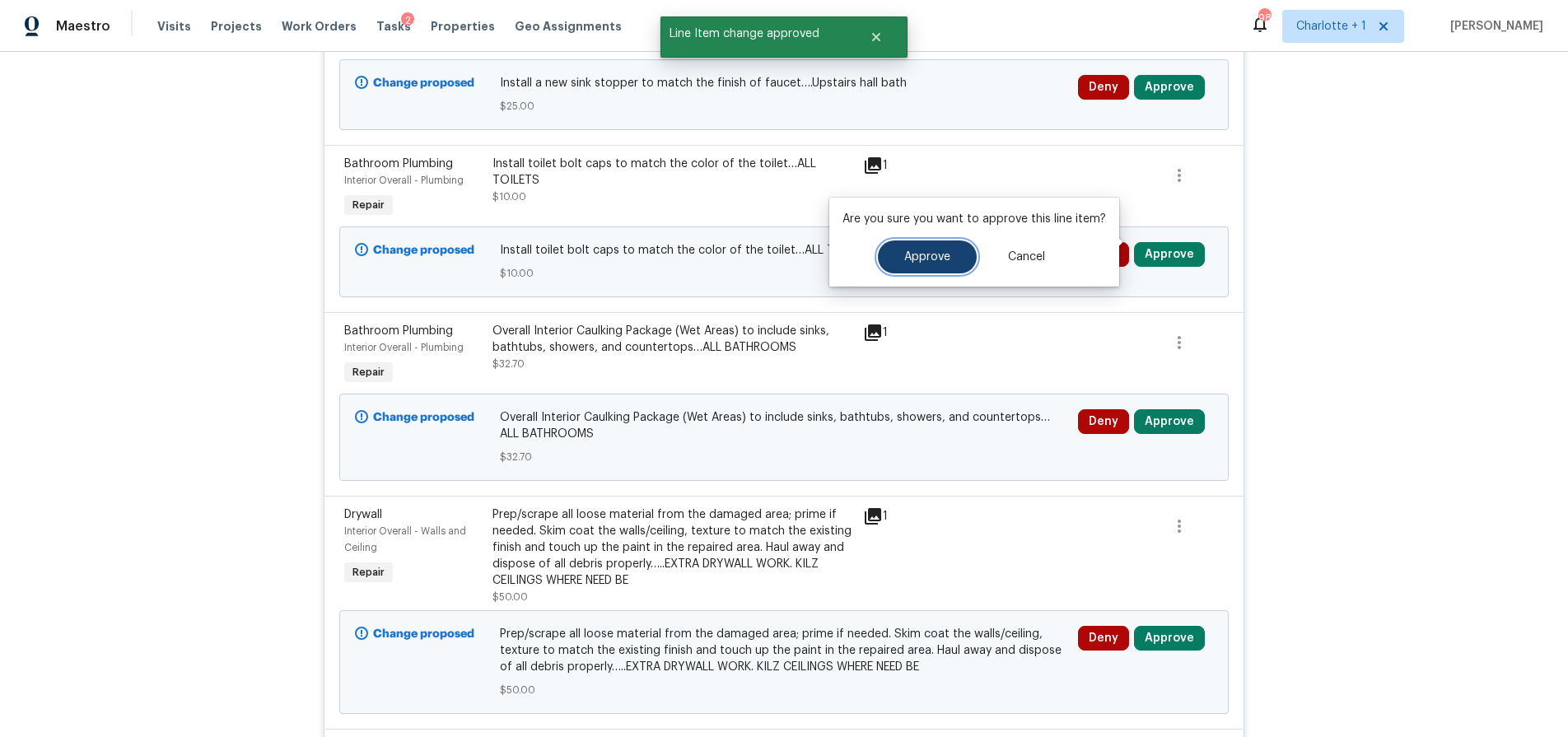
click at [943, 249] on button "Approve" at bounding box center [928, 256] width 99 height 33
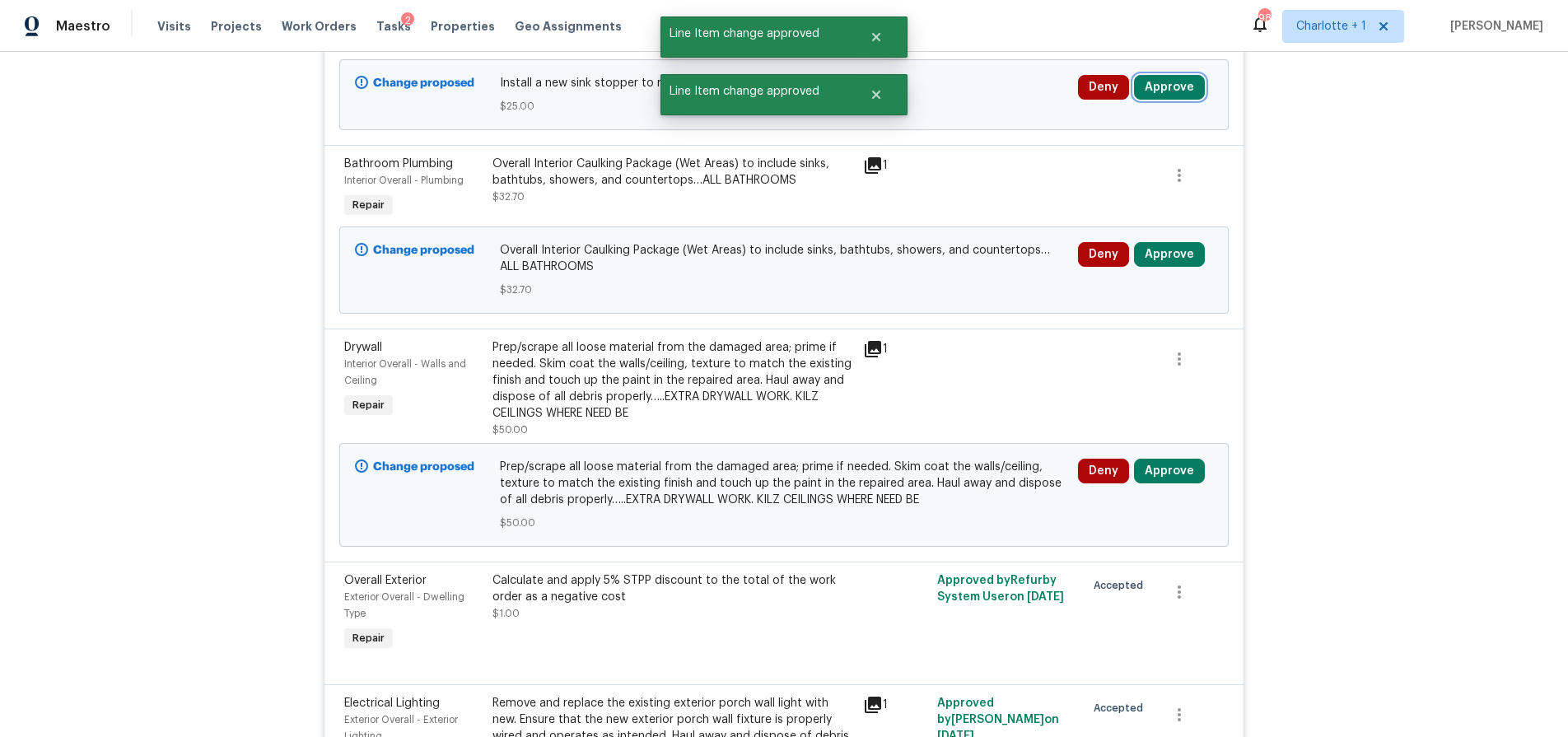
click at [1190, 75] on button "Approve" at bounding box center [1170, 87] width 71 height 25
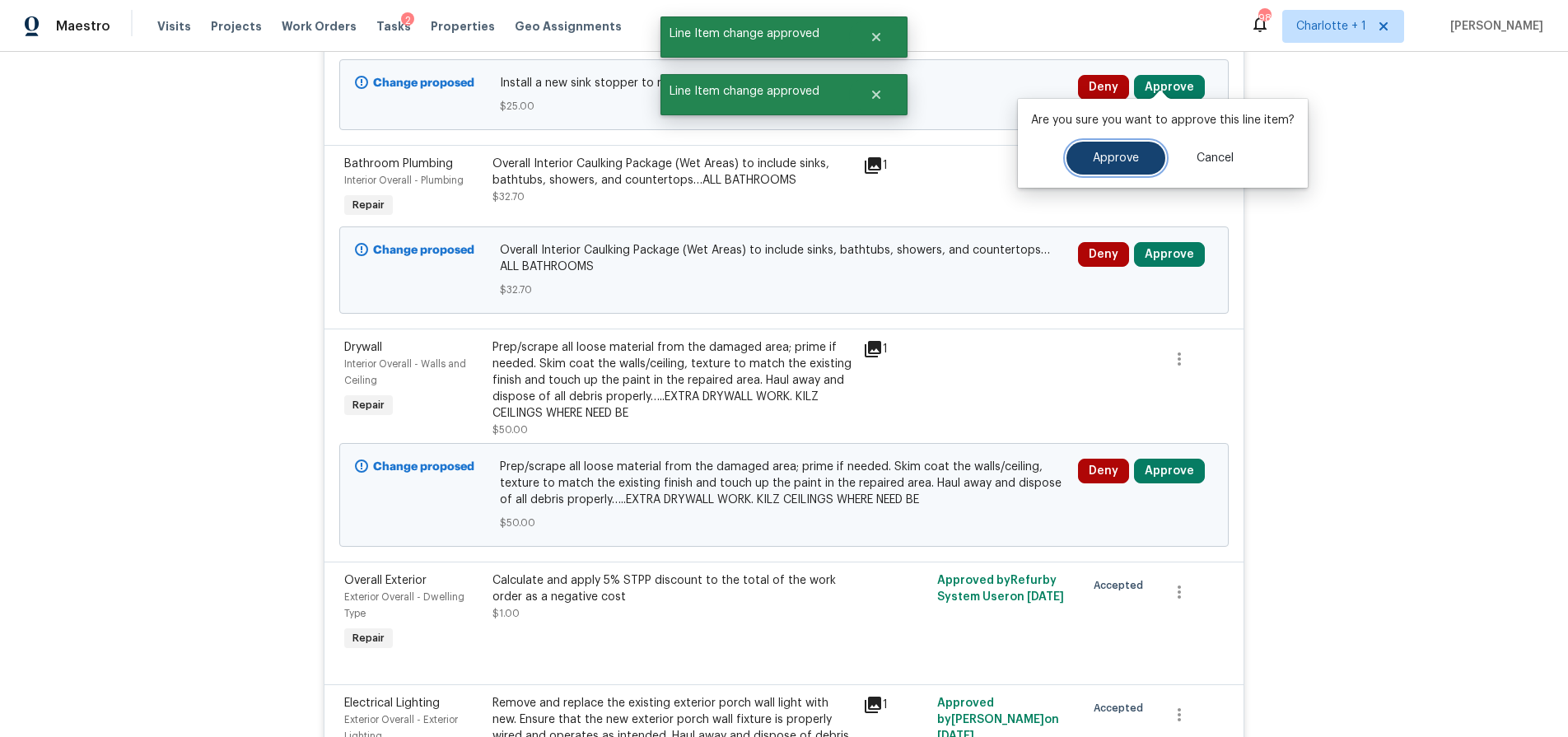
click at [1094, 158] on span "Approve" at bounding box center [1117, 158] width 47 height 12
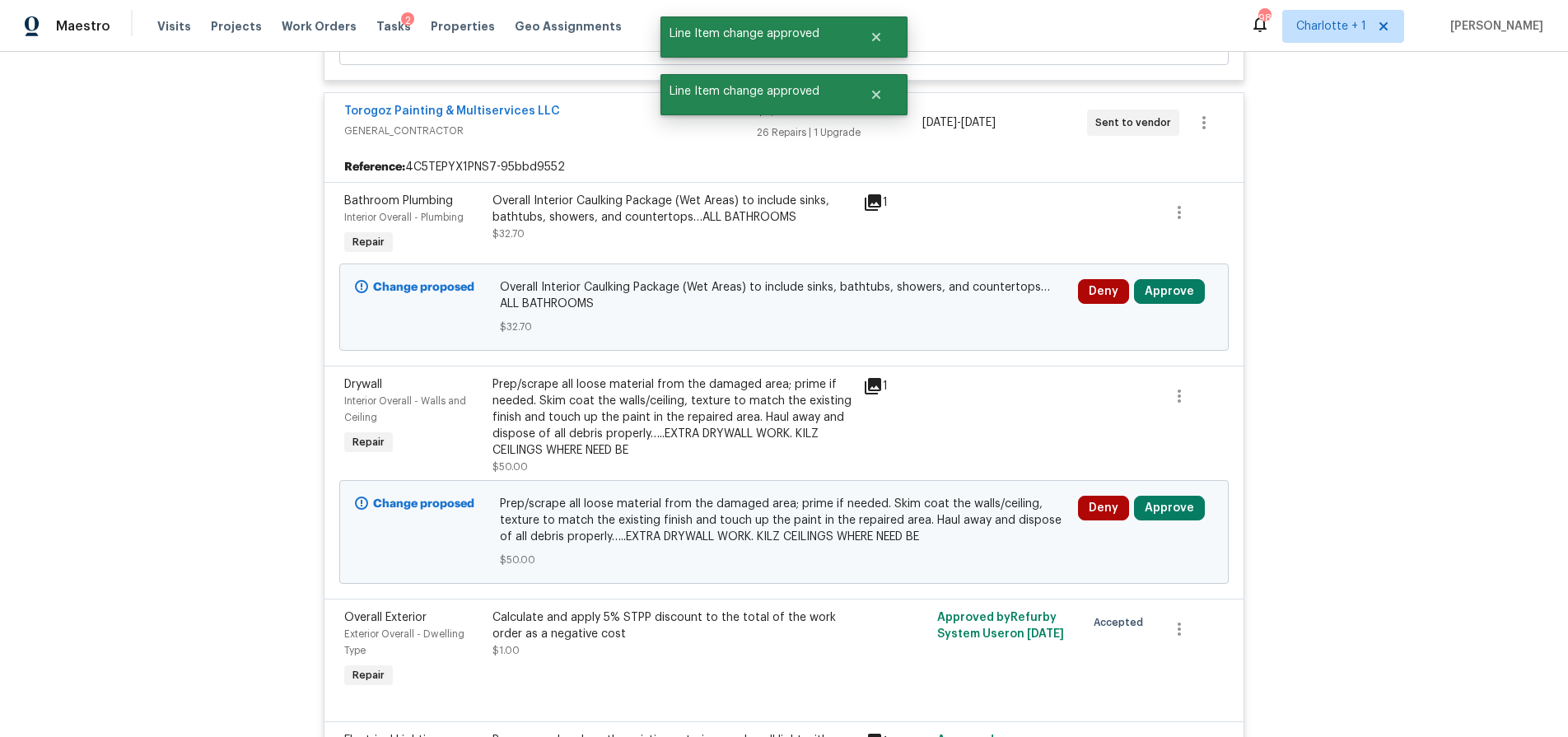
scroll to position [1471, 0]
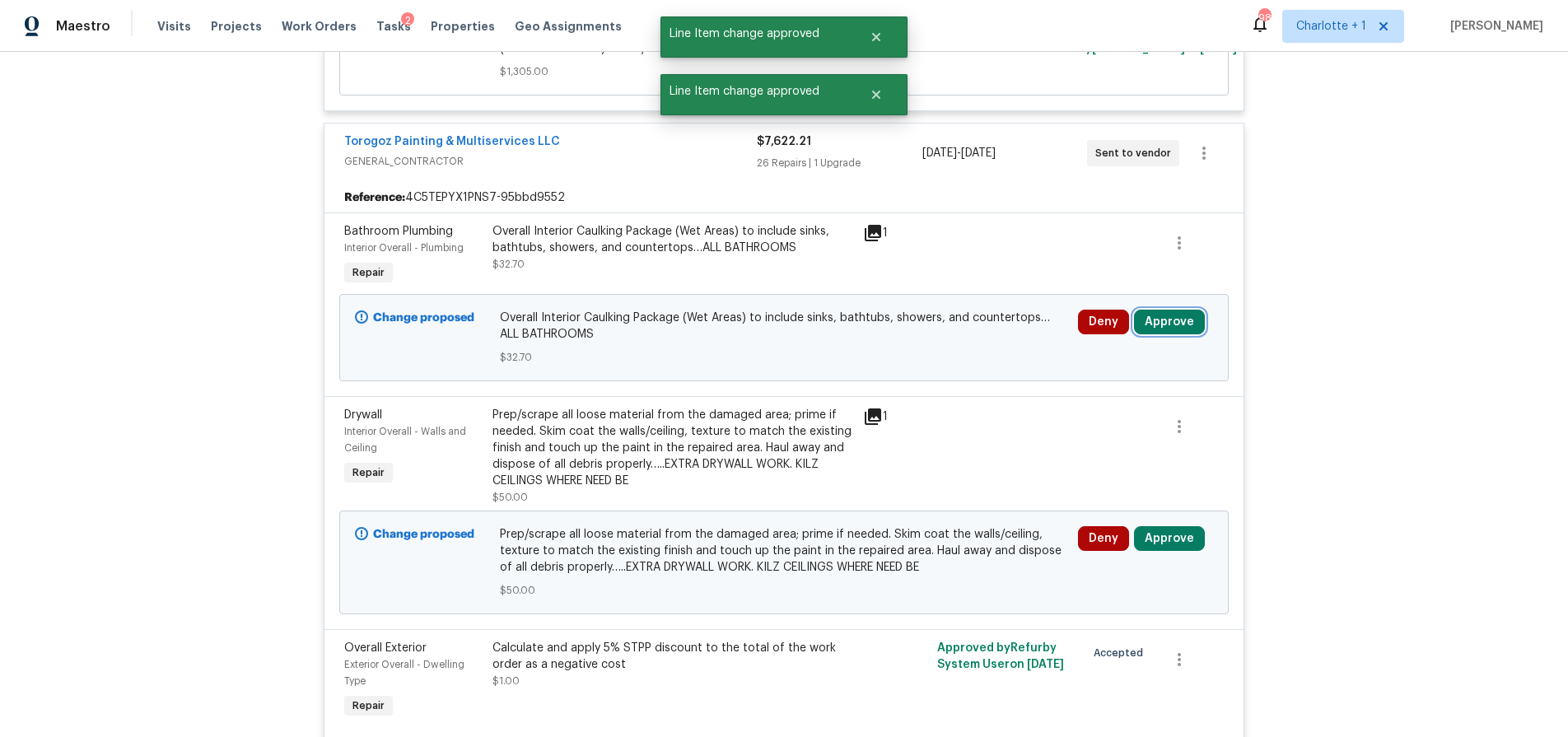
click at [1175, 310] on button "Approve" at bounding box center [1170, 322] width 71 height 25
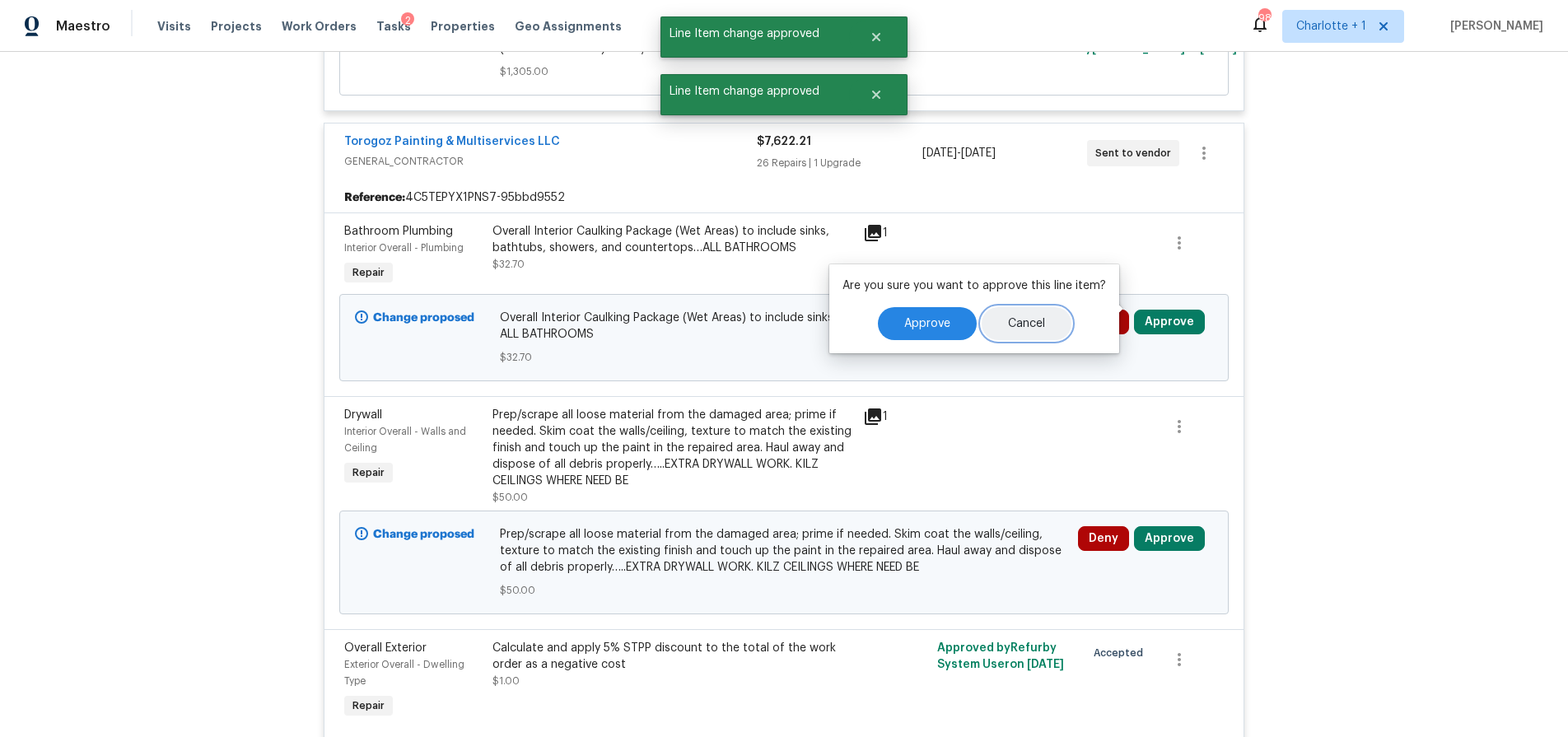
click at [985, 324] on button "Cancel" at bounding box center [1026, 323] width 89 height 33
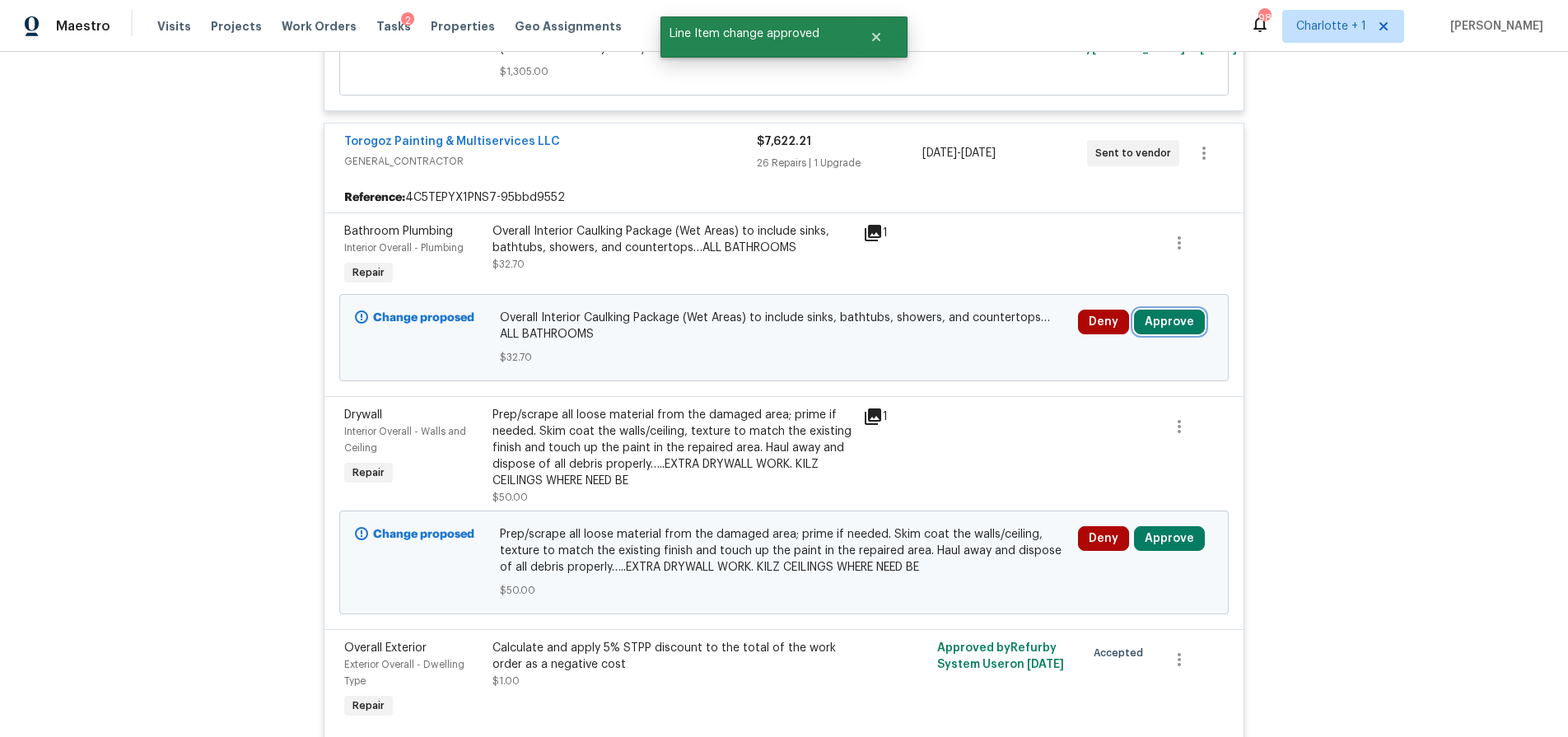
click at [1157, 315] on button "Approve" at bounding box center [1170, 322] width 71 height 25
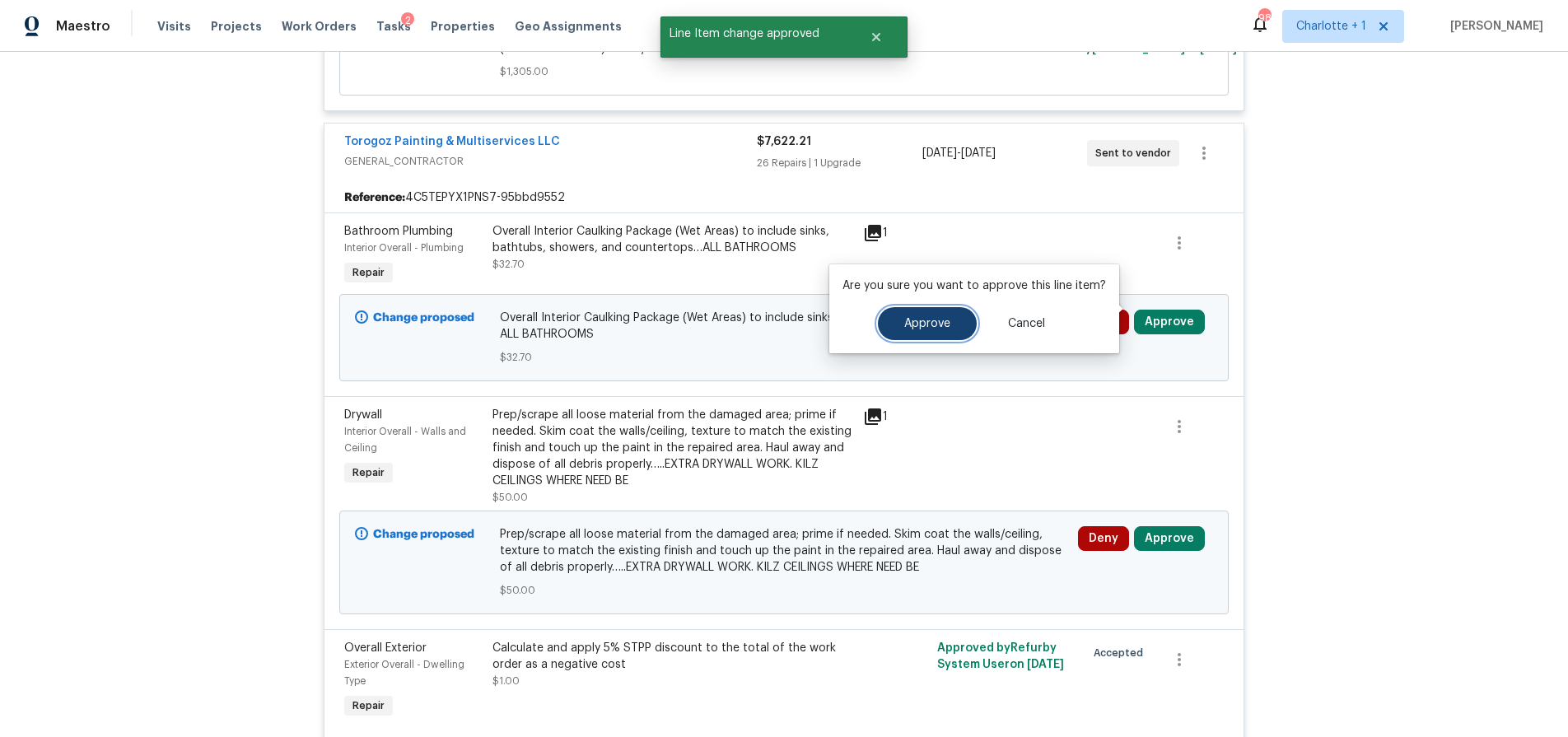
click at [966, 325] on button "Approve" at bounding box center [928, 323] width 99 height 33
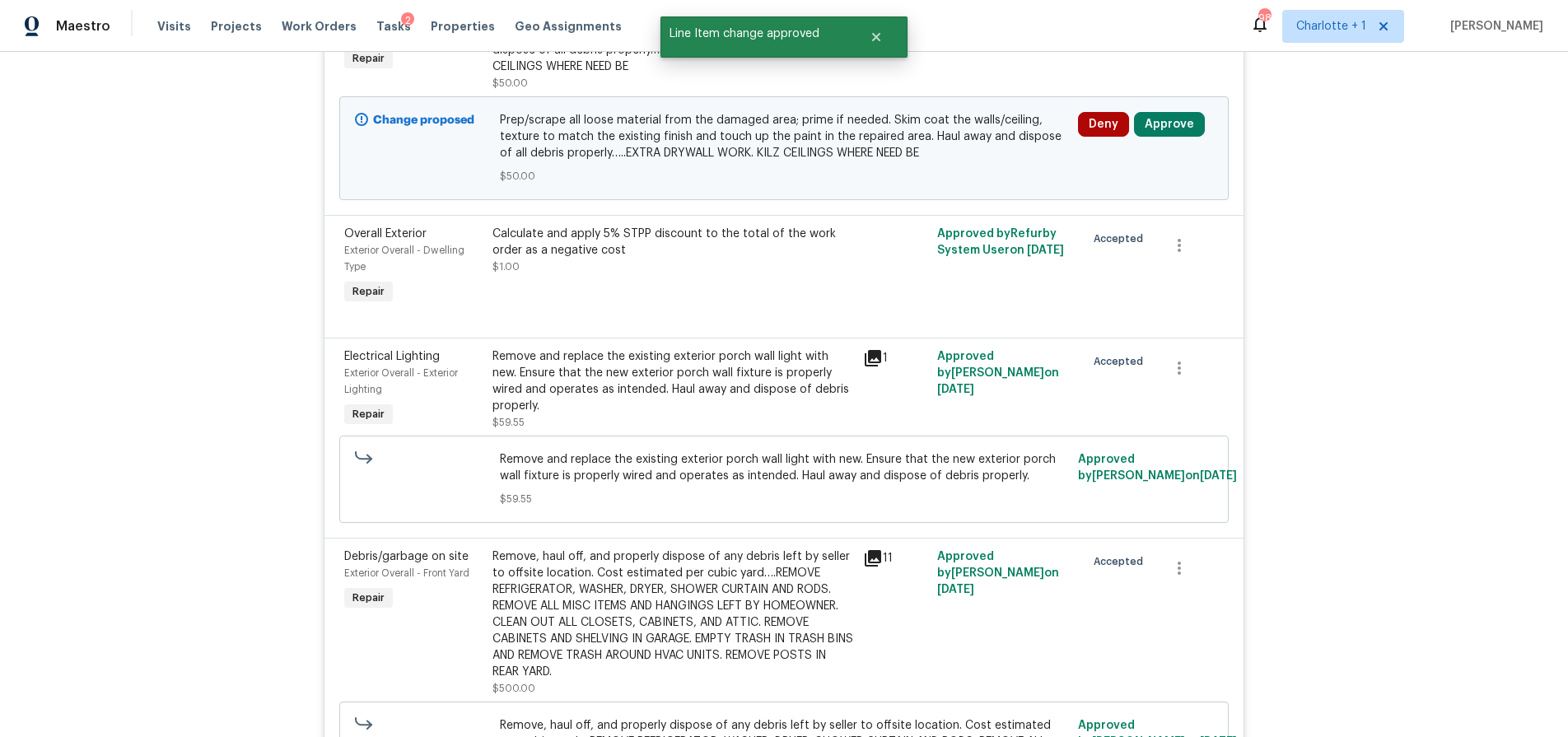
scroll to position [1704, 0]
click at [1160, 110] on button "Approve" at bounding box center [1170, 122] width 71 height 25
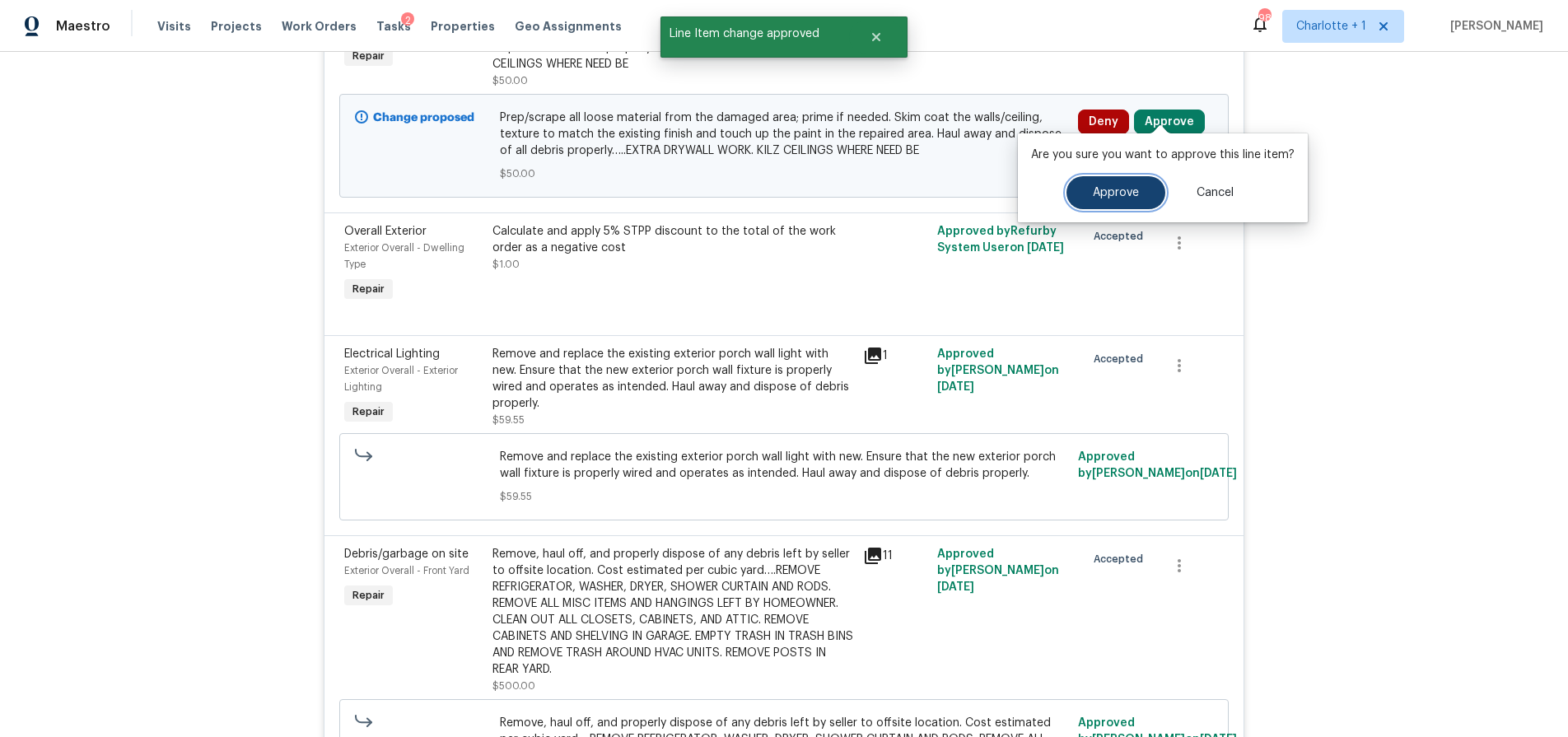
click at [1120, 194] on span "Approve" at bounding box center [1117, 193] width 47 height 12
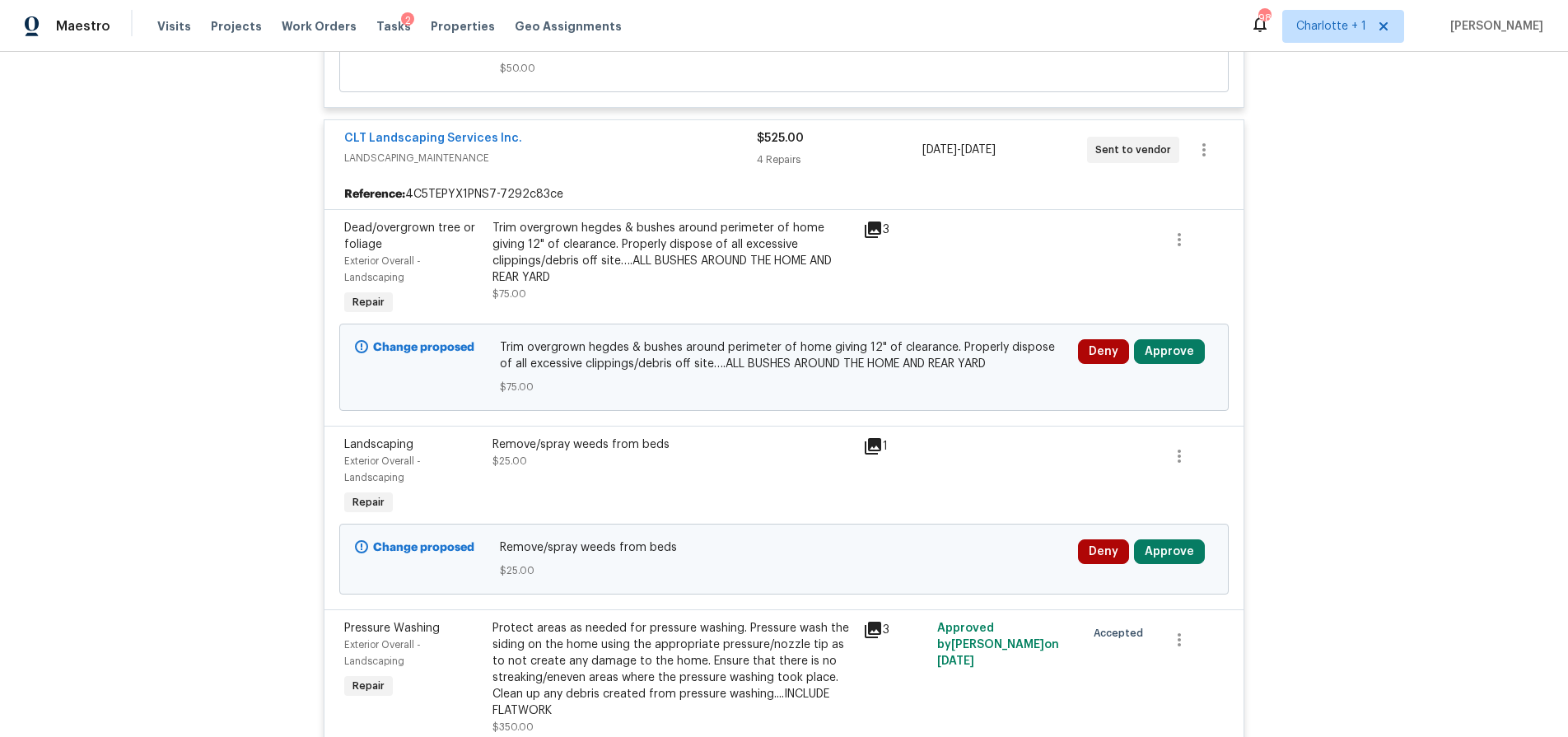
scroll to position [7522, 0]
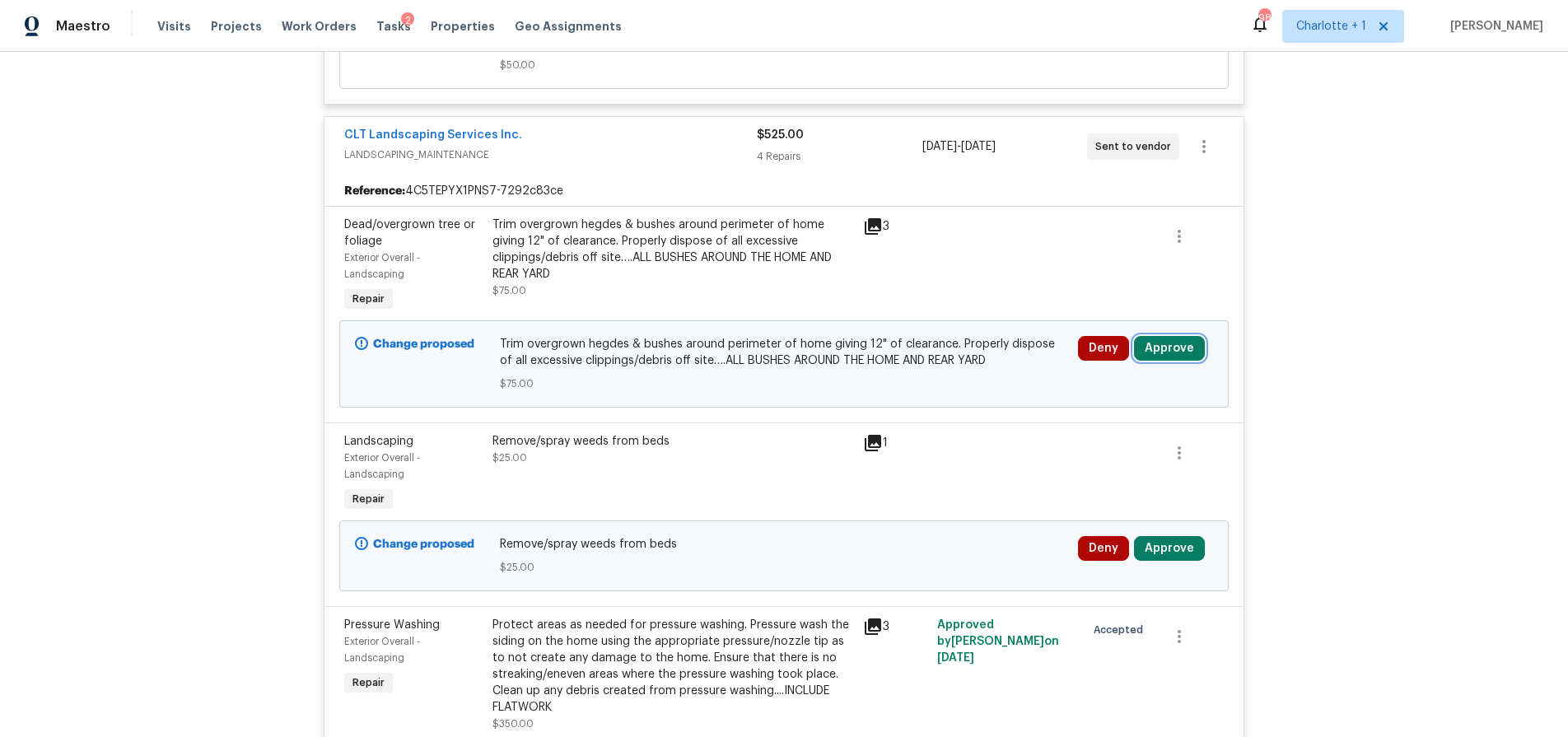
click at [1169, 361] on button "Approve" at bounding box center [1170, 348] width 71 height 25
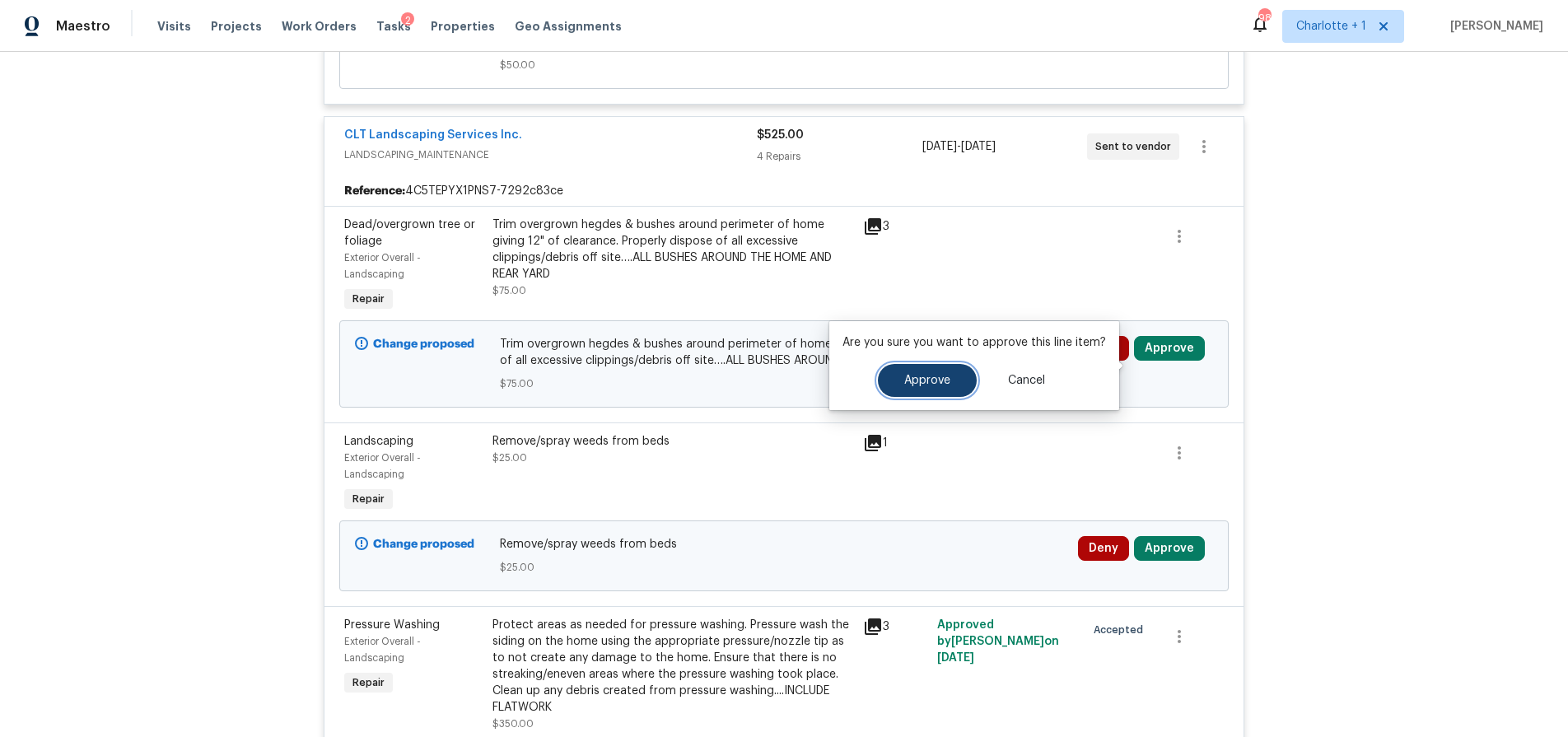
click at [953, 382] on button "Approve" at bounding box center [928, 380] width 99 height 33
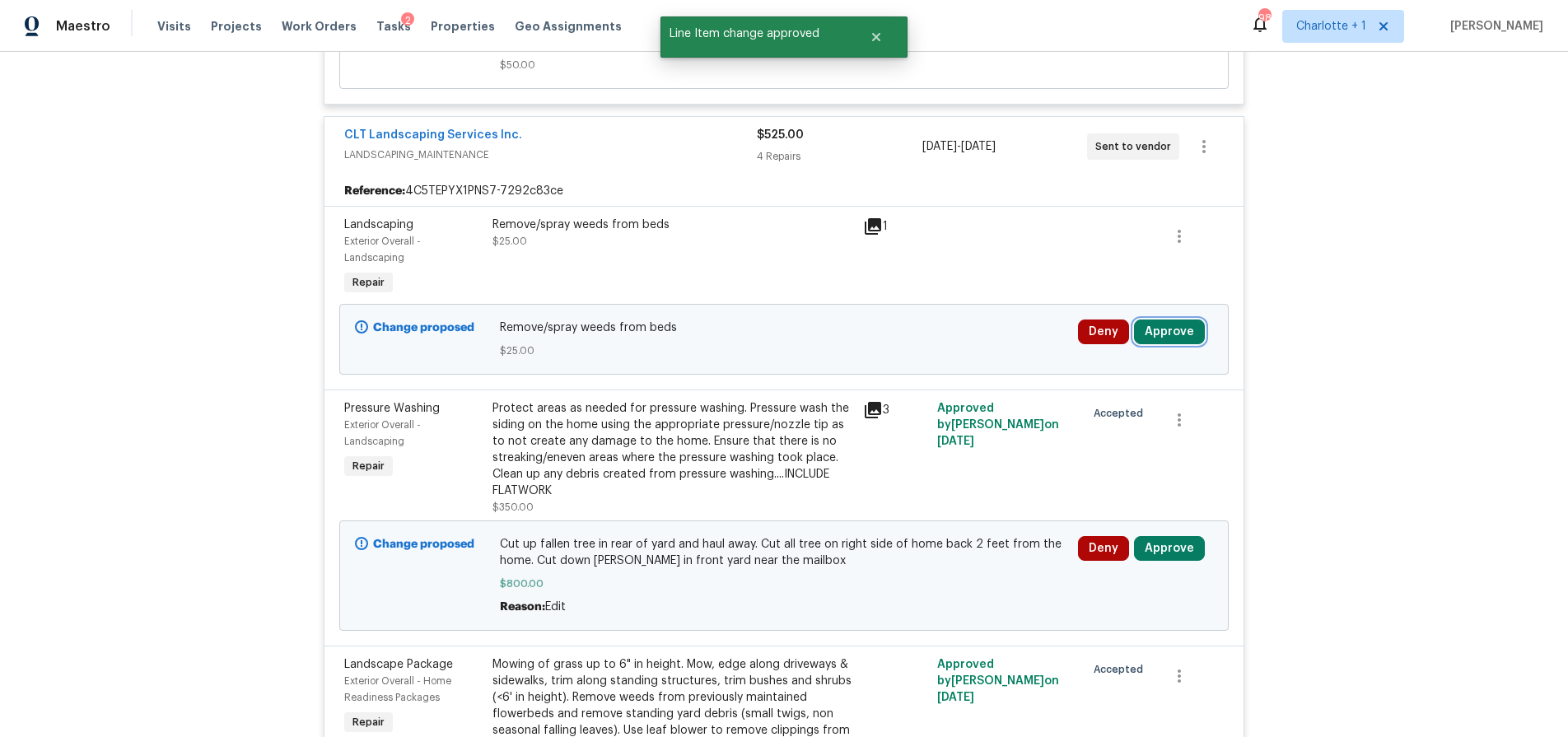
click at [1164, 344] on button "Approve" at bounding box center [1170, 331] width 71 height 25
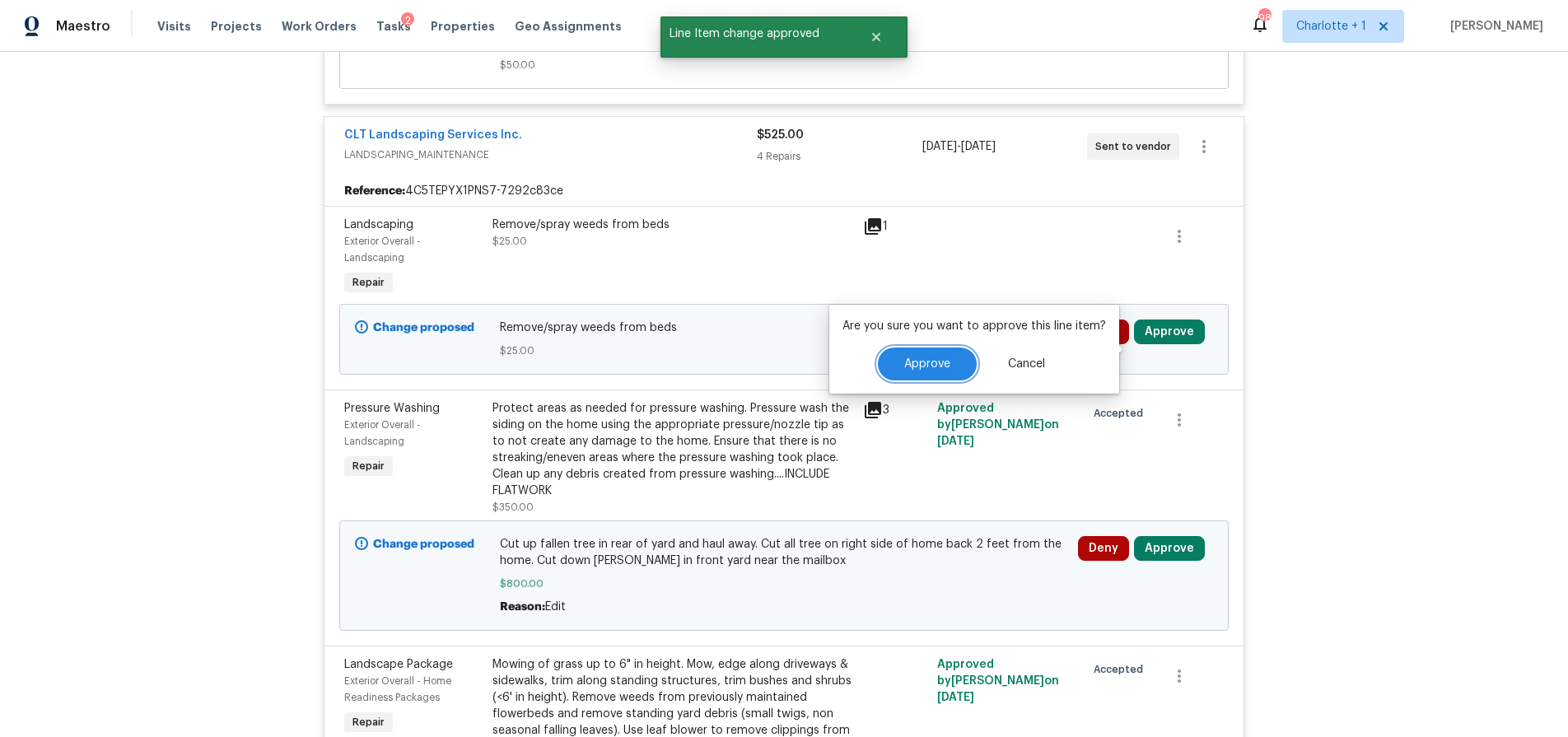
click at [956, 372] on button "Approve" at bounding box center [928, 364] width 99 height 33
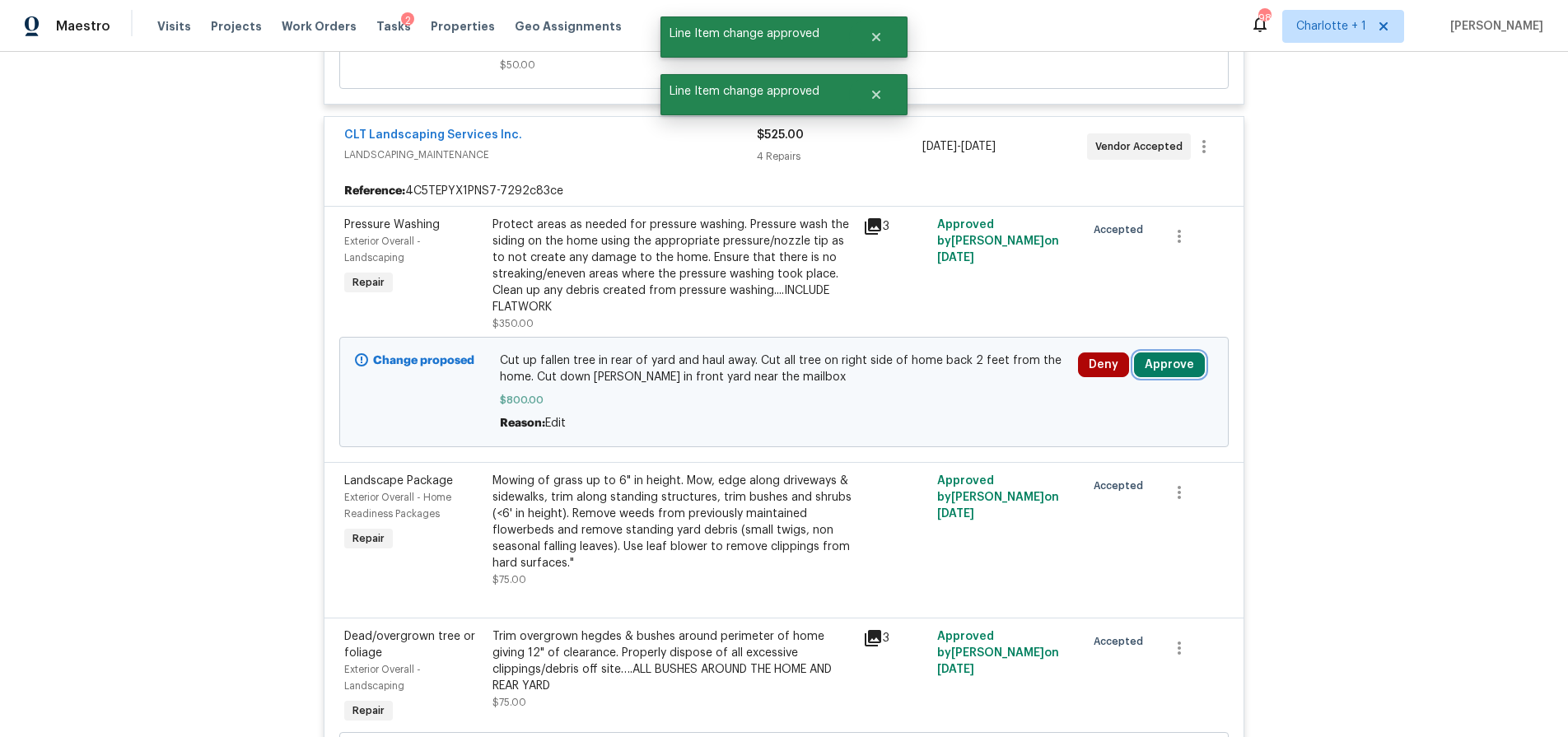
click at [1174, 375] on button "Approve" at bounding box center [1170, 365] width 71 height 25
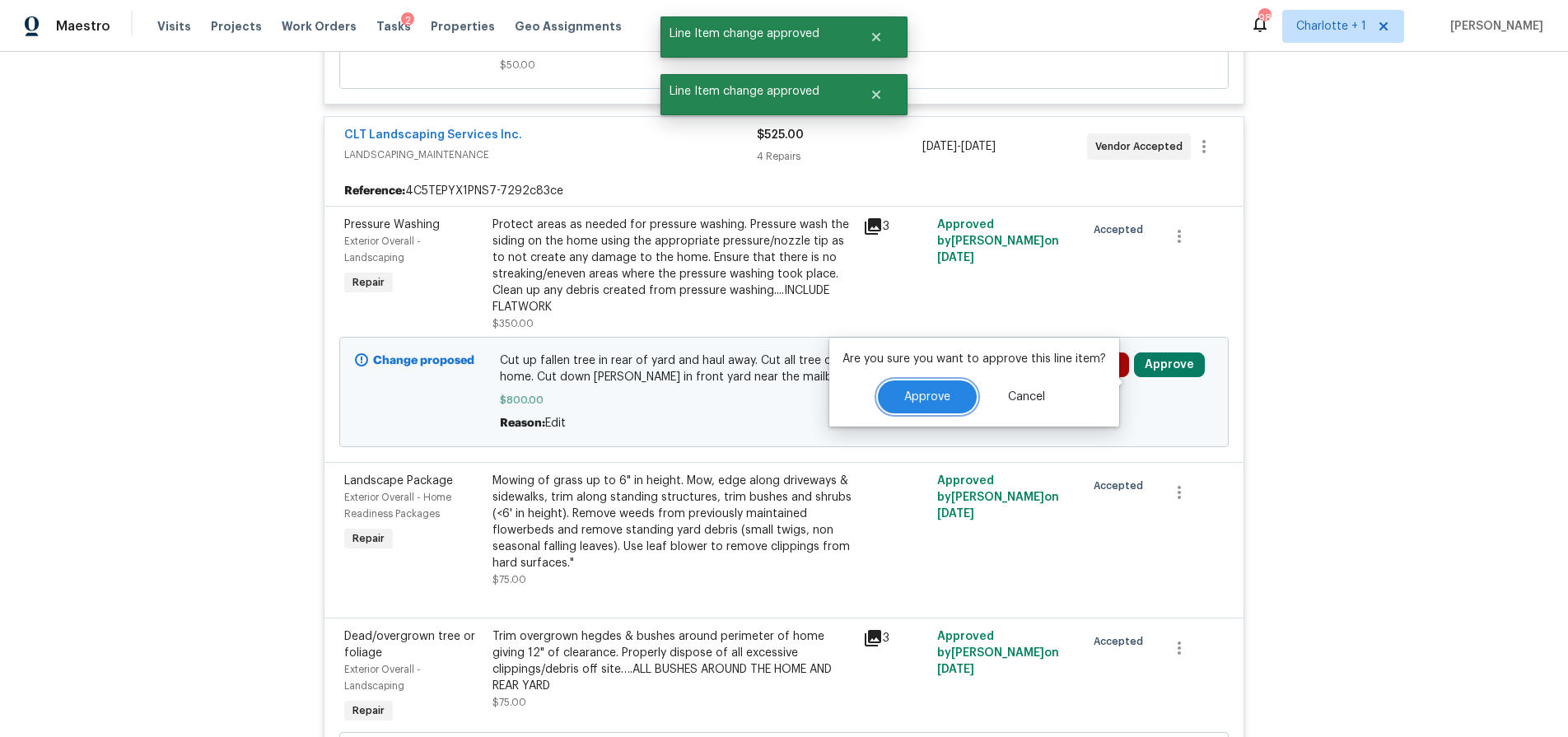
click at [934, 398] on span "Approve" at bounding box center [928, 396] width 47 height 12
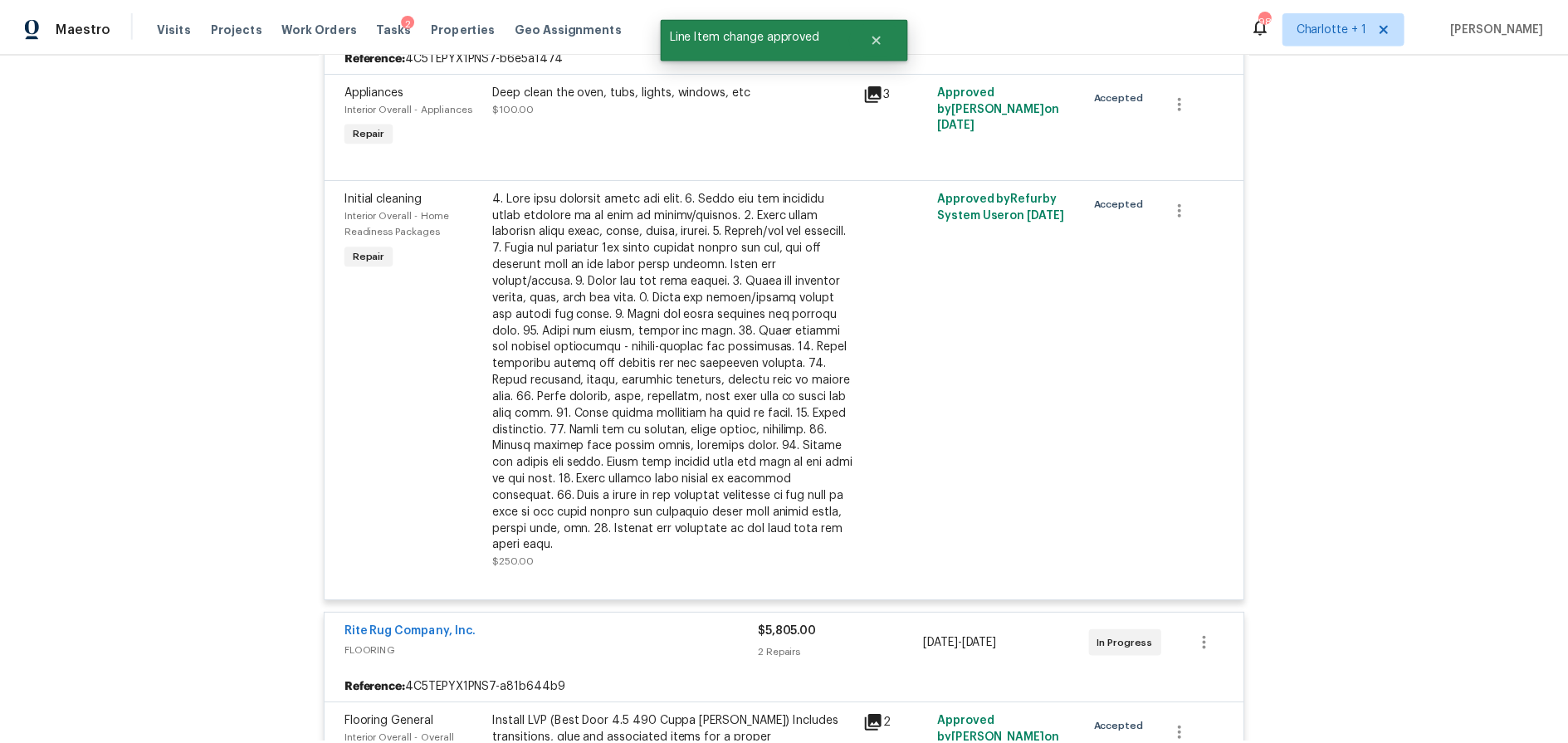
scroll to position [0, 0]
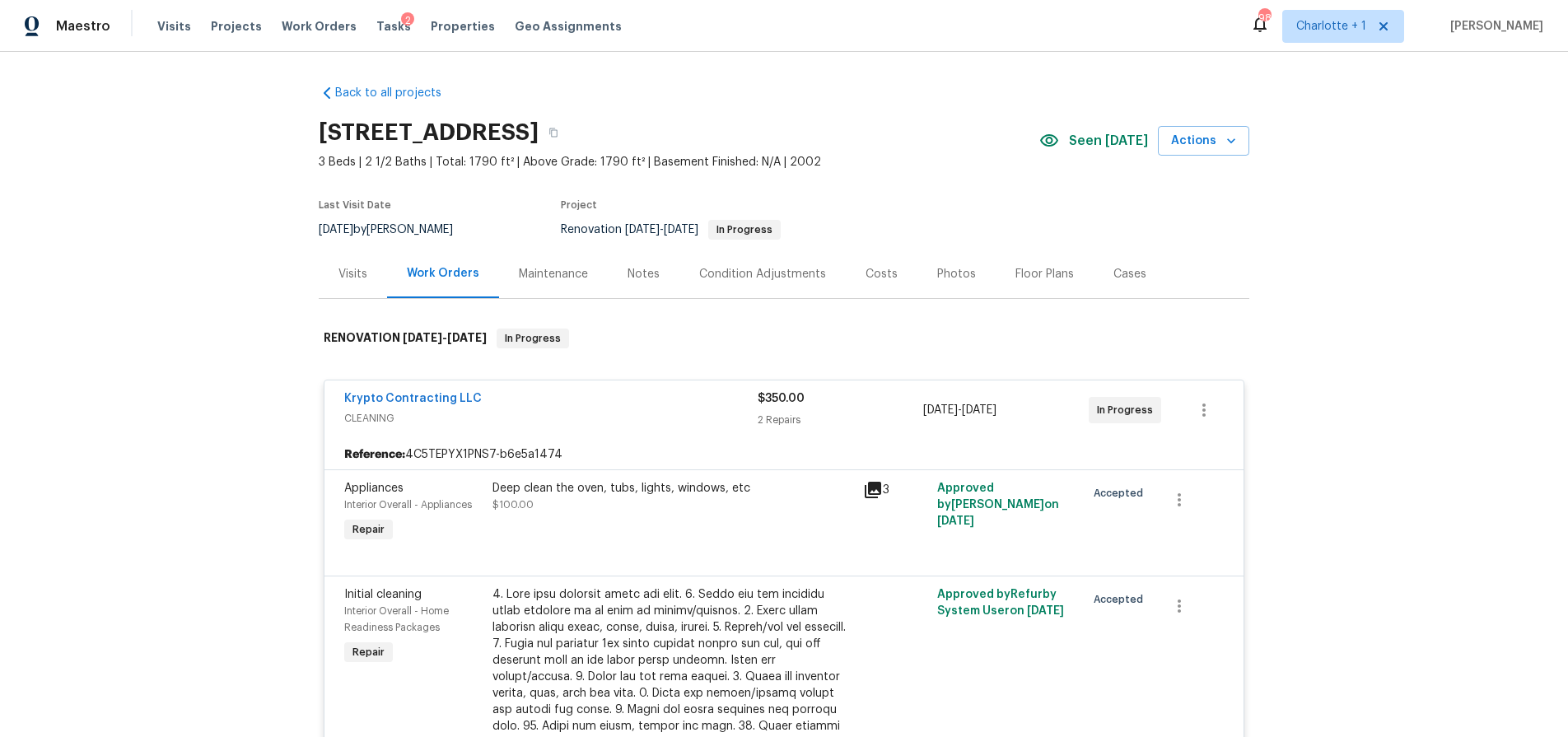
click at [645, 279] on div "Notes" at bounding box center [644, 275] width 33 height 17
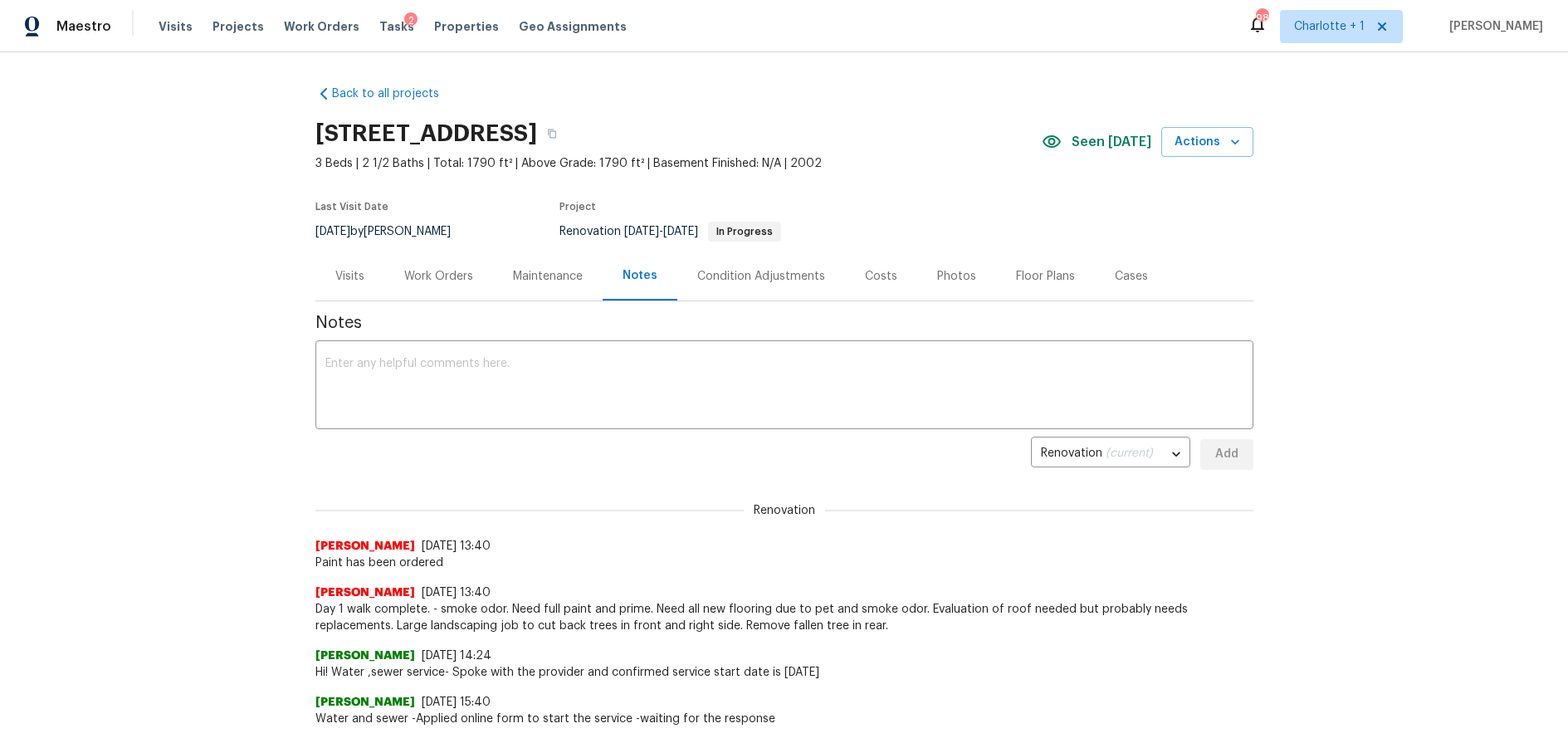
click at [828, 292] on div "Condition Adjustments" at bounding box center [761, 276] width 168 height 49
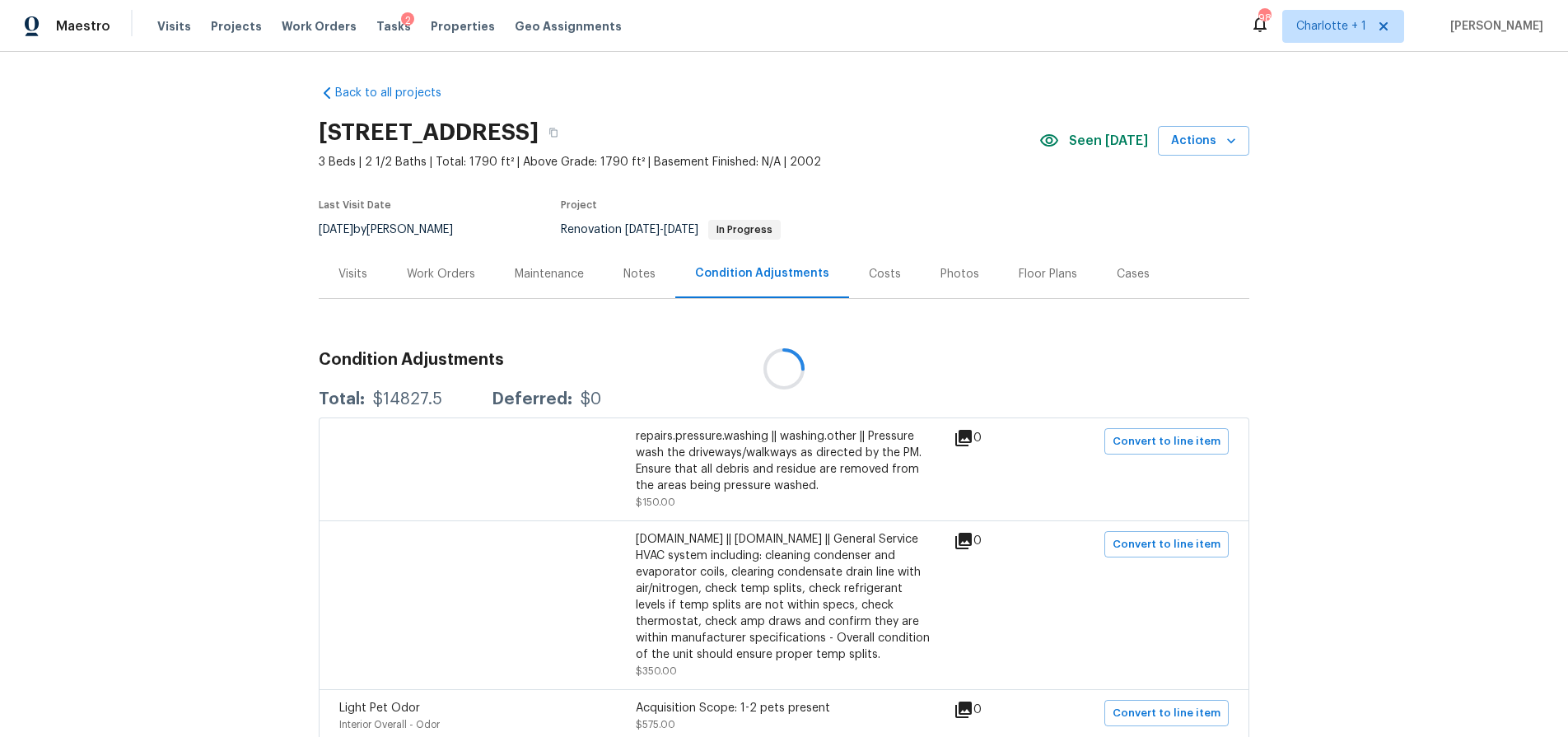
click at [861, 286] on div "Costs" at bounding box center [885, 274] width 72 height 48
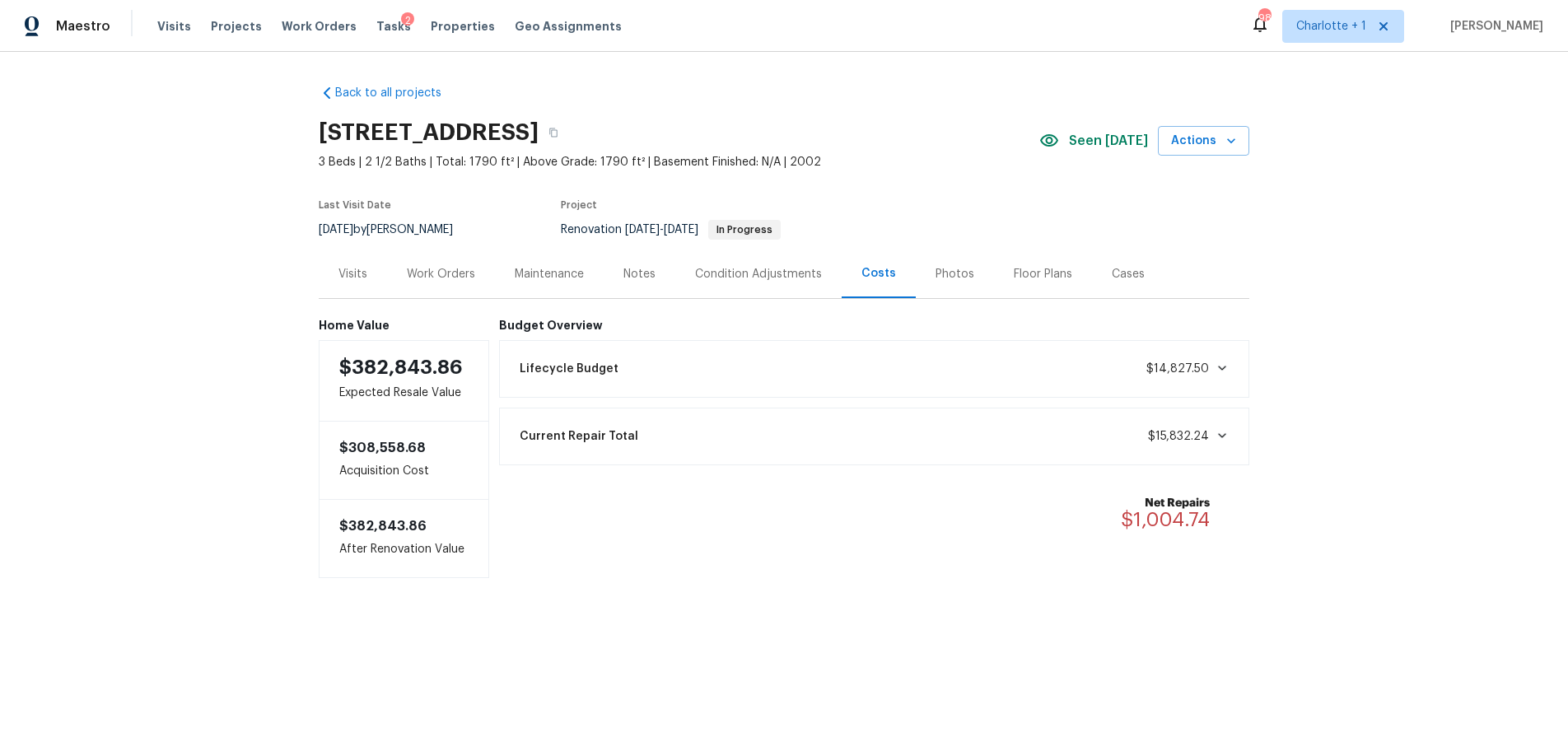
click at [204, 382] on div "Back to all projects 2124 Majestic Poplar Dr, Waxhaw, NC 28173 3 Beds | 2 1/2 B…" at bounding box center [784, 365] width 1568 height 625
click at [299, 346] on div "Back to all projects 2124 Majestic Poplar Dr, Waxhaw, NC 28173 3 Beds | 2 1/2 B…" at bounding box center [784, 365] width 1568 height 625
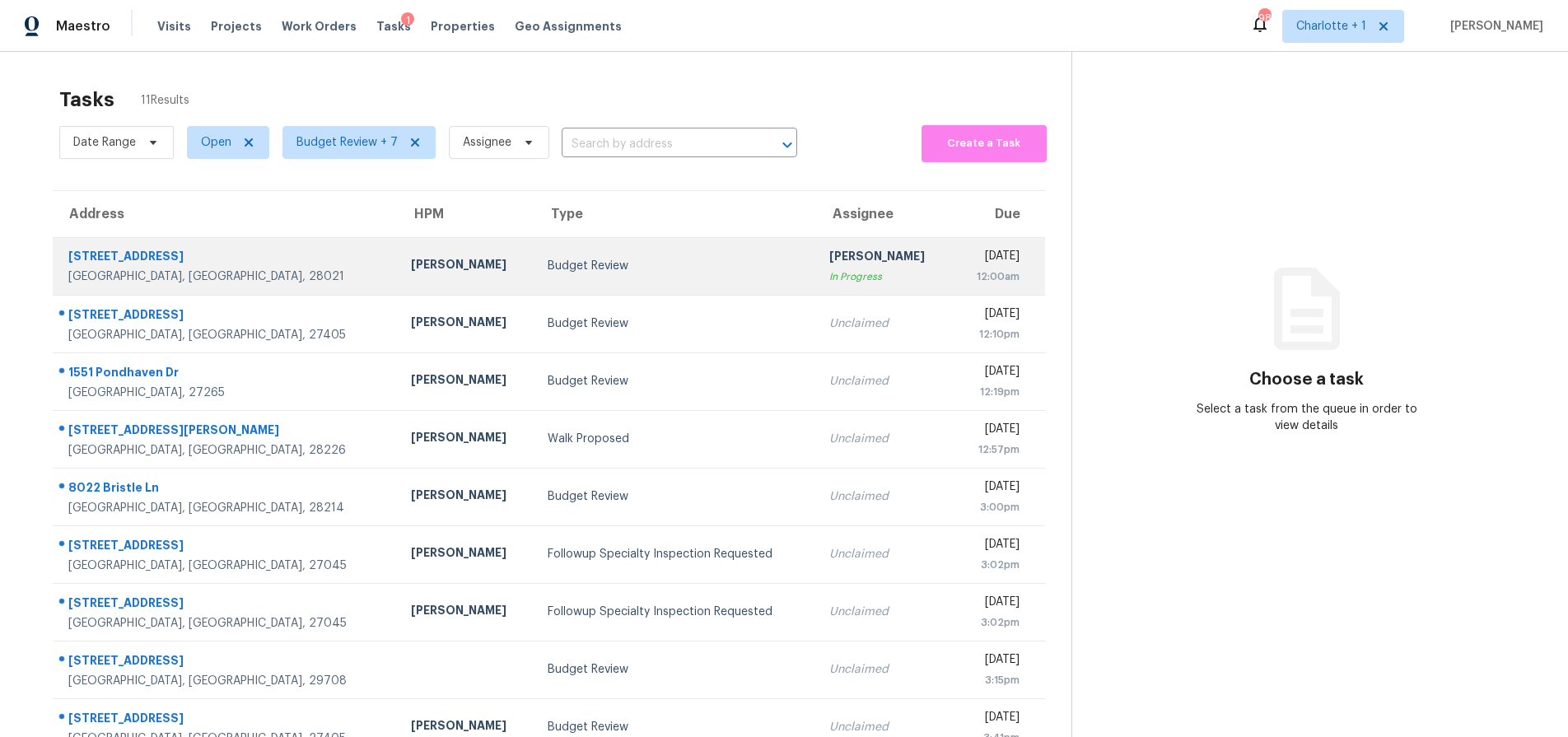
click at [605, 261] on div "Budget Review" at bounding box center [676, 266] width 255 height 17
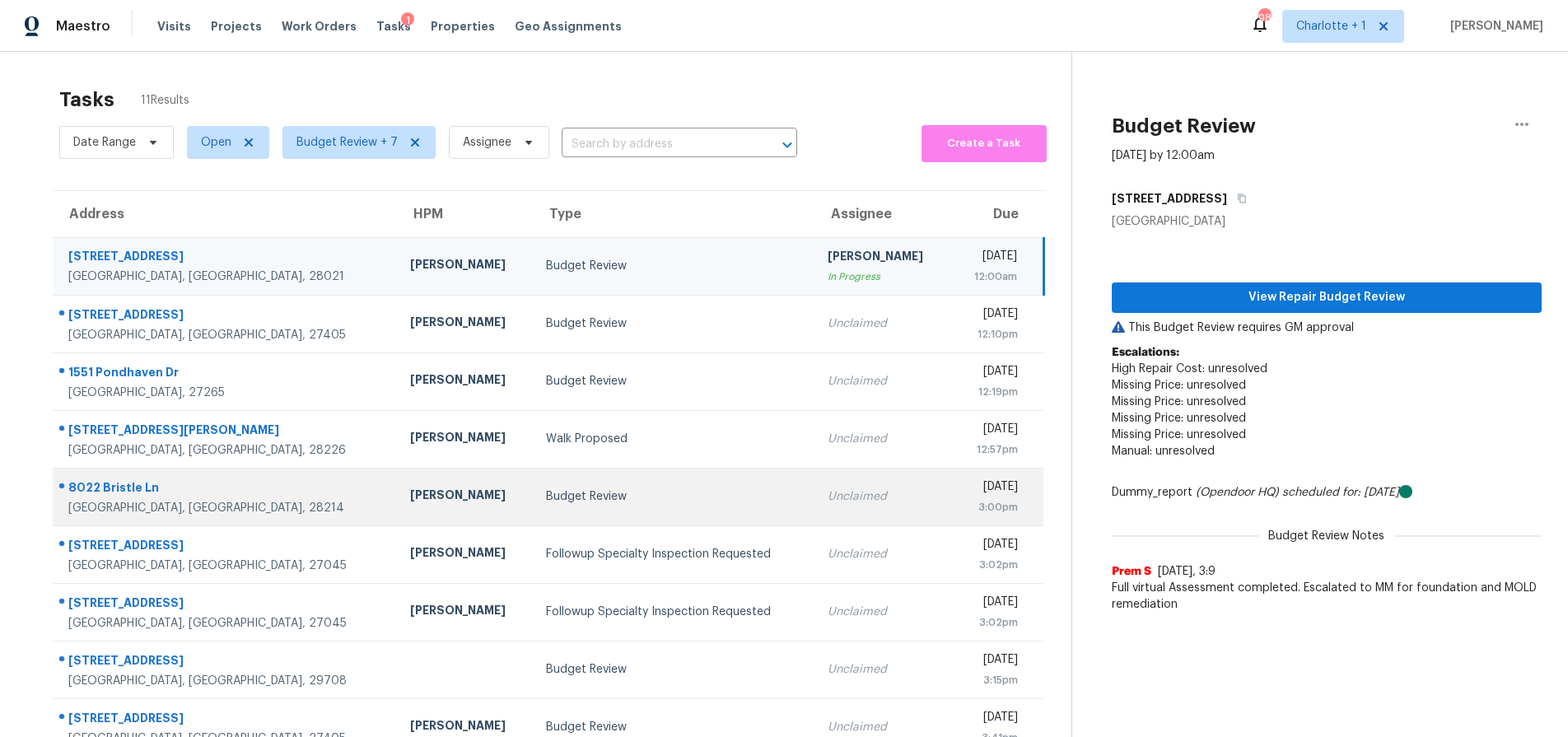
scroll to position [133, 0]
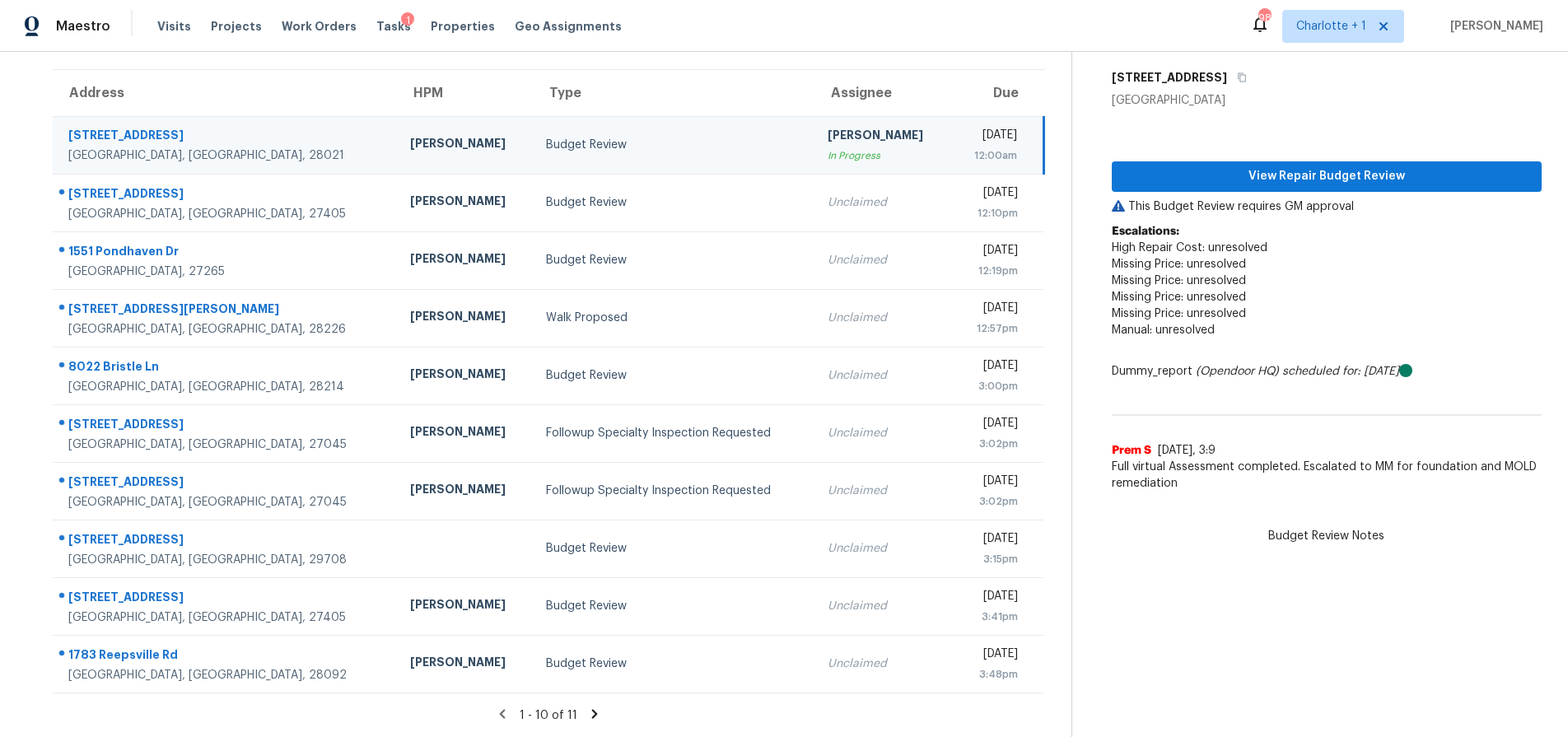
click at [587, 706] on icon at bounding box center [595, 714] width 15 height 15
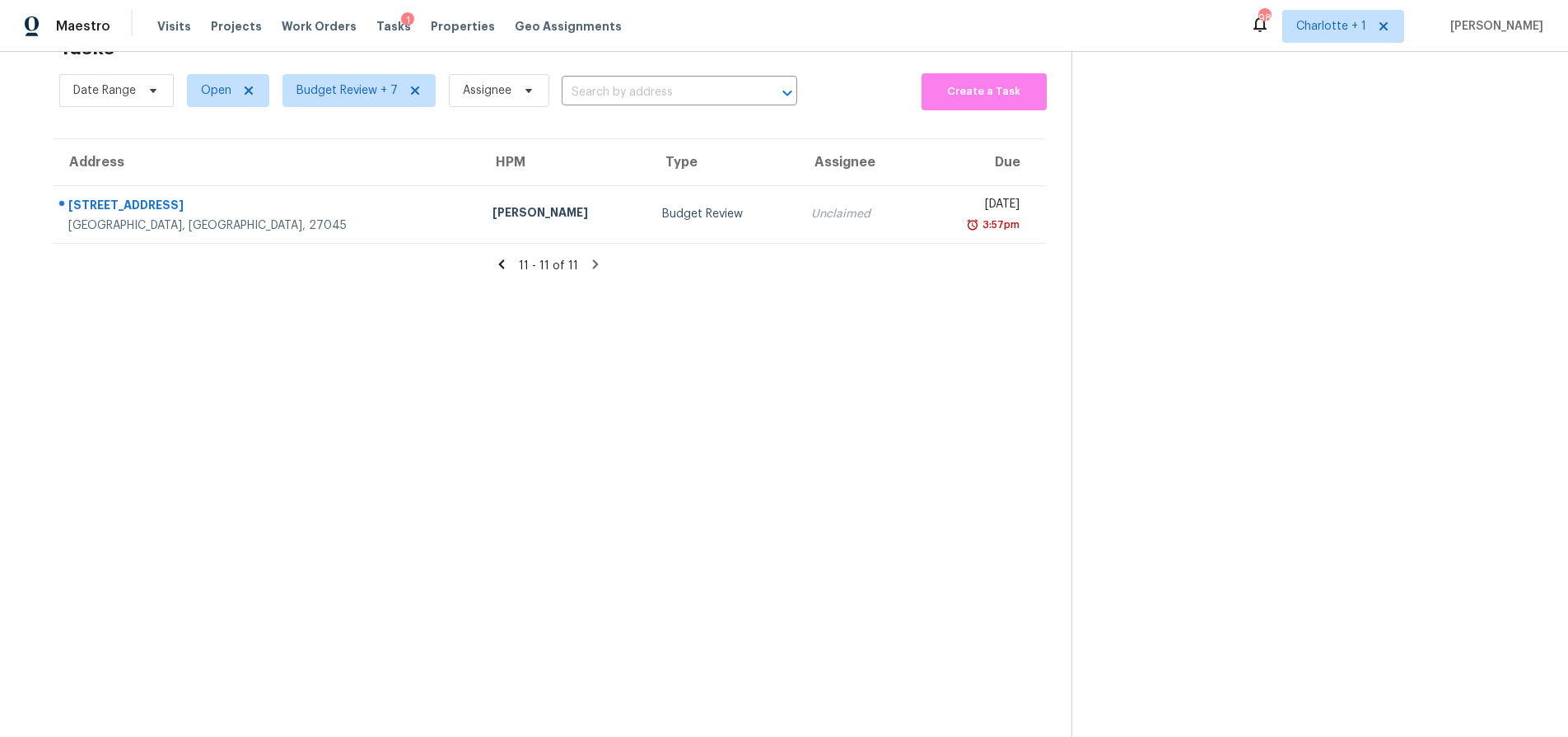
click at [499, 260] on icon at bounding box center [502, 264] width 6 height 9
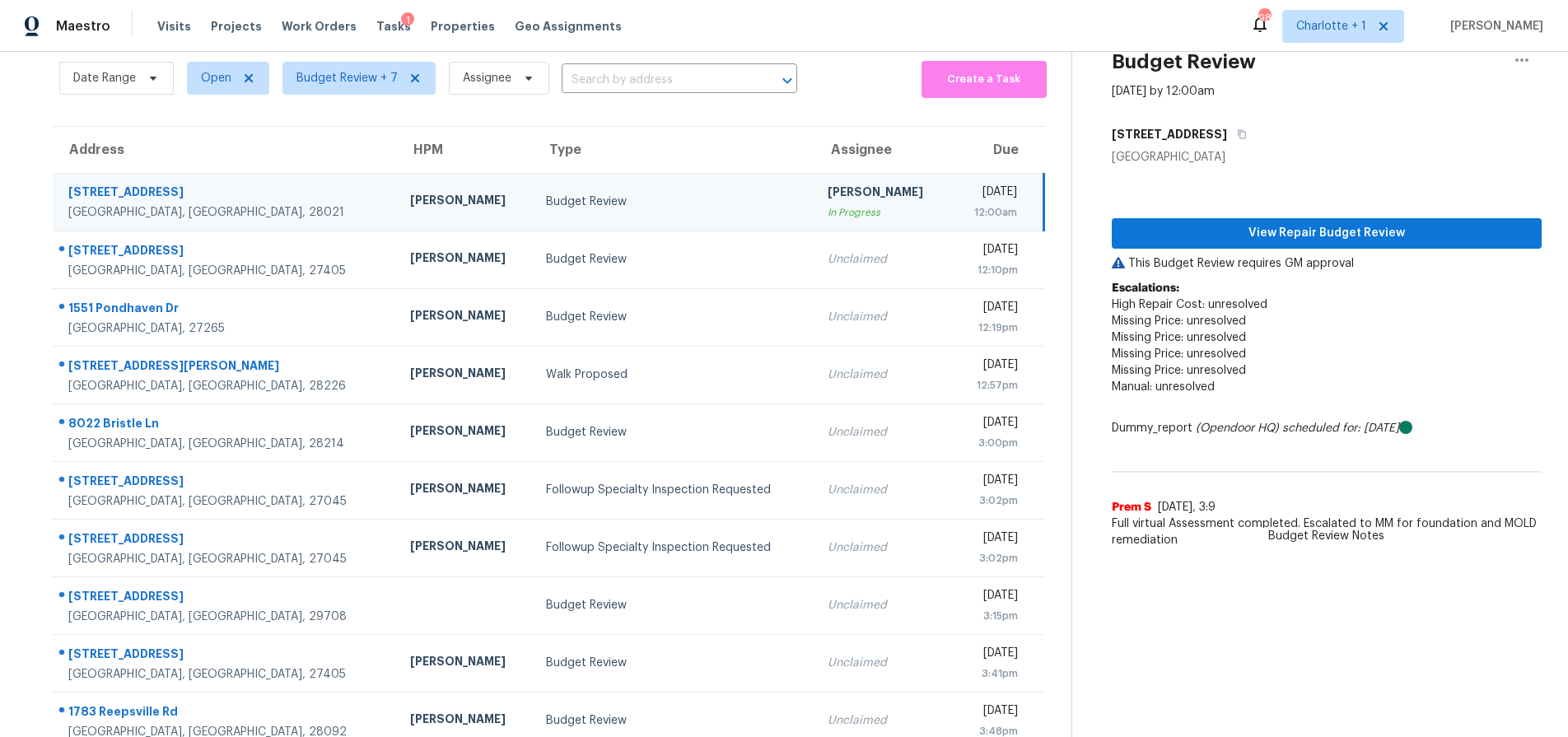
scroll to position [133, 0]
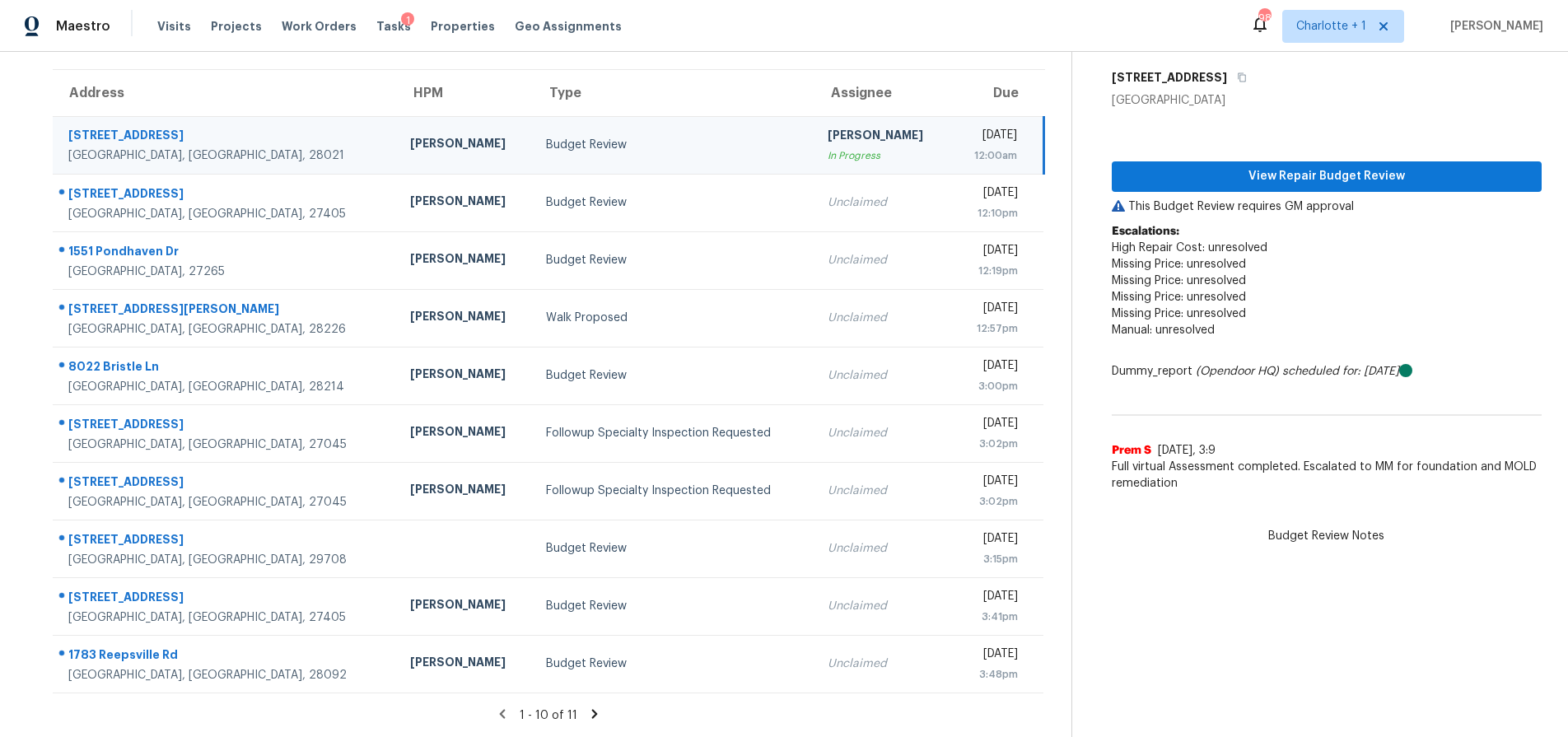
click at [410, 135] on div "[PERSON_NAME]" at bounding box center [465, 145] width 111 height 20
click at [1317, 167] on span "View Repair Budget Review" at bounding box center [1327, 177] width 404 height 20
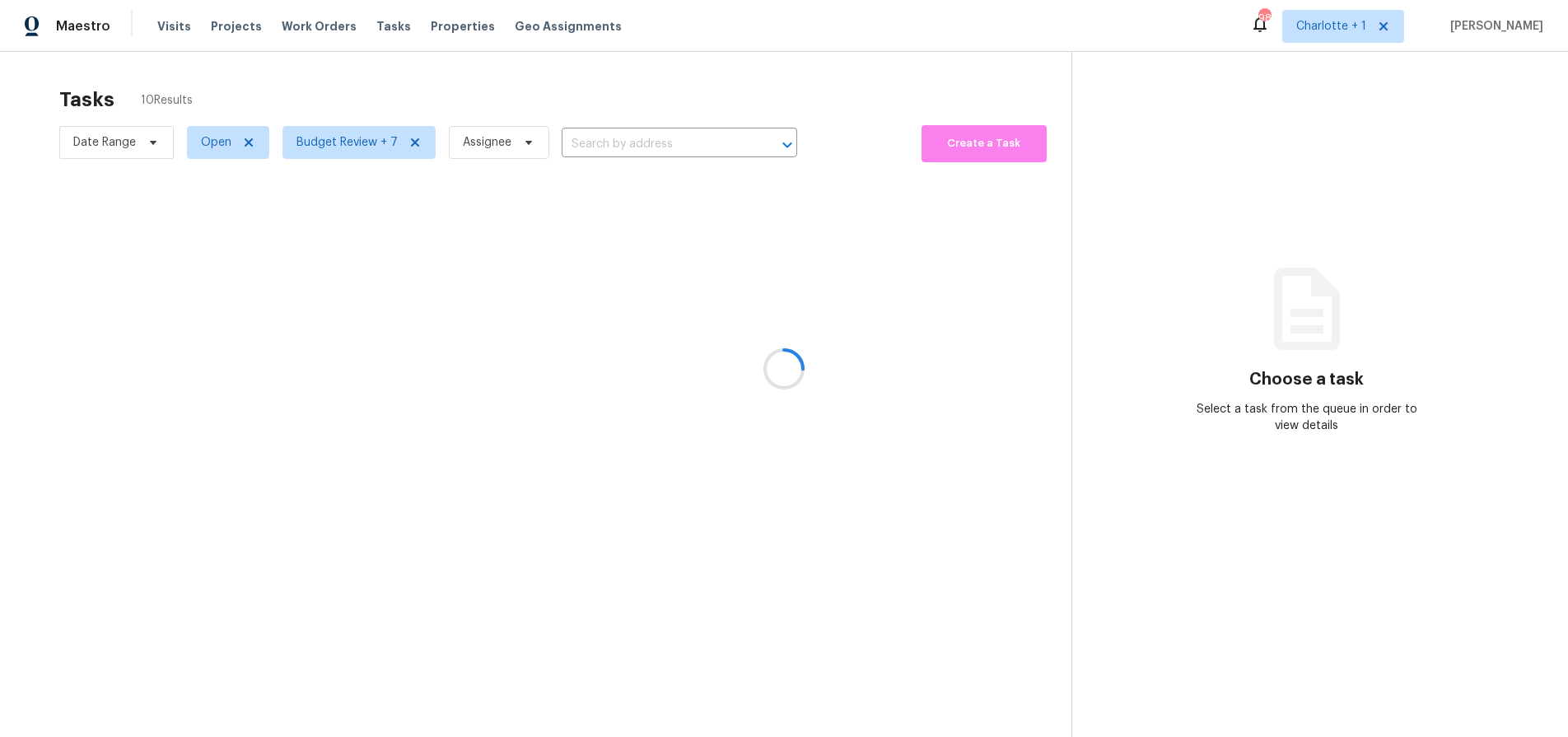
click at [95, 127] on div at bounding box center [784, 368] width 1568 height 737
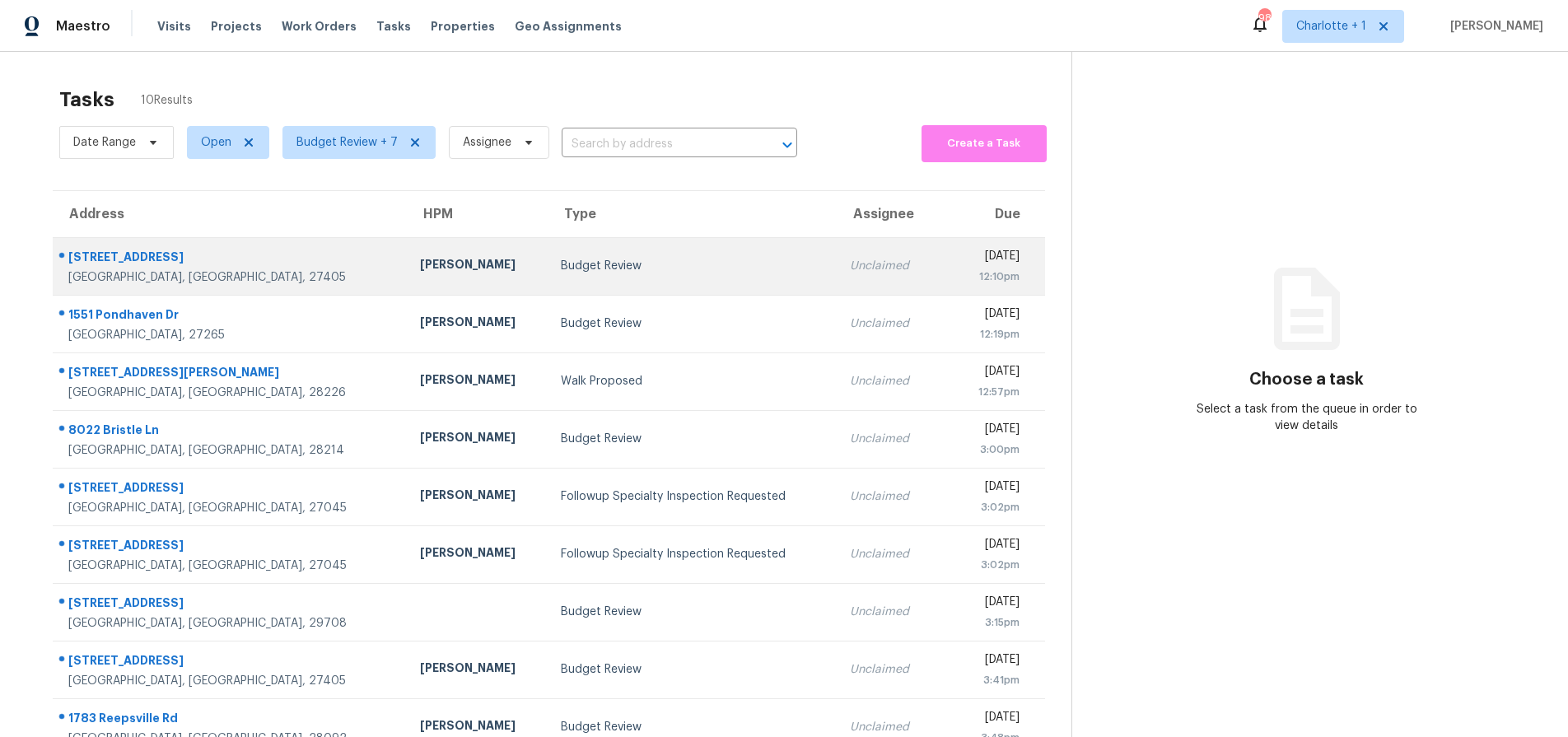
click at [550, 276] on td "Budget Review" at bounding box center [693, 266] width 290 height 58
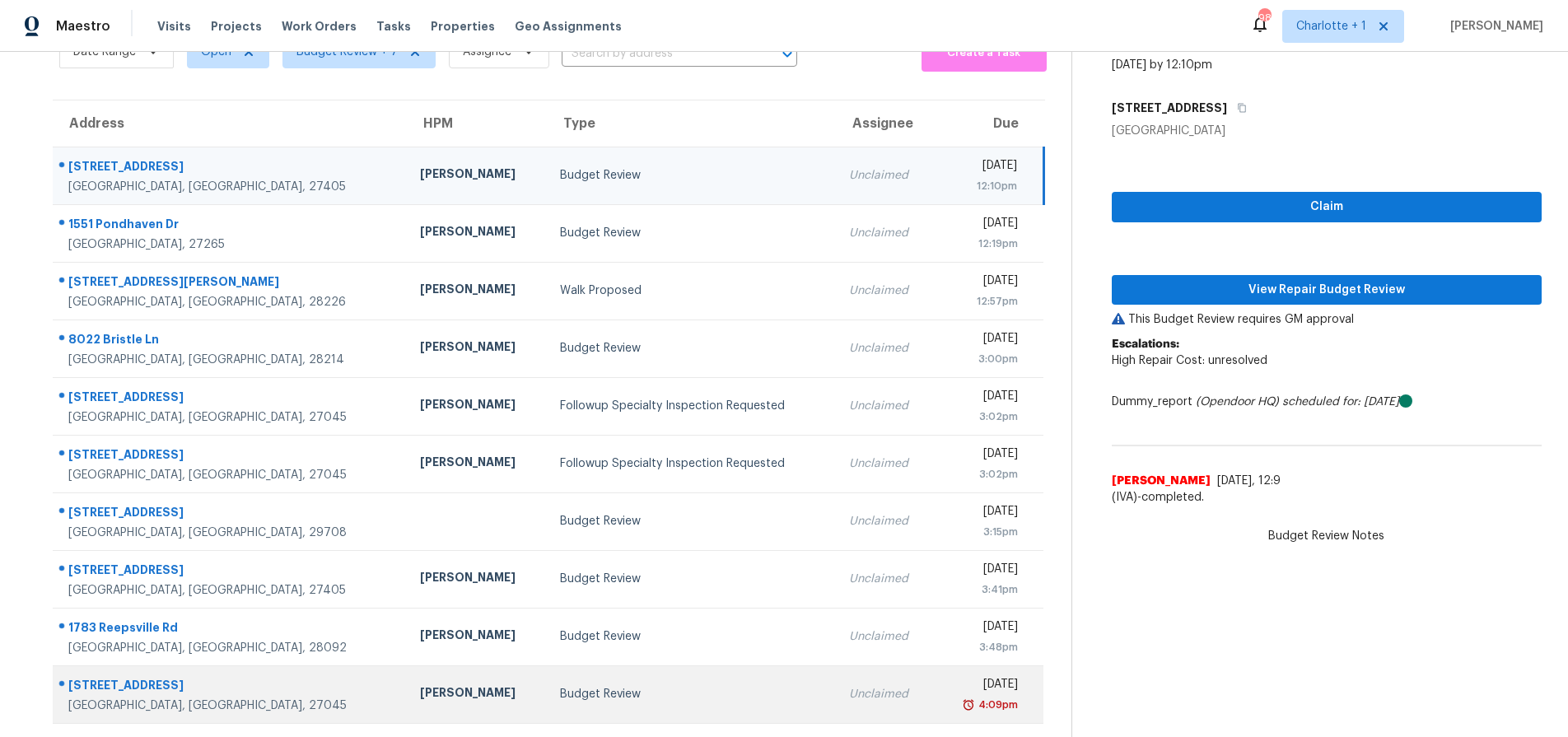
scroll to position [101, 0]
click at [251, 668] on td "6449 Bentbrush St Rural Hall, NC, 27045" at bounding box center [230, 694] width 355 height 58
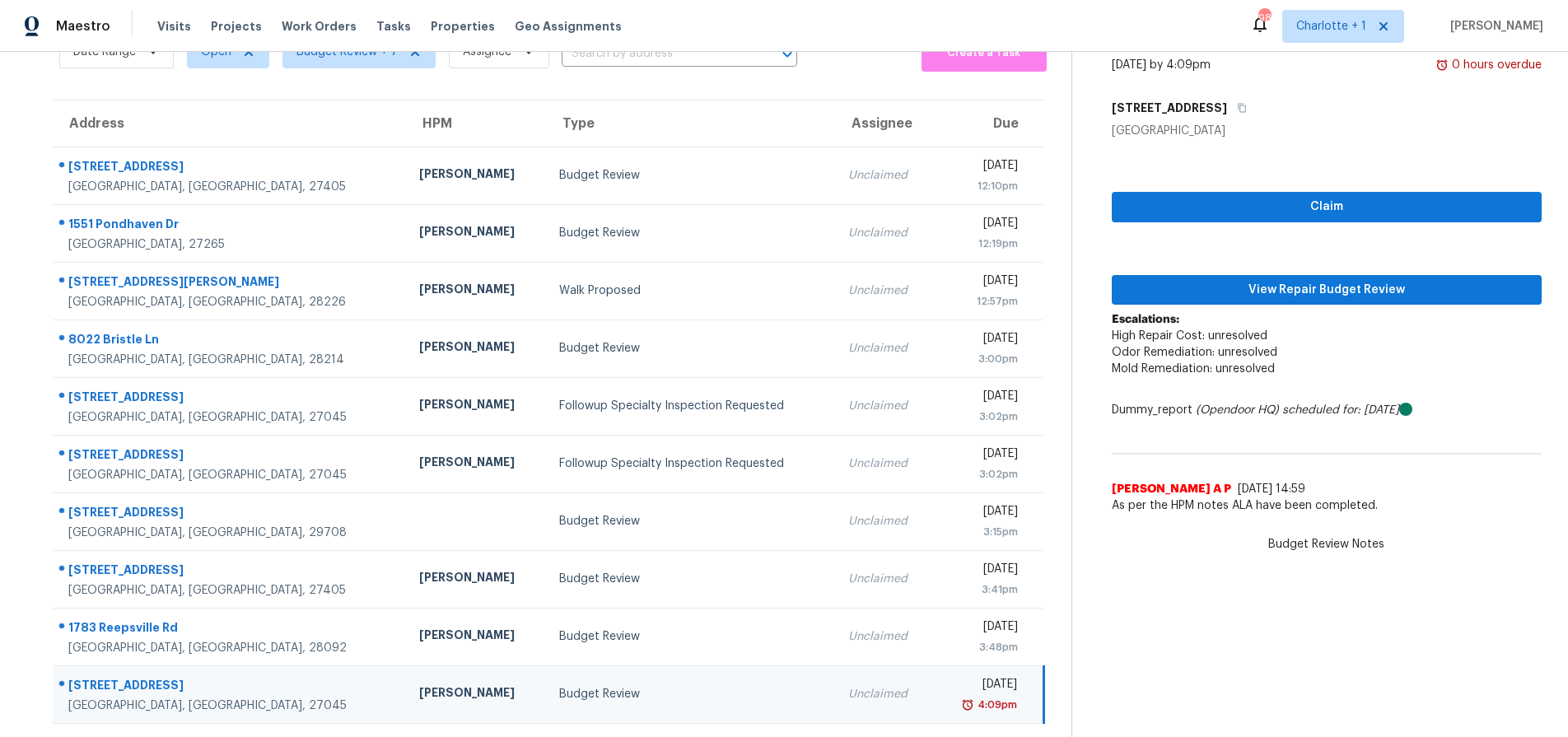
click at [1376, 298] on div "Claim View Repair Budget Review Escalations: High Repair Cost: unresolved Odor …" at bounding box center [1327, 331] width 430 height 383
click at [1367, 287] on span "View Repair Budget Review" at bounding box center [1327, 290] width 404 height 20
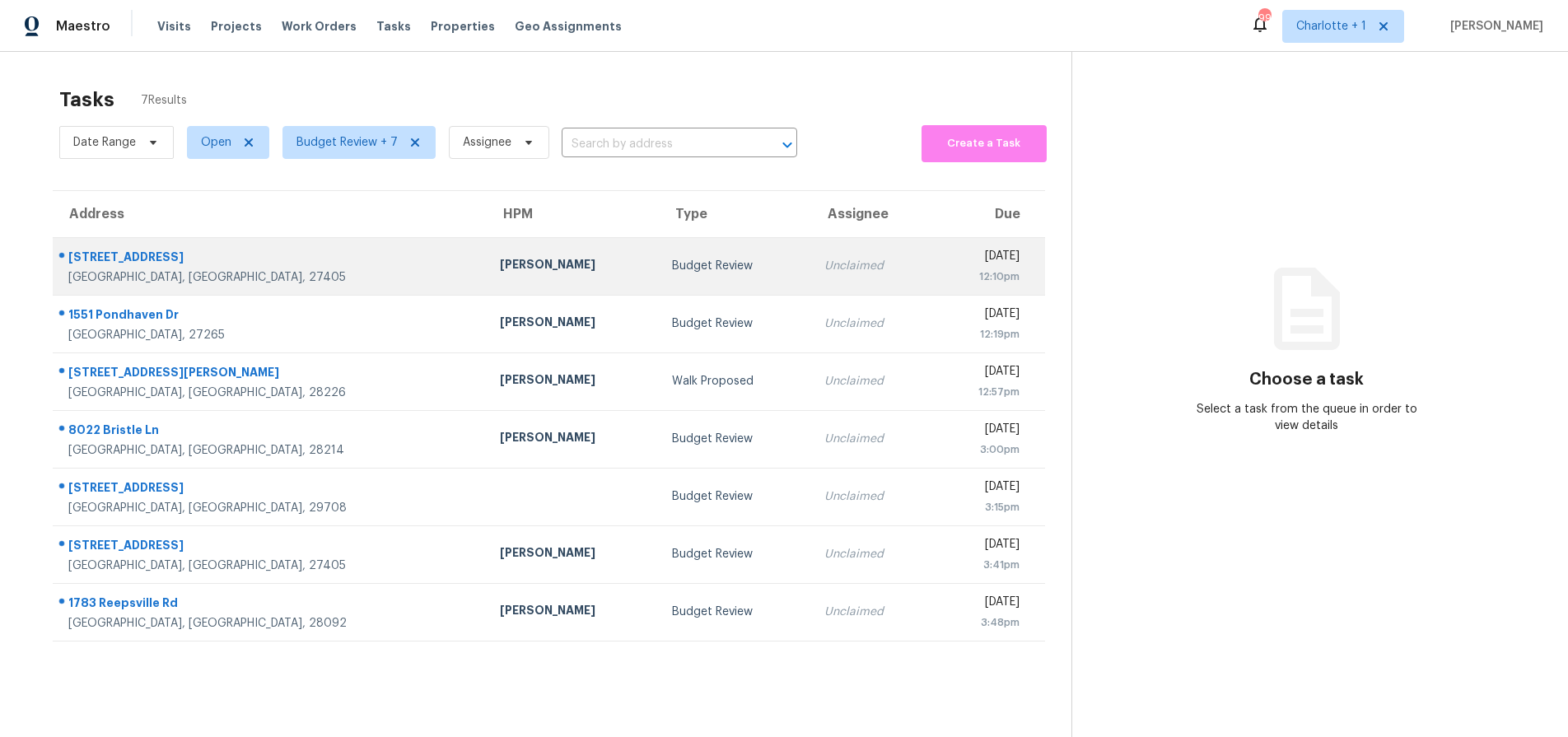
click at [500, 259] on div "Ken Romain" at bounding box center [572, 266] width 146 height 20
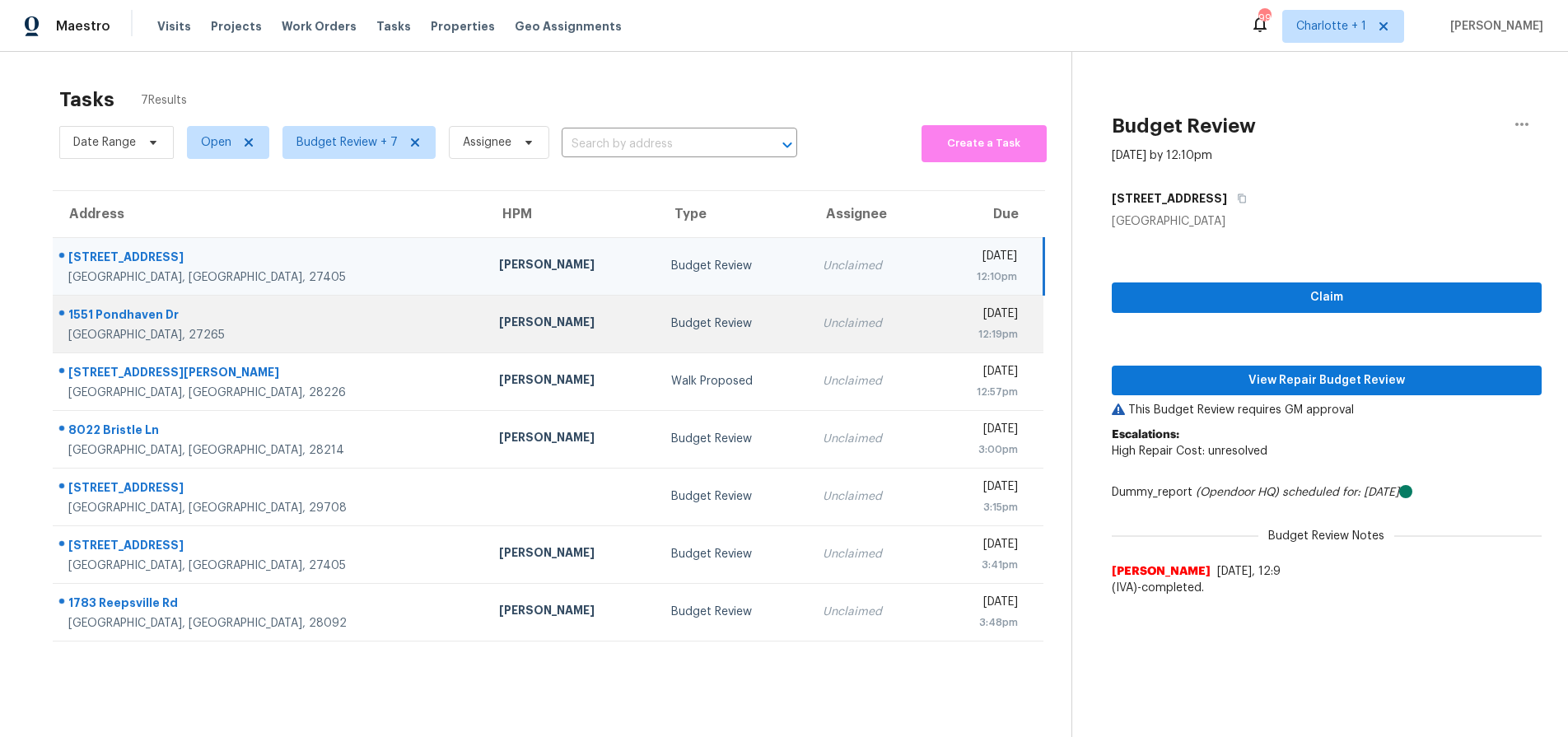
scroll to position [7, 0]
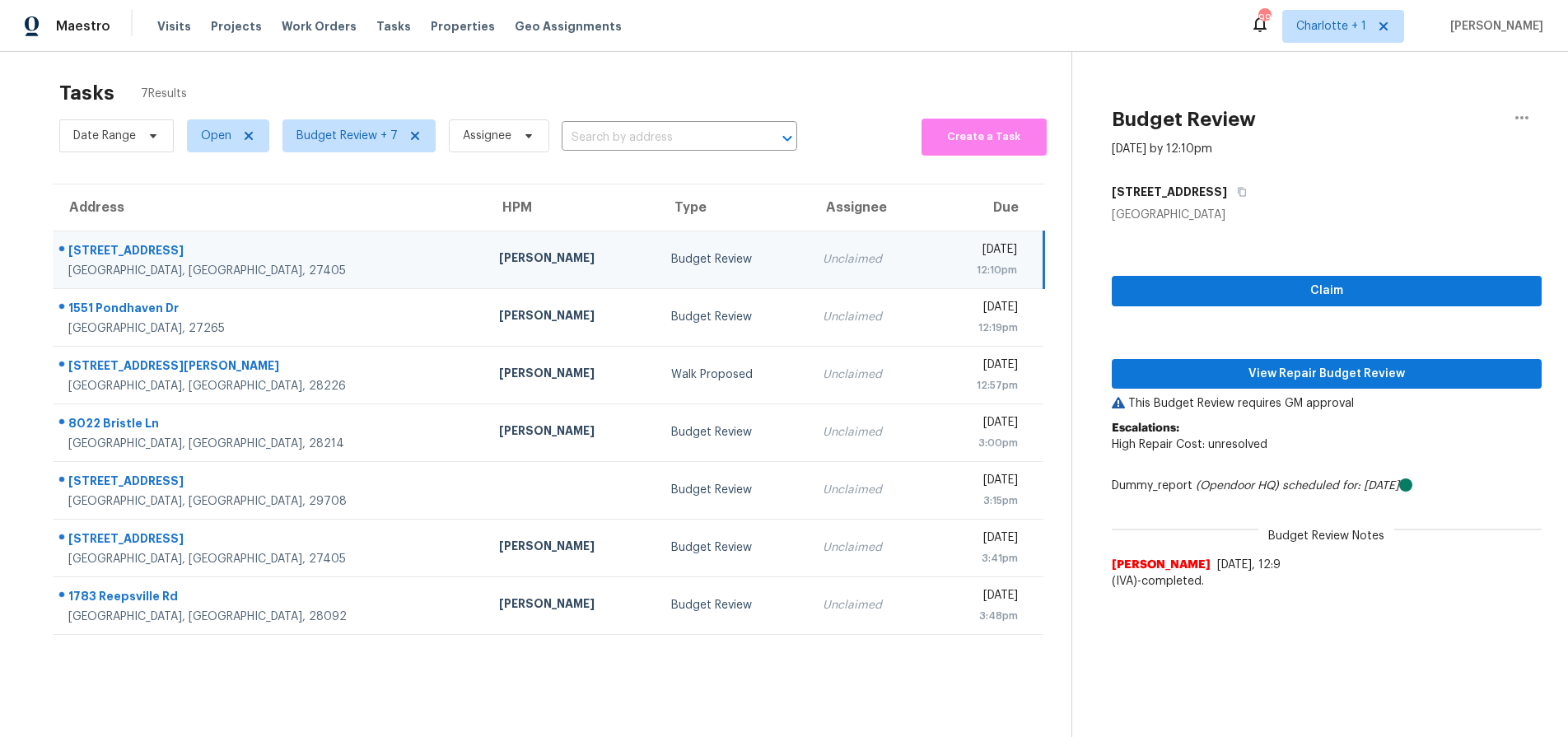
click at [658, 272] on td "Budget Review" at bounding box center [734, 260] width 153 height 58
click at [1273, 377] on span "View Repair Budget Review" at bounding box center [1327, 373] width 404 height 20
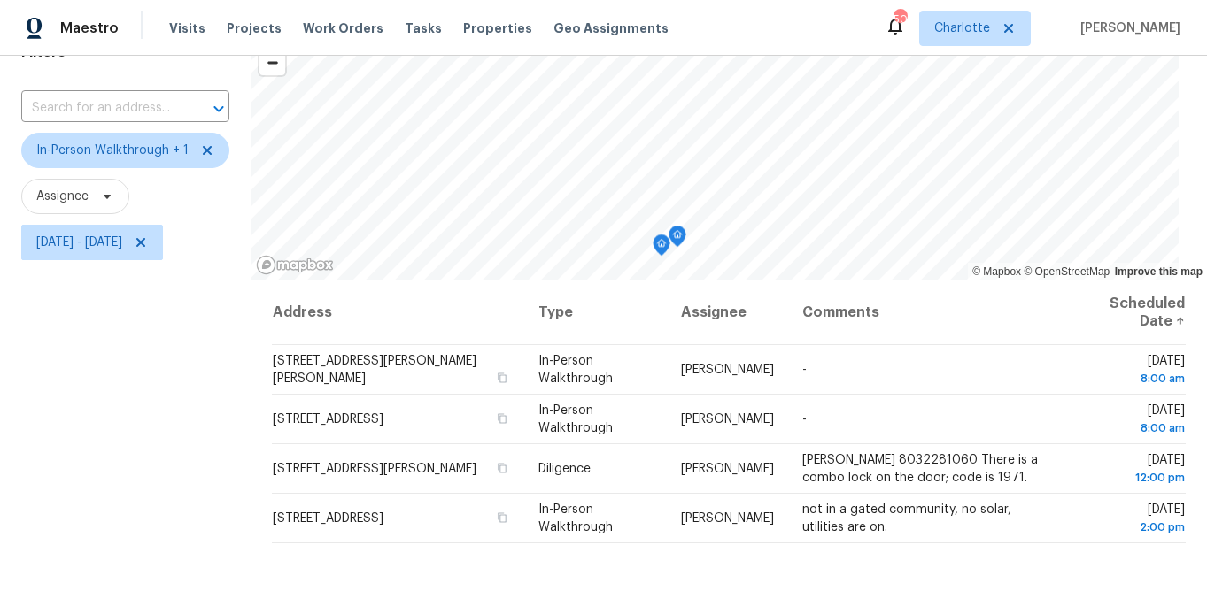
scroll to position [91, 0]
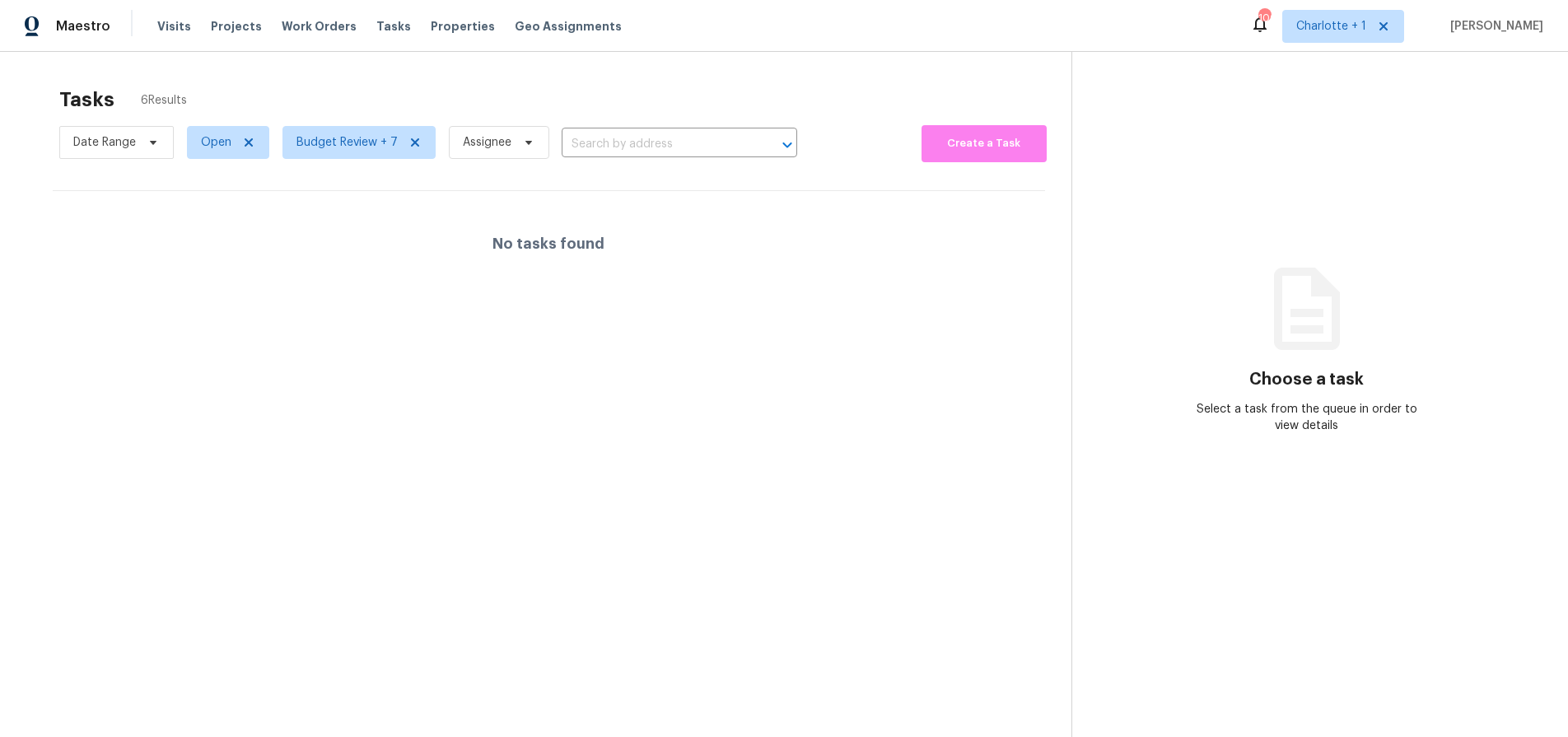
click at [461, 84] on div "Tasks 6 Results" at bounding box center [566, 100] width 1012 height 43
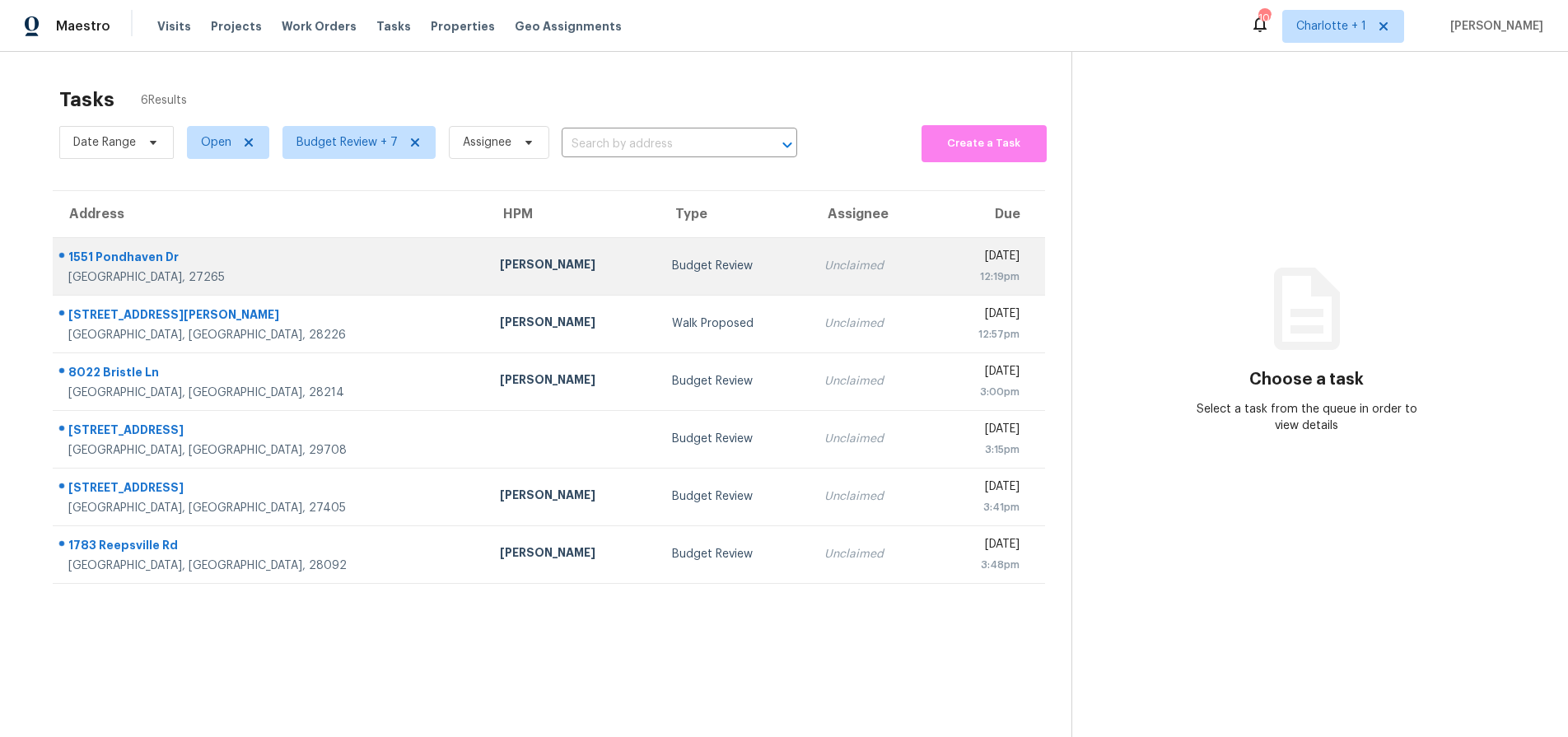
click at [289, 261] on div "1551 Pondhaven Dr" at bounding box center [271, 259] width 406 height 20
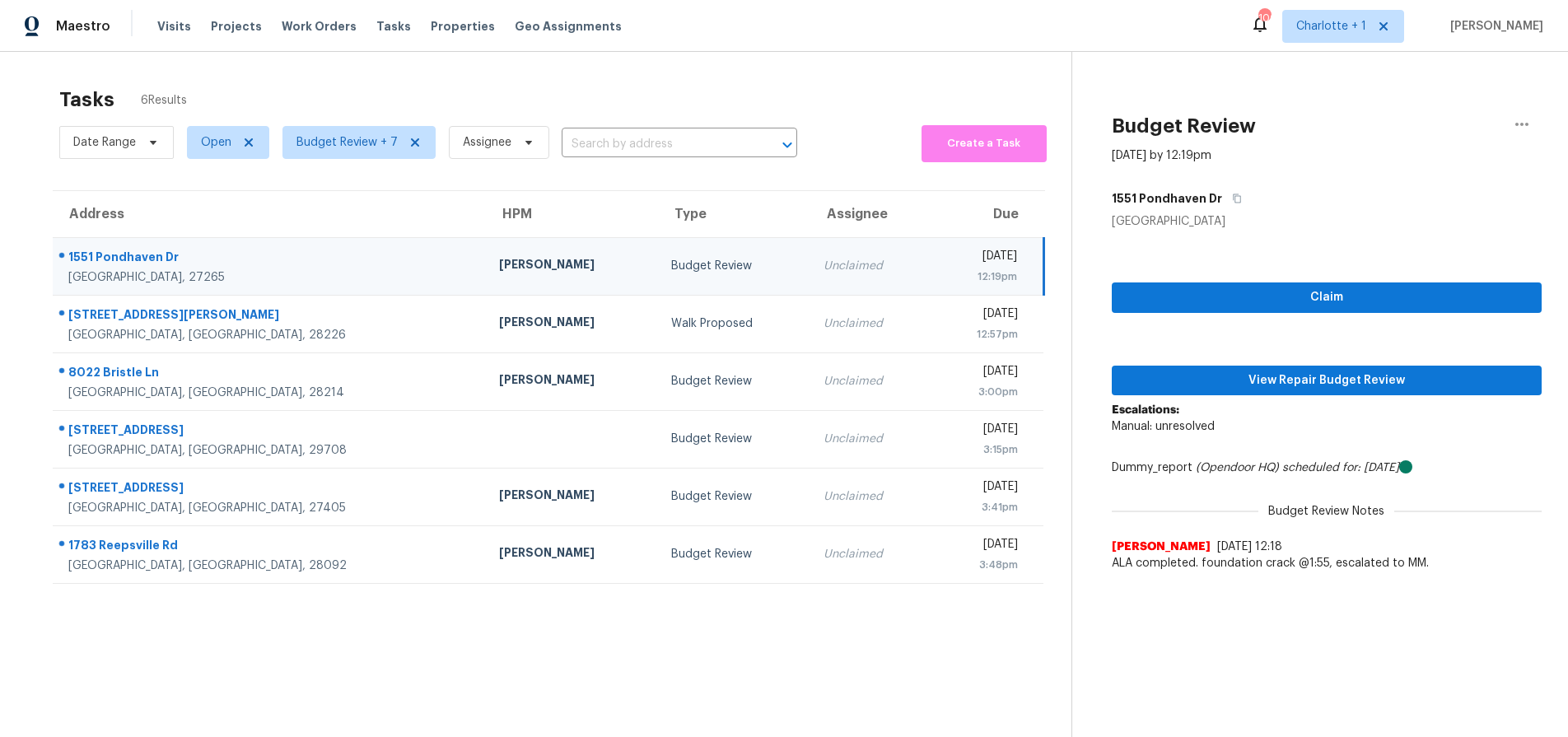
drag, startPoint x: 250, startPoint y: 264, endPoint x: 293, endPoint y: 268, distance: 43.2
click at [251, 264] on div "1551 Pondhaven Dr" at bounding box center [270, 259] width 405 height 20
click at [1238, 387] on span "View Repair Budget Review" at bounding box center [1327, 381] width 404 height 20
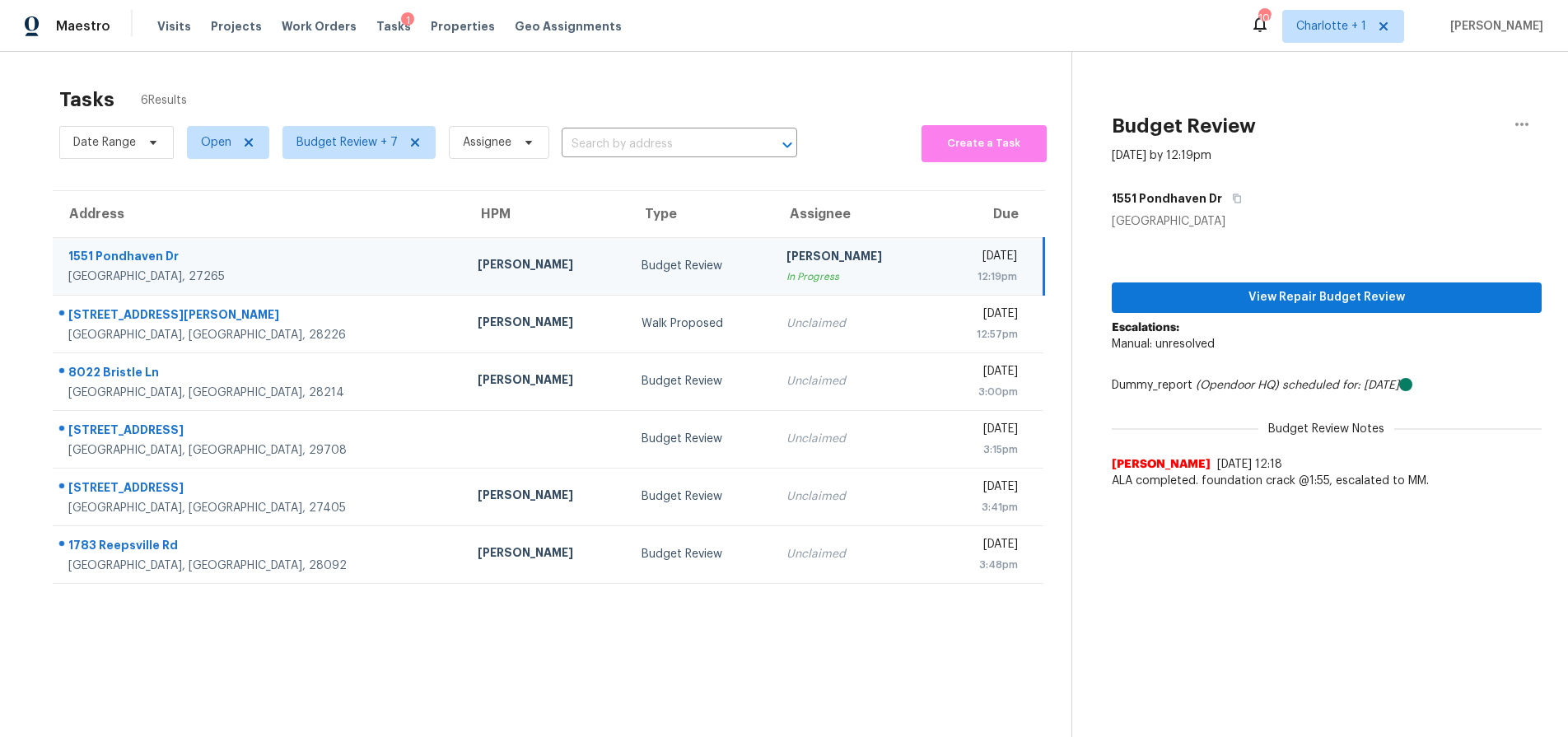
click at [786, 272] on div "In Progress" at bounding box center [855, 277] width 138 height 17
click at [1210, 297] on span "View Repair Budget Review" at bounding box center [1327, 298] width 404 height 20
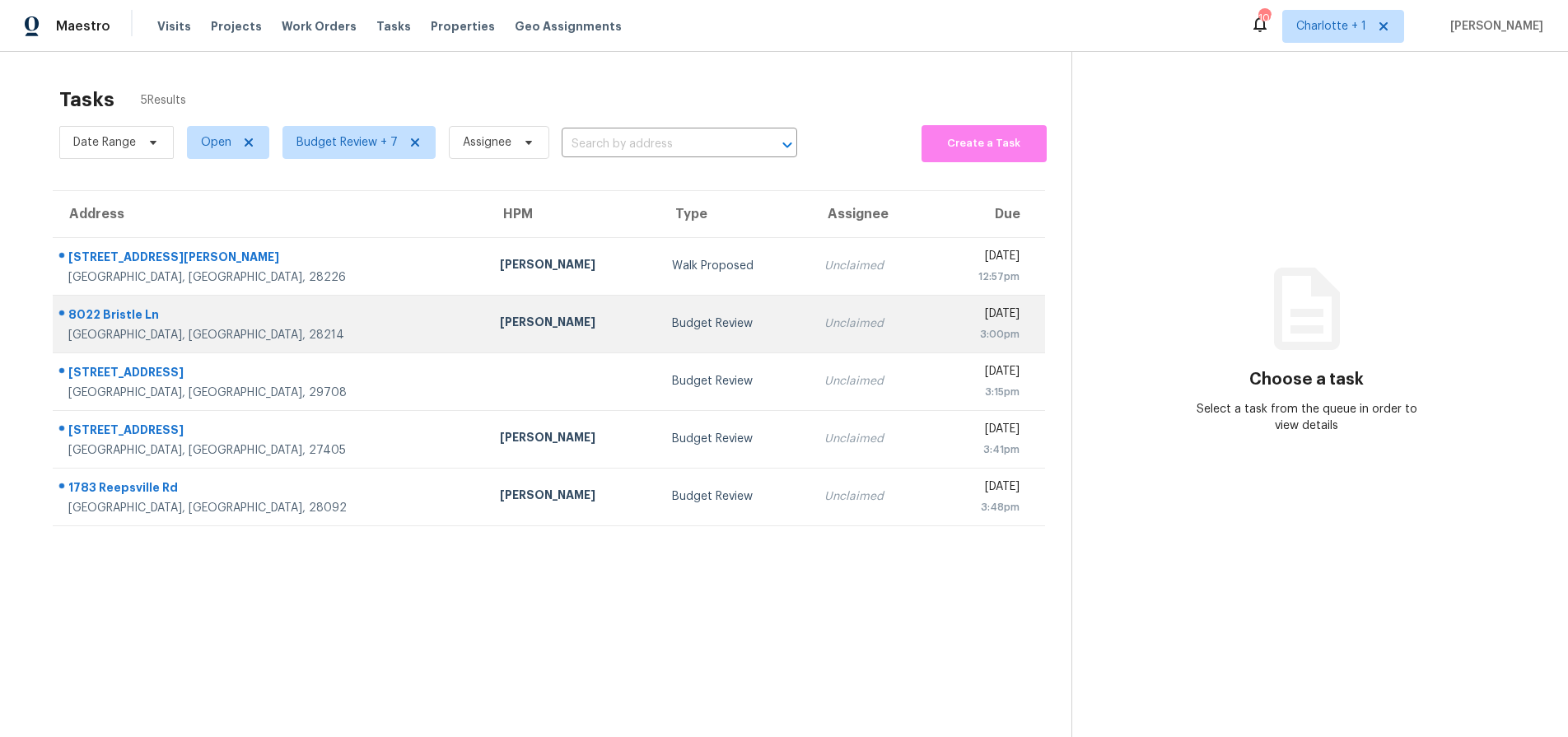
click at [500, 315] on div "[PERSON_NAME]" at bounding box center [572, 324] width 146 height 20
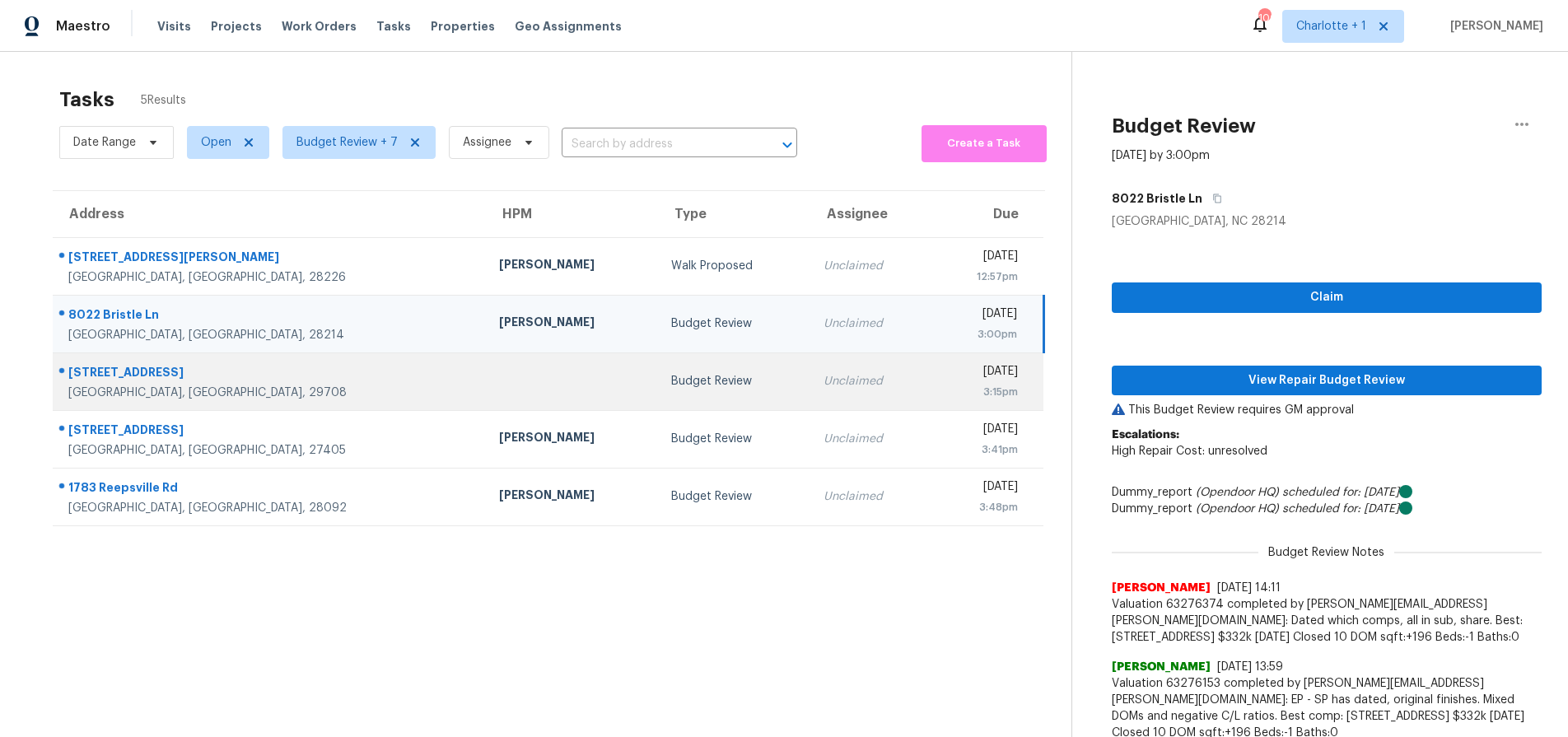
click at [486, 383] on td at bounding box center [571, 382] width 172 height 58
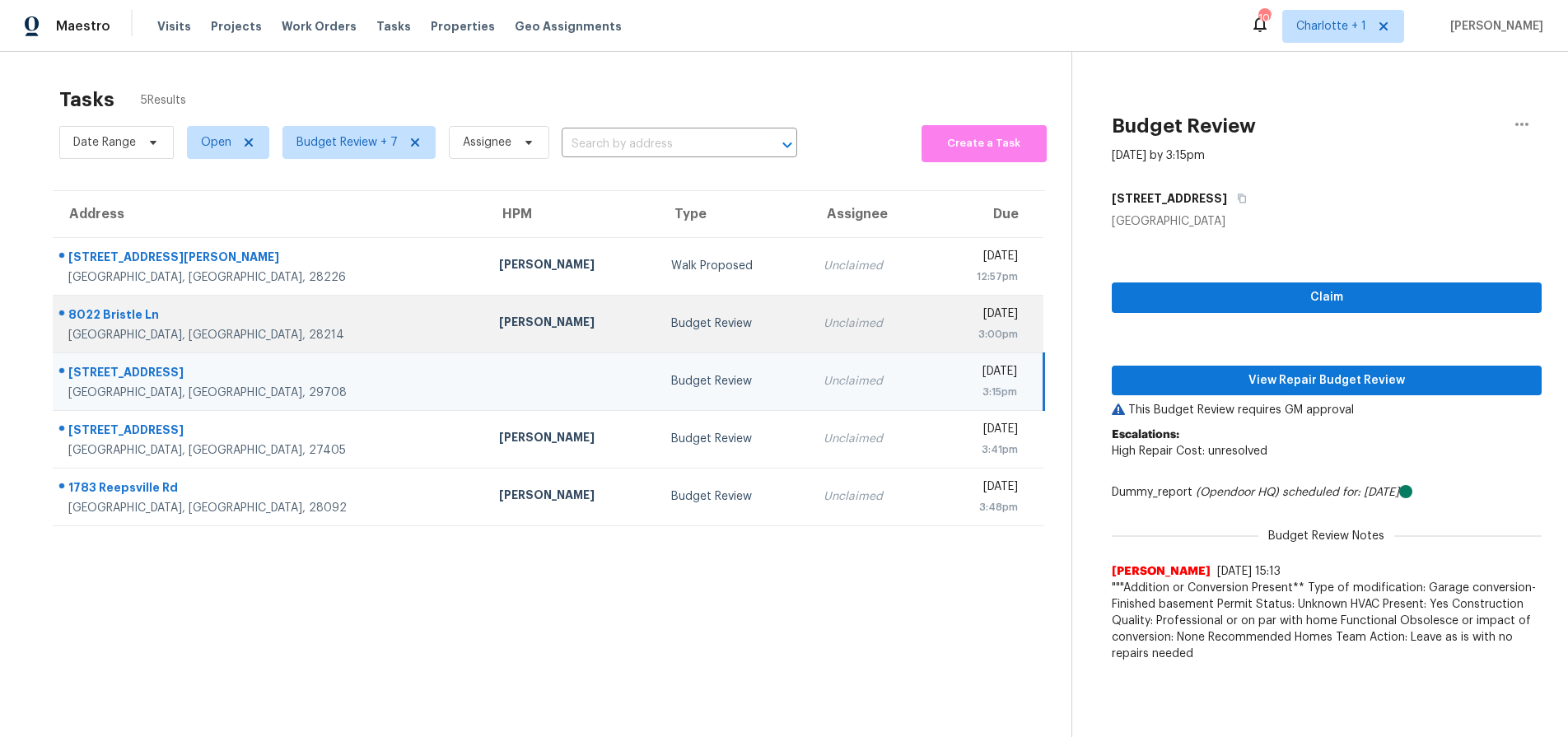
click at [658, 351] on td "Budget Review" at bounding box center [734, 324] width 153 height 58
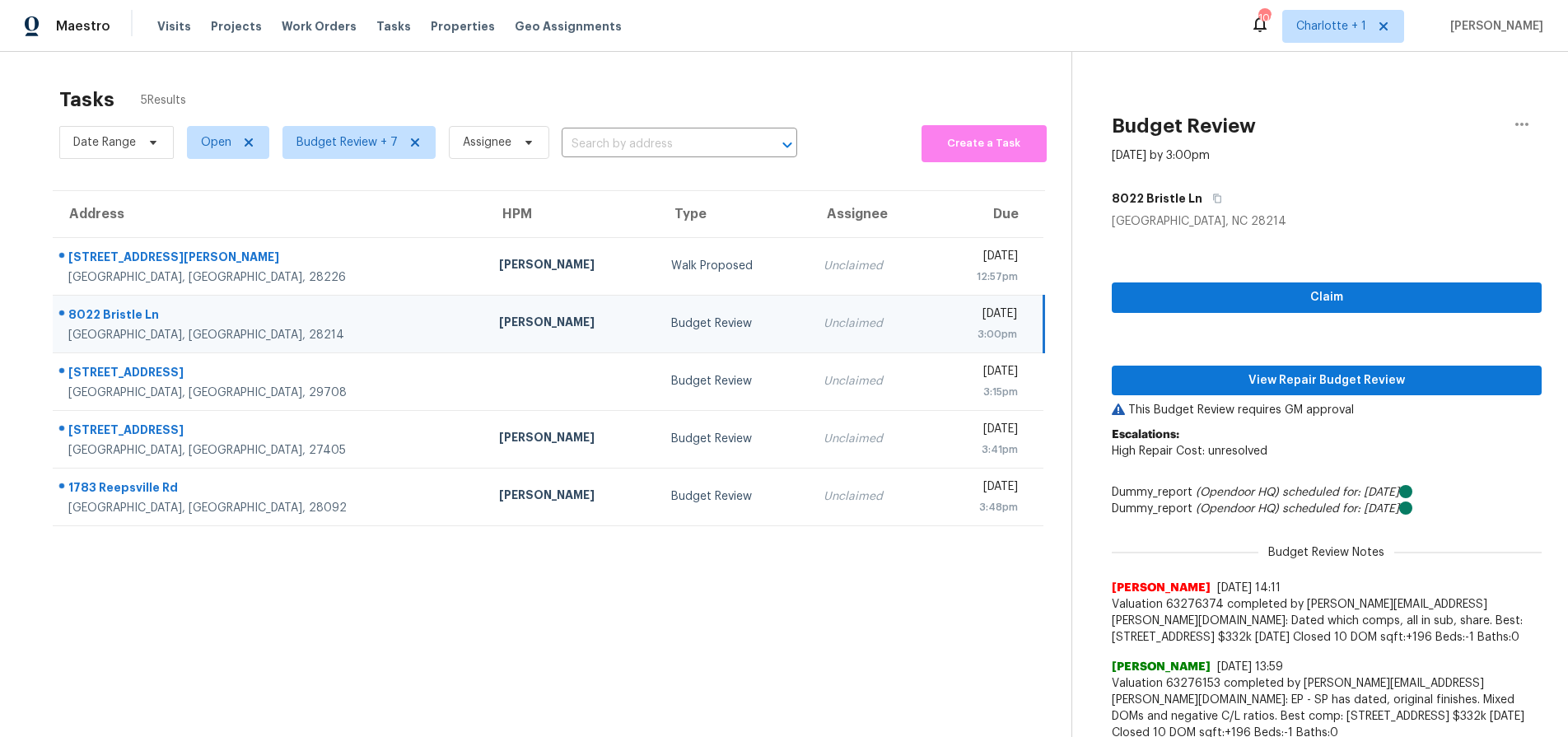
click at [779, 589] on section "Tasks 5 Results Date Range Open Budget Review + 7 Assignee ​ Create a Task Addr…" at bounding box center [548, 524] width 1045 height 892
